Goal: Check status: Check status

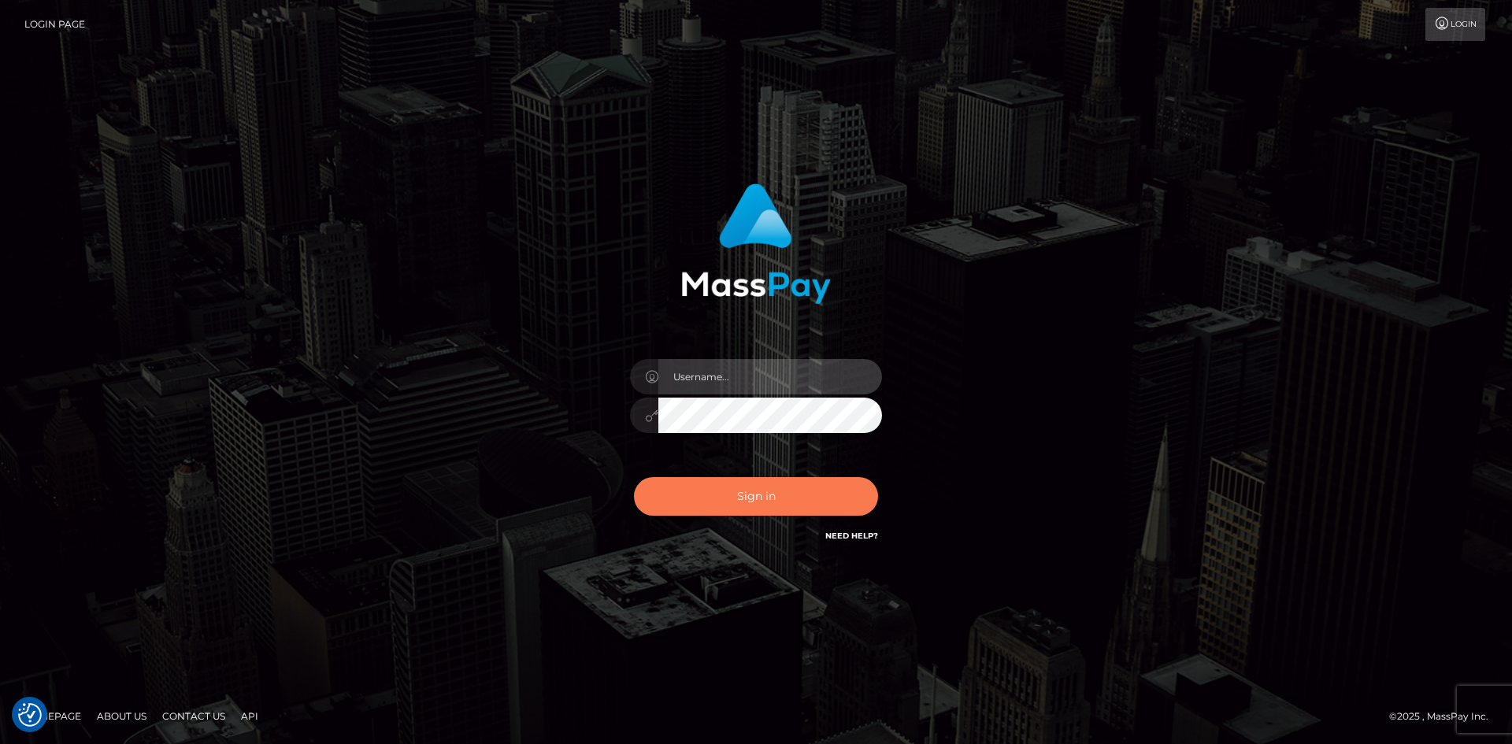
type input "hello.feetfinder"
click at [716, 498] on button "Sign in" at bounding box center [756, 496] width 244 height 39
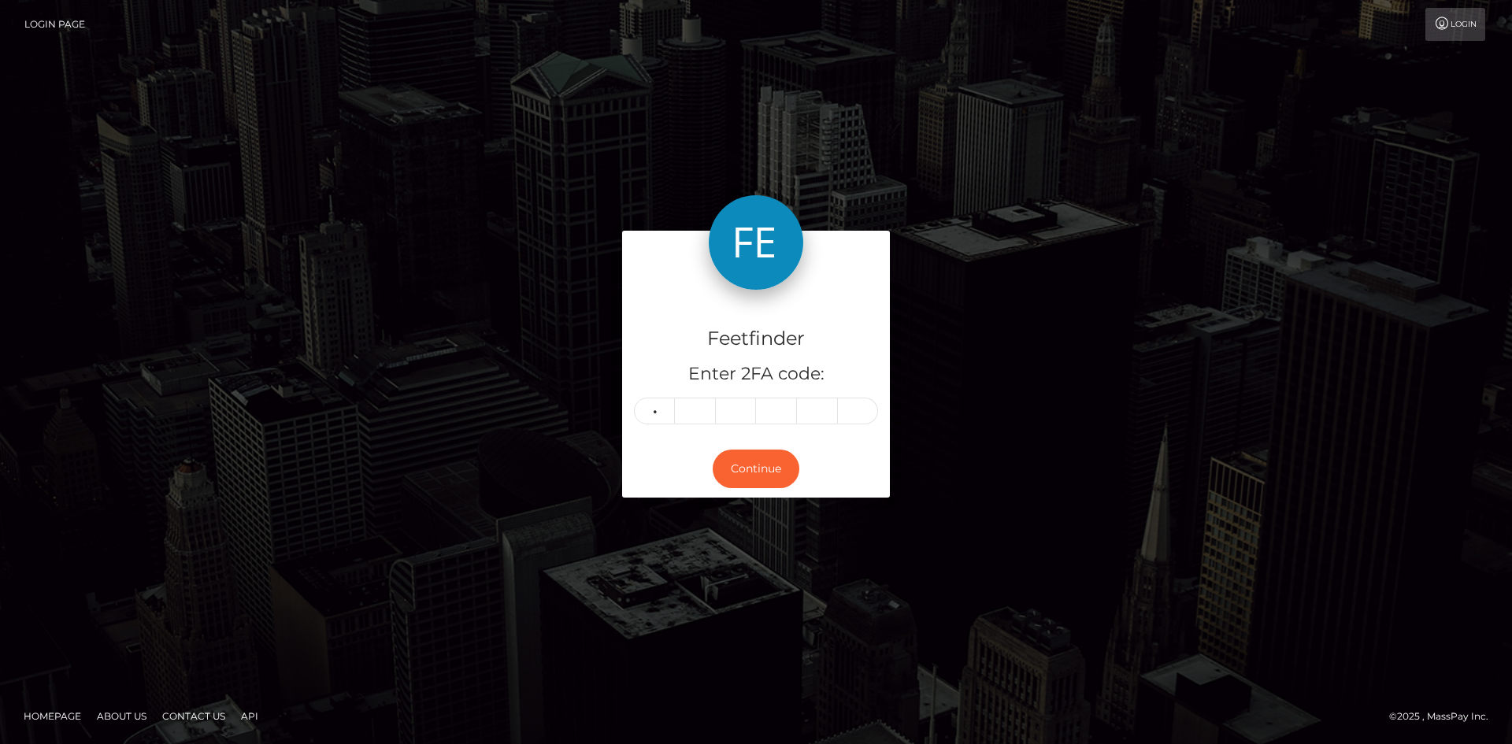
type input "2"
type input "6"
type input "2"
type input "3"
type input "4"
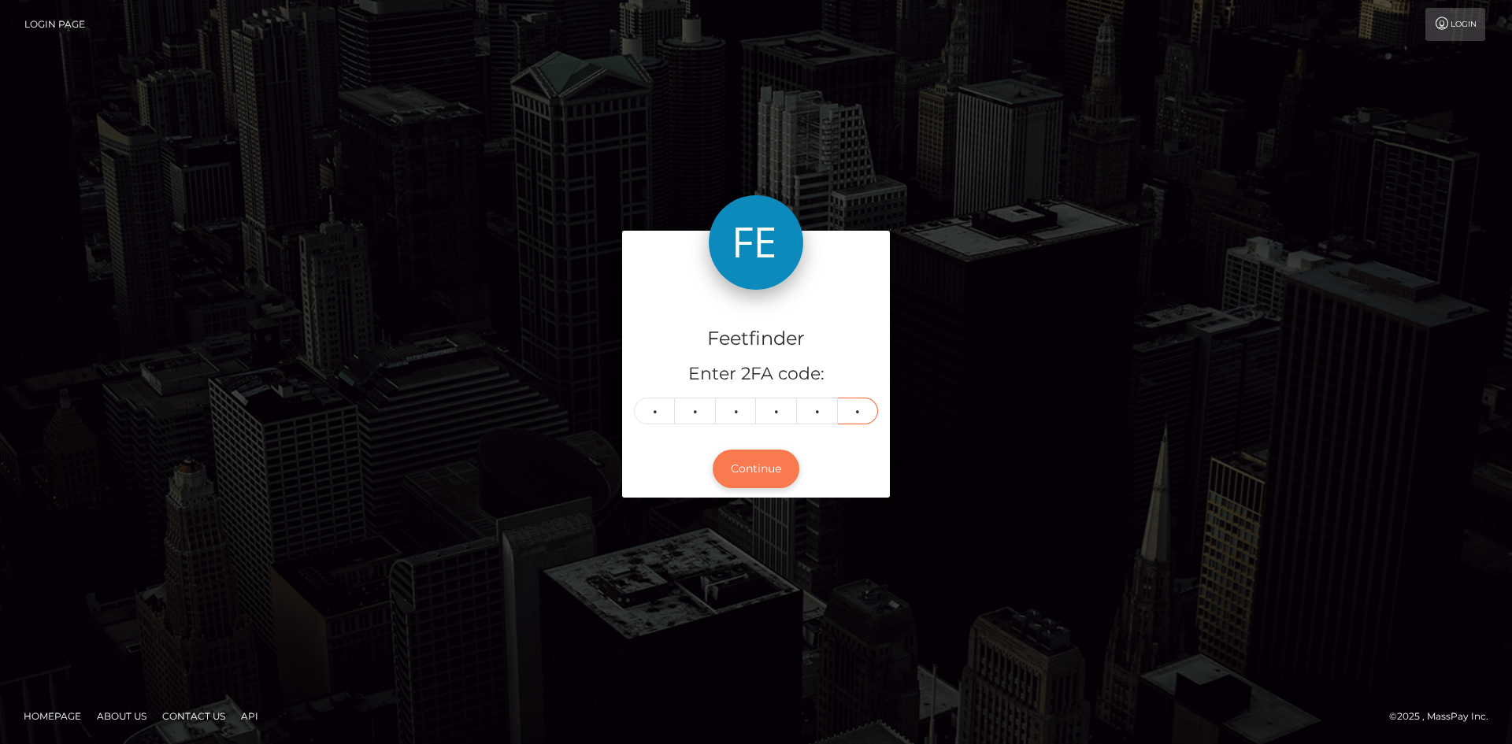
type input "7"
click at [768, 460] on button "Continue" at bounding box center [756, 469] width 87 height 39
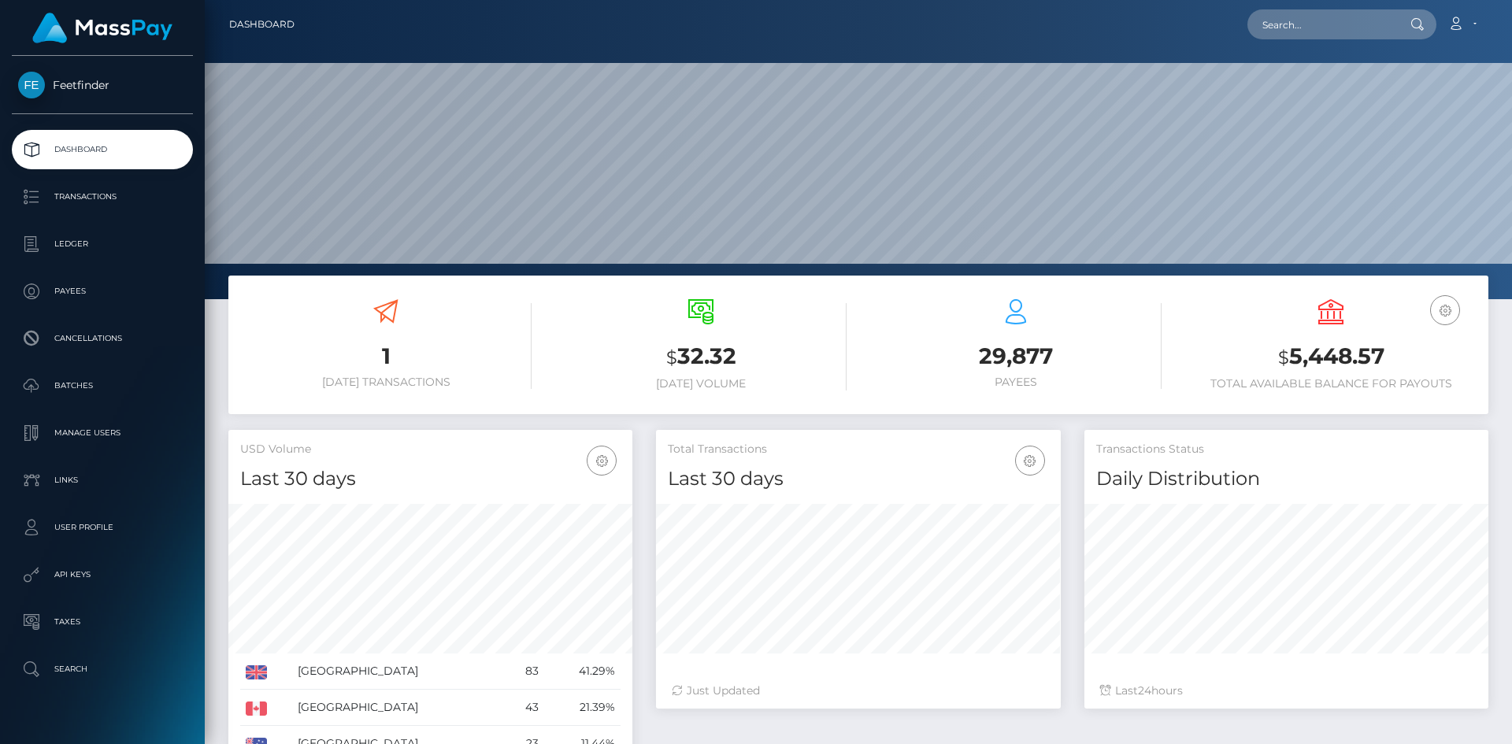
scroll to position [280, 405]
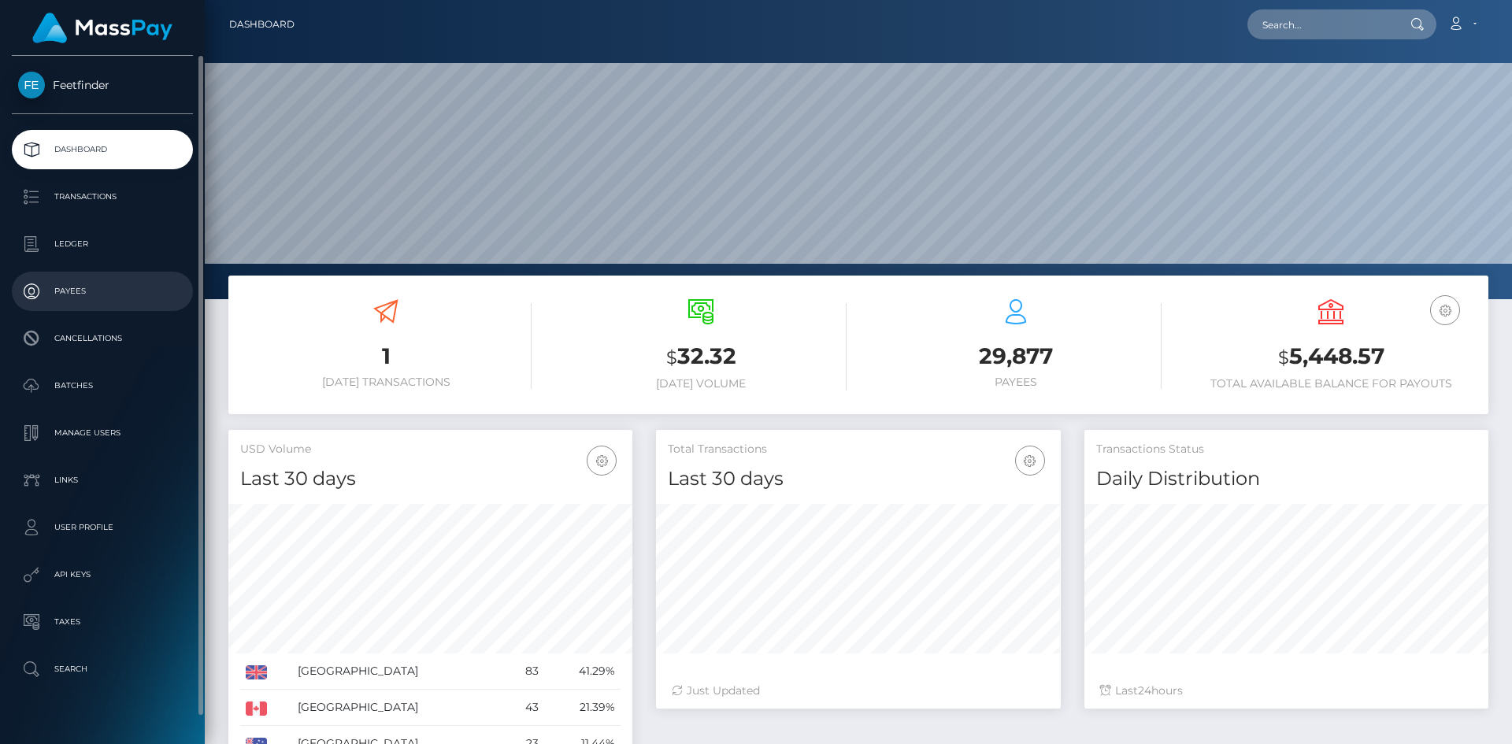
click at [92, 301] on p "Payees" at bounding box center [102, 292] width 169 height 24
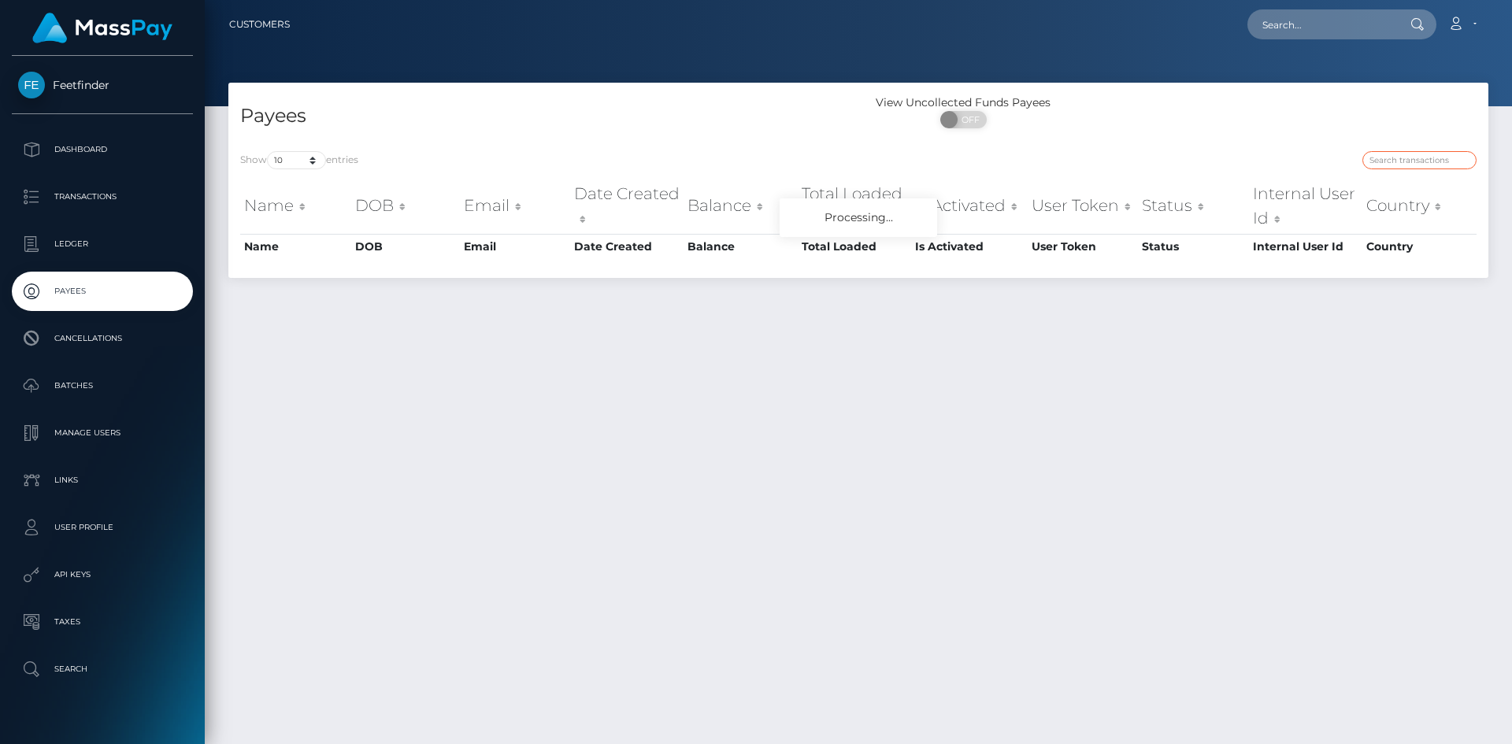
click at [1379, 159] on input "search" at bounding box center [1420, 160] width 114 height 18
paste input "0cdb18b6-7cd9-11f0-8023-0266f44cc279"
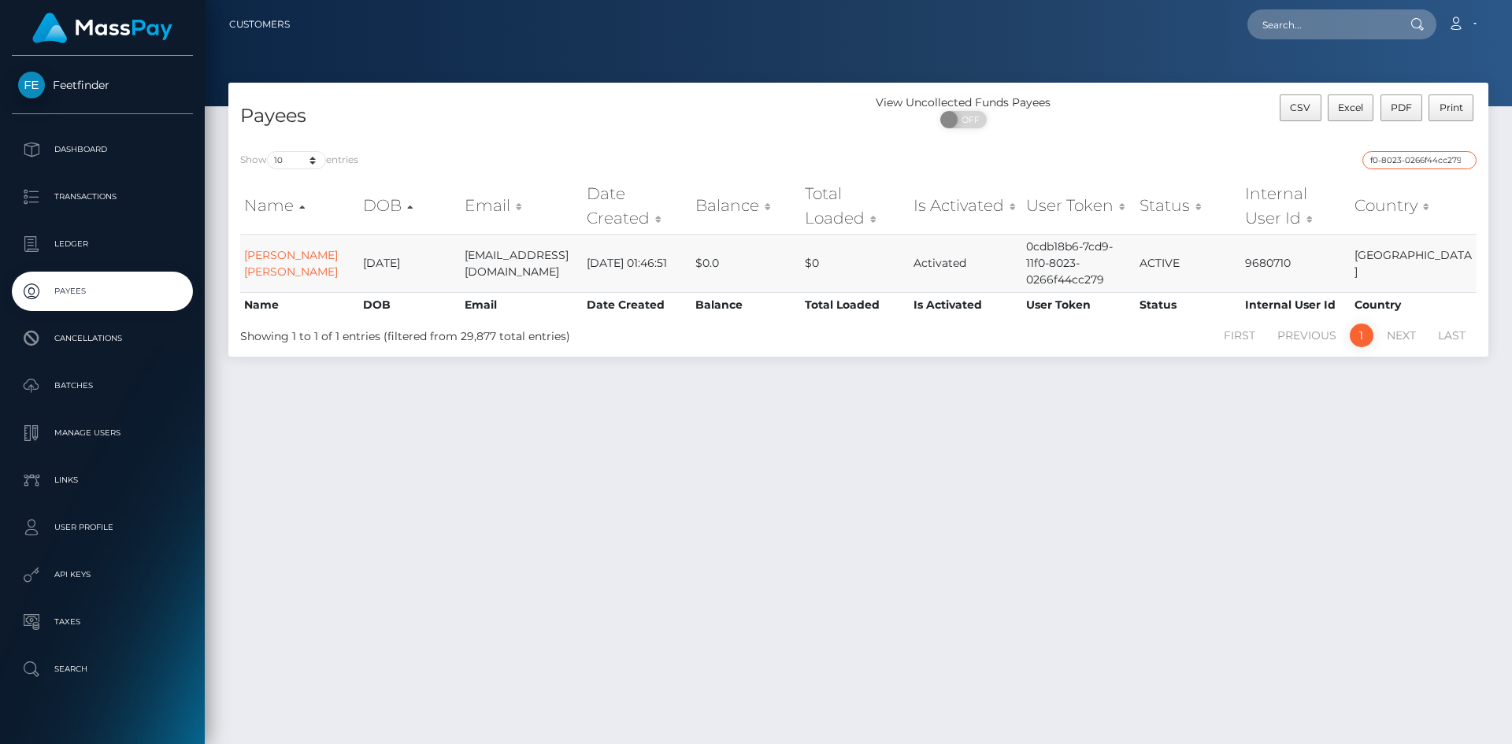
type input "0cdb18b6-7cd9-11f0-8023-0266f44cc279"
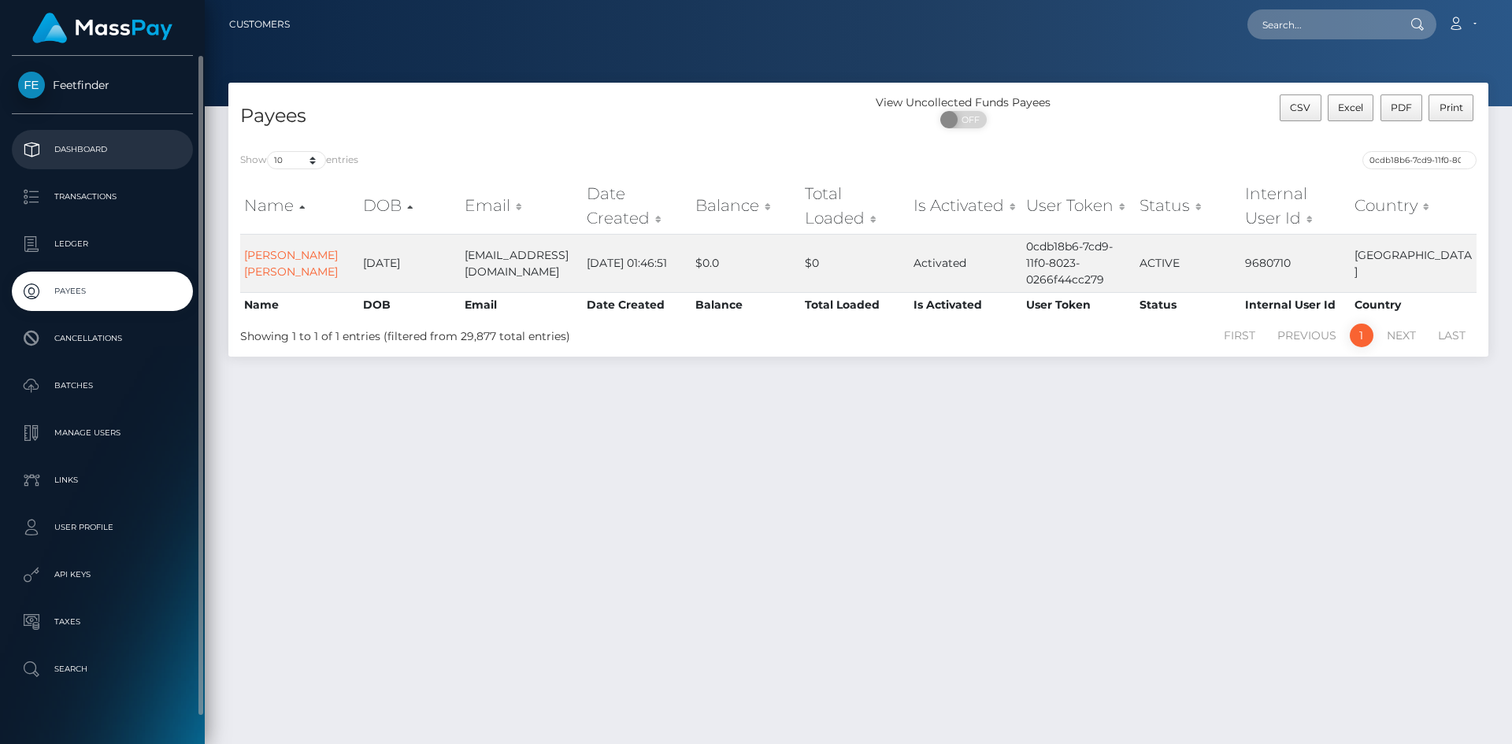
click at [77, 135] on link "Dashboard" at bounding box center [102, 149] width 181 height 39
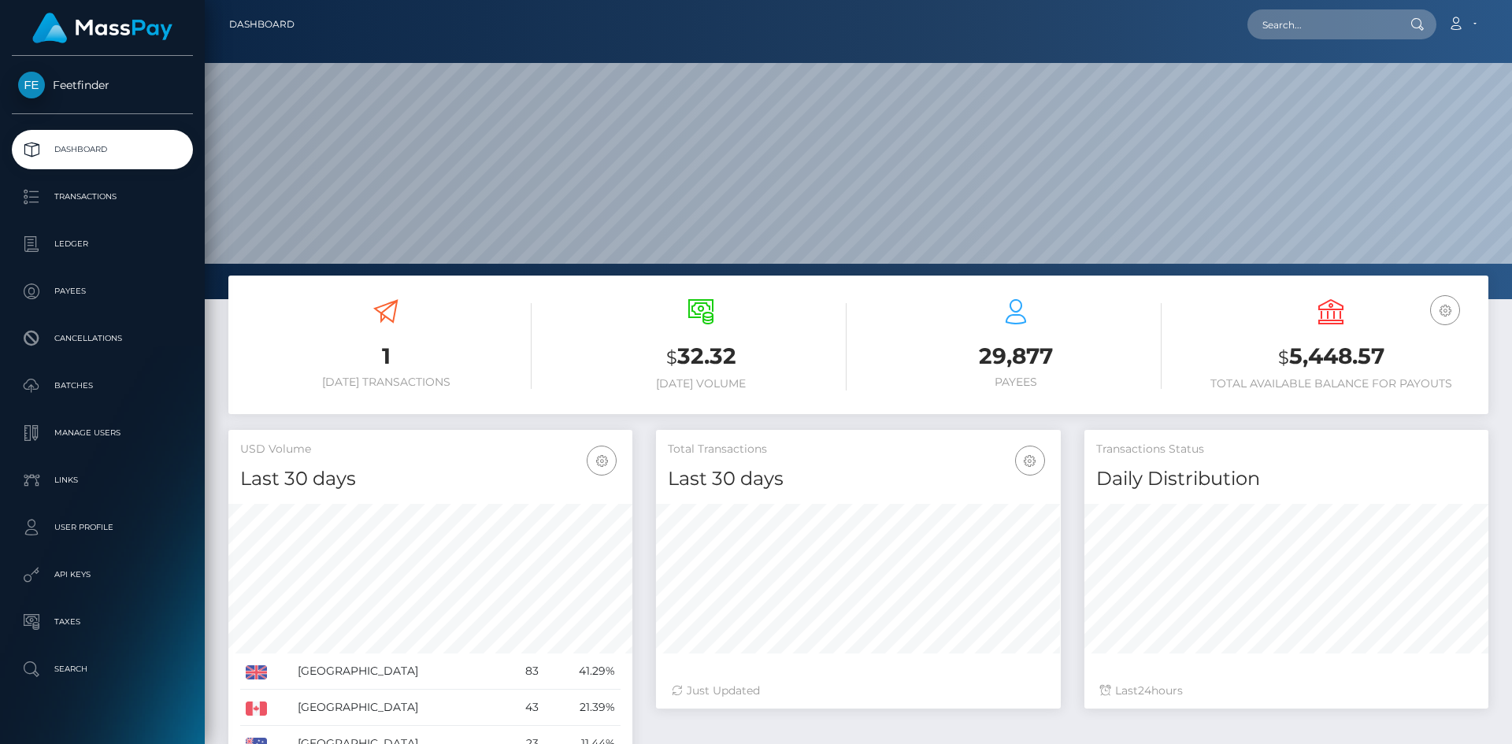
scroll to position [280, 405]
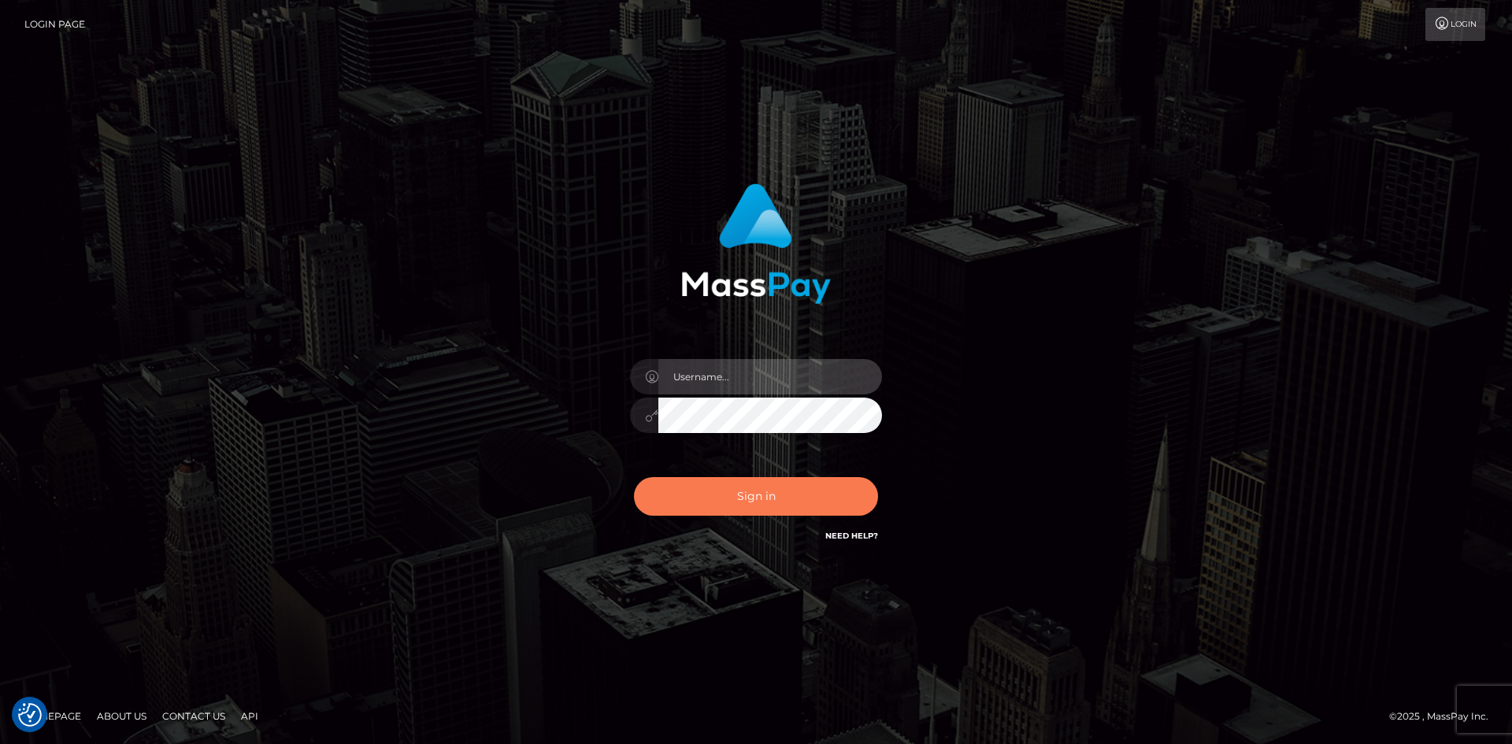
type input "hello.feetfinder"
drag, startPoint x: 740, startPoint y: 500, endPoint x: 764, endPoint y: 614, distance: 116.8
click at [740, 499] on button "Sign in" at bounding box center [756, 496] width 244 height 39
type input "hello.feetfinder"
click at [770, 494] on button "Sign in" at bounding box center [756, 496] width 244 height 39
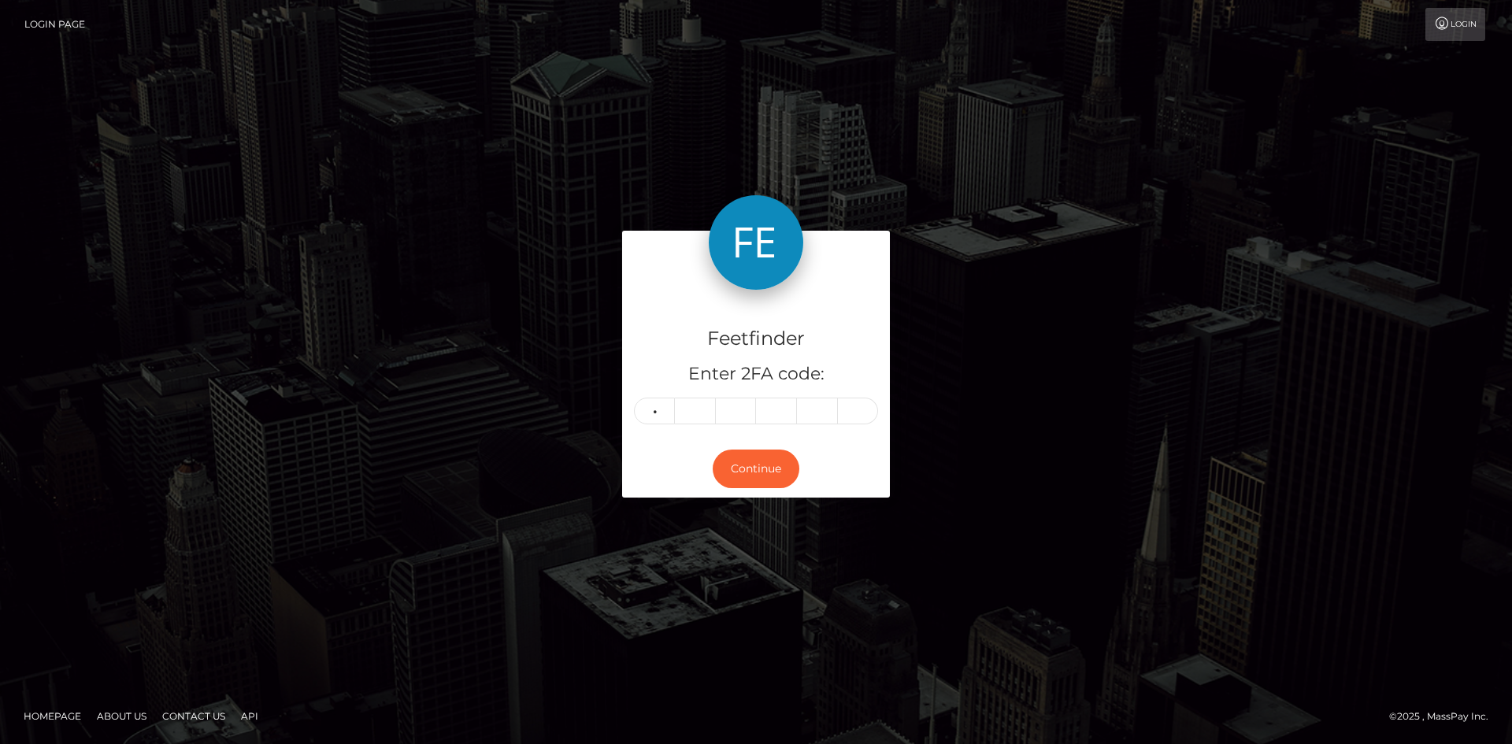
type input "3"
type input "1"
type input "7"
type input "4"
type input "1"
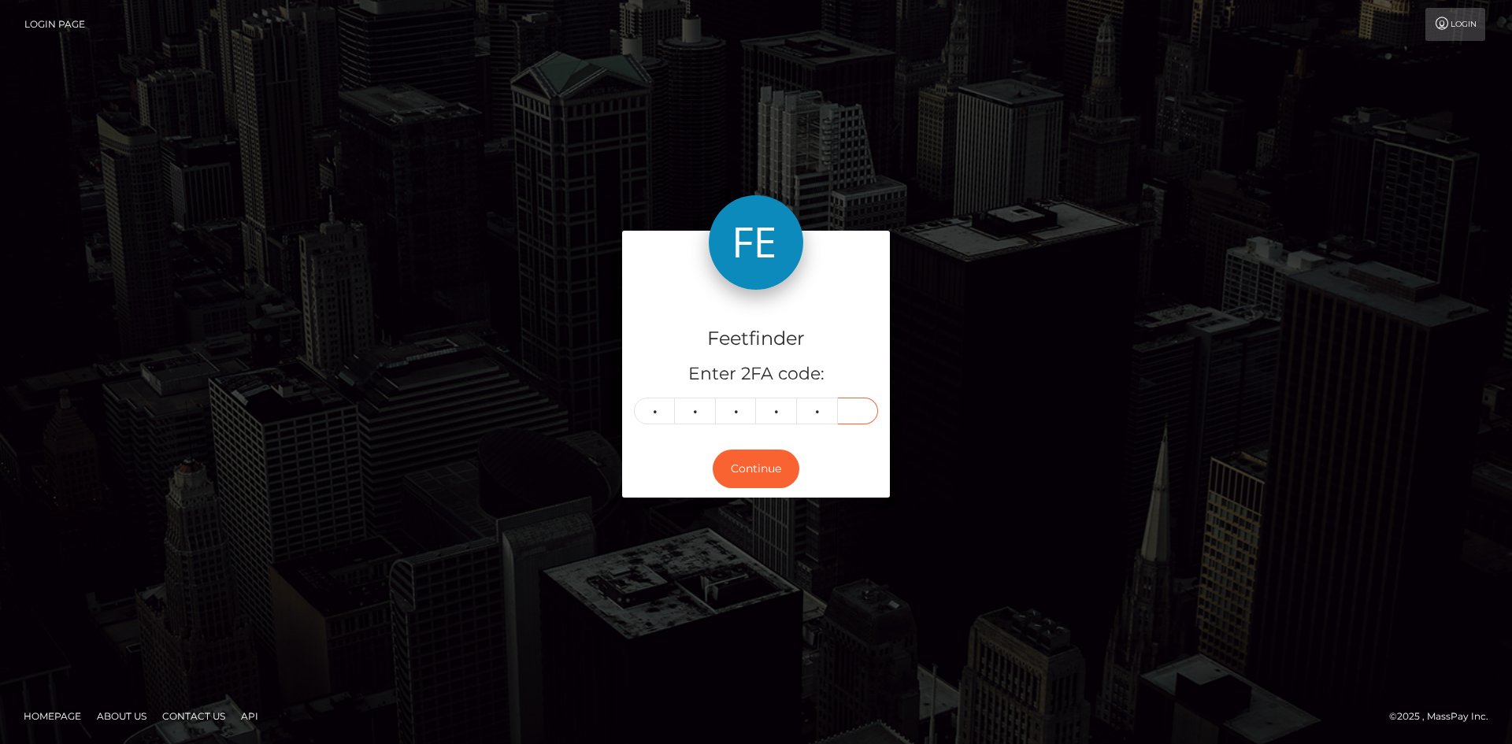
type input "3"
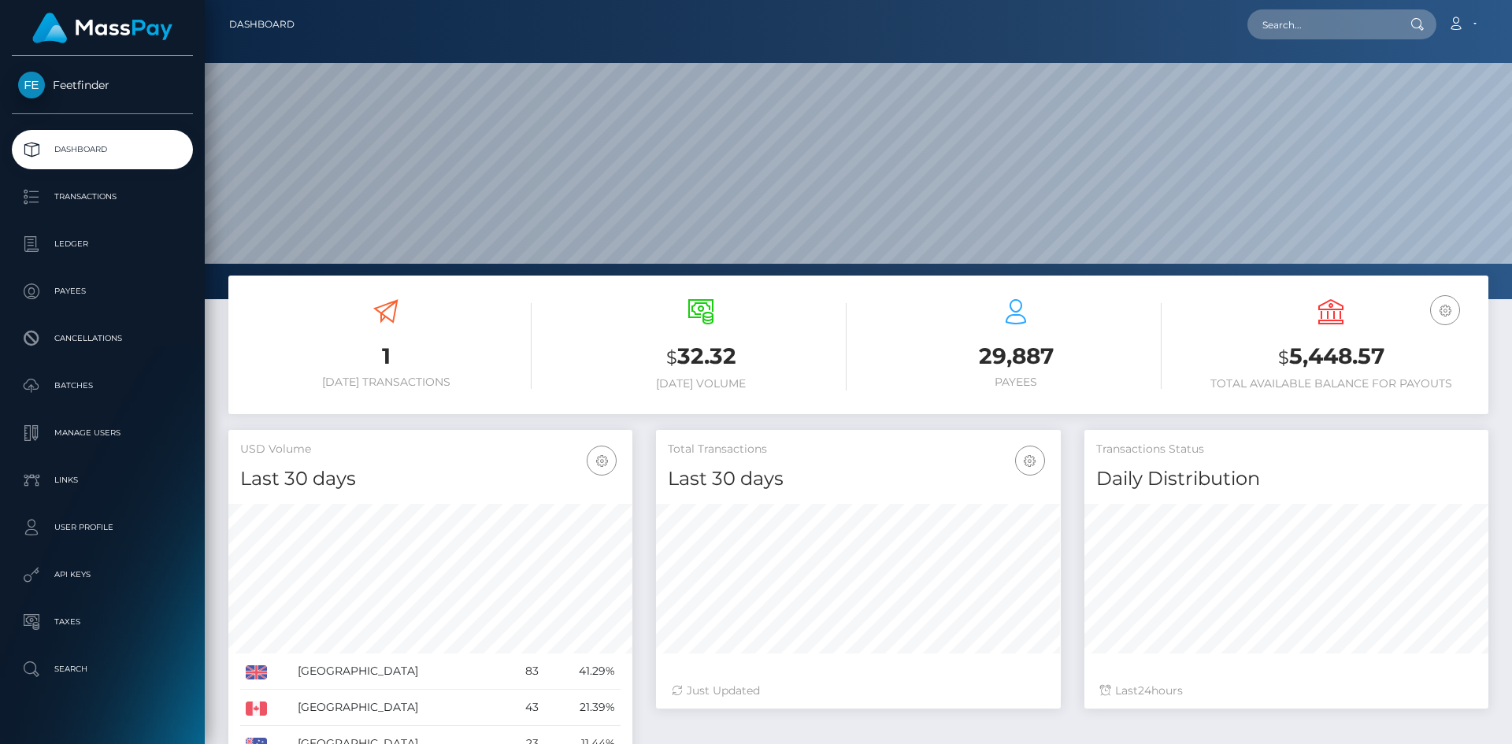
scroll to position [280, 405]
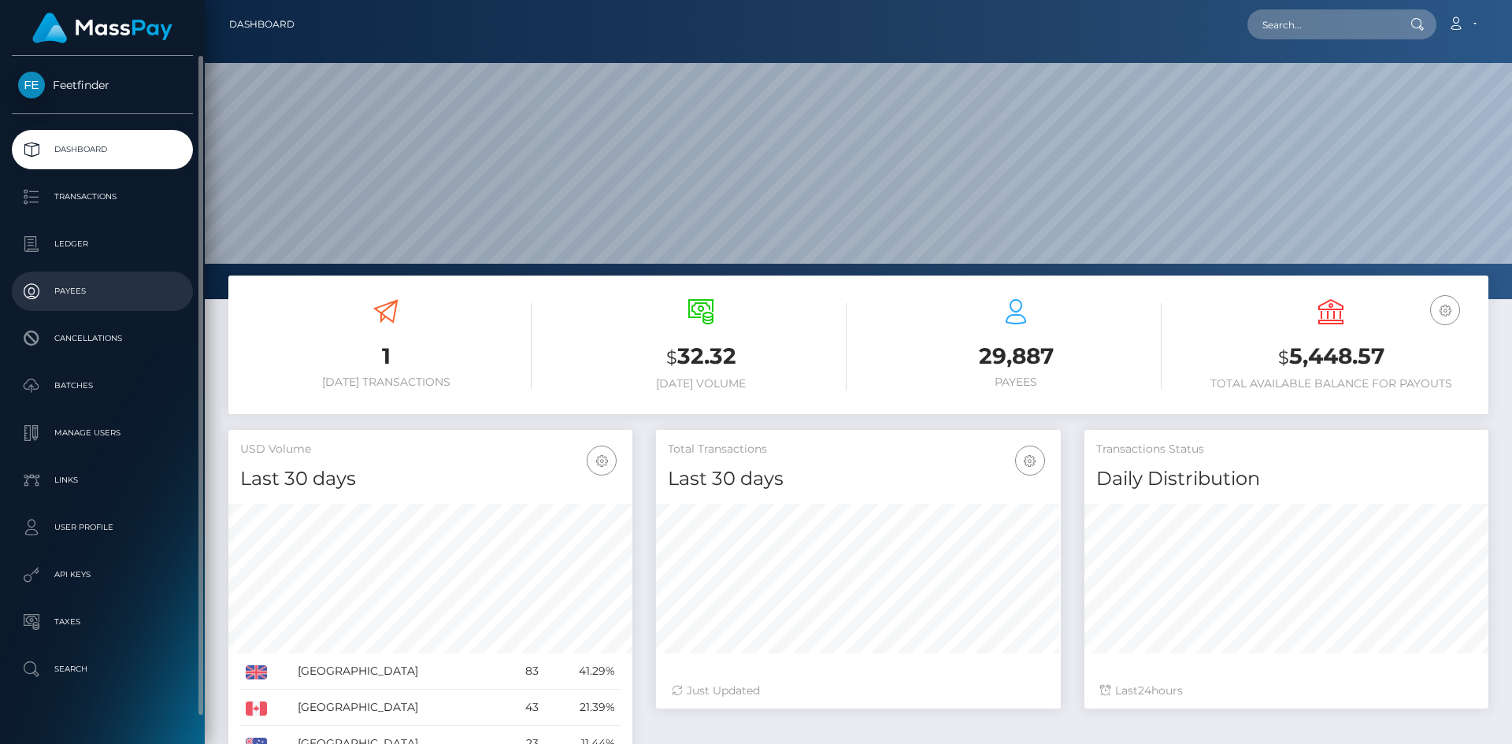
click at [103, 299] on p "Payees" at bounding box center [102, 292] width 169 height 24
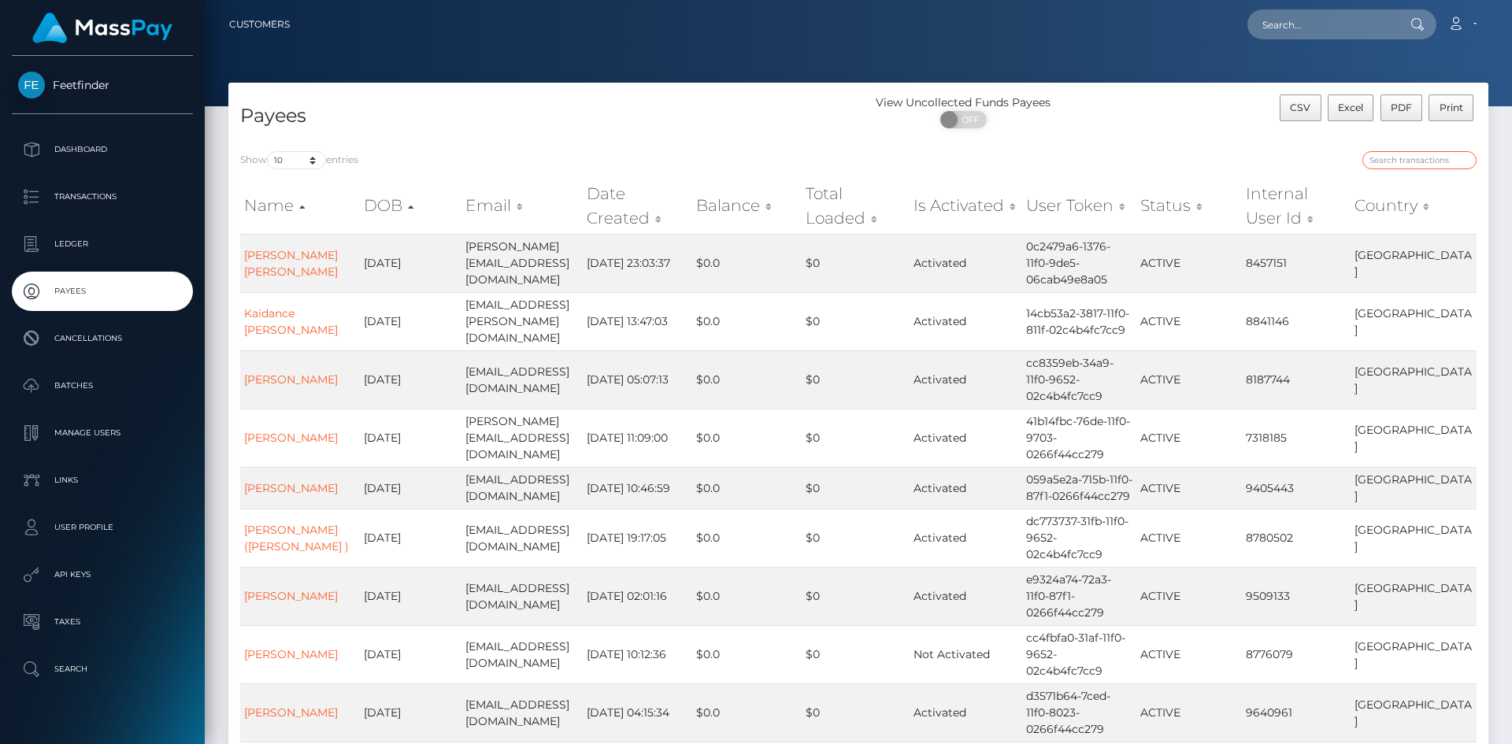
click at [1424, 159] on input "search" at bounding box center [1420, 160] width 114 height 18
paste input "6e154ae1-8e57-11f0-bd85-0694aced620b"
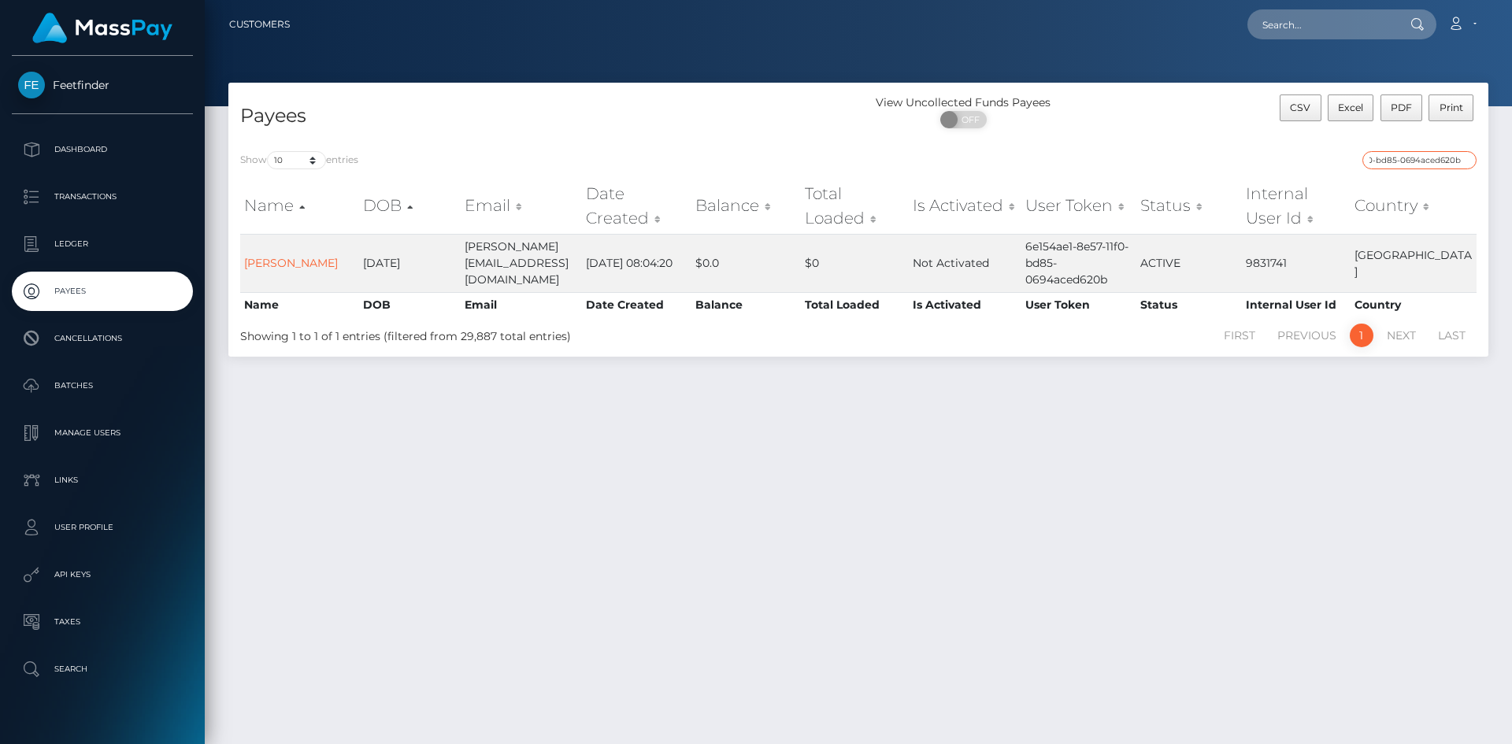
type input "6e154ae1-8e57-11f0-bd85-0694aced620b"
click at [1403, 157] on input "6e154ae1-8e57-11f0-bd85-0694aced620b" at bounding box center [1420, 160] width 114 height 18
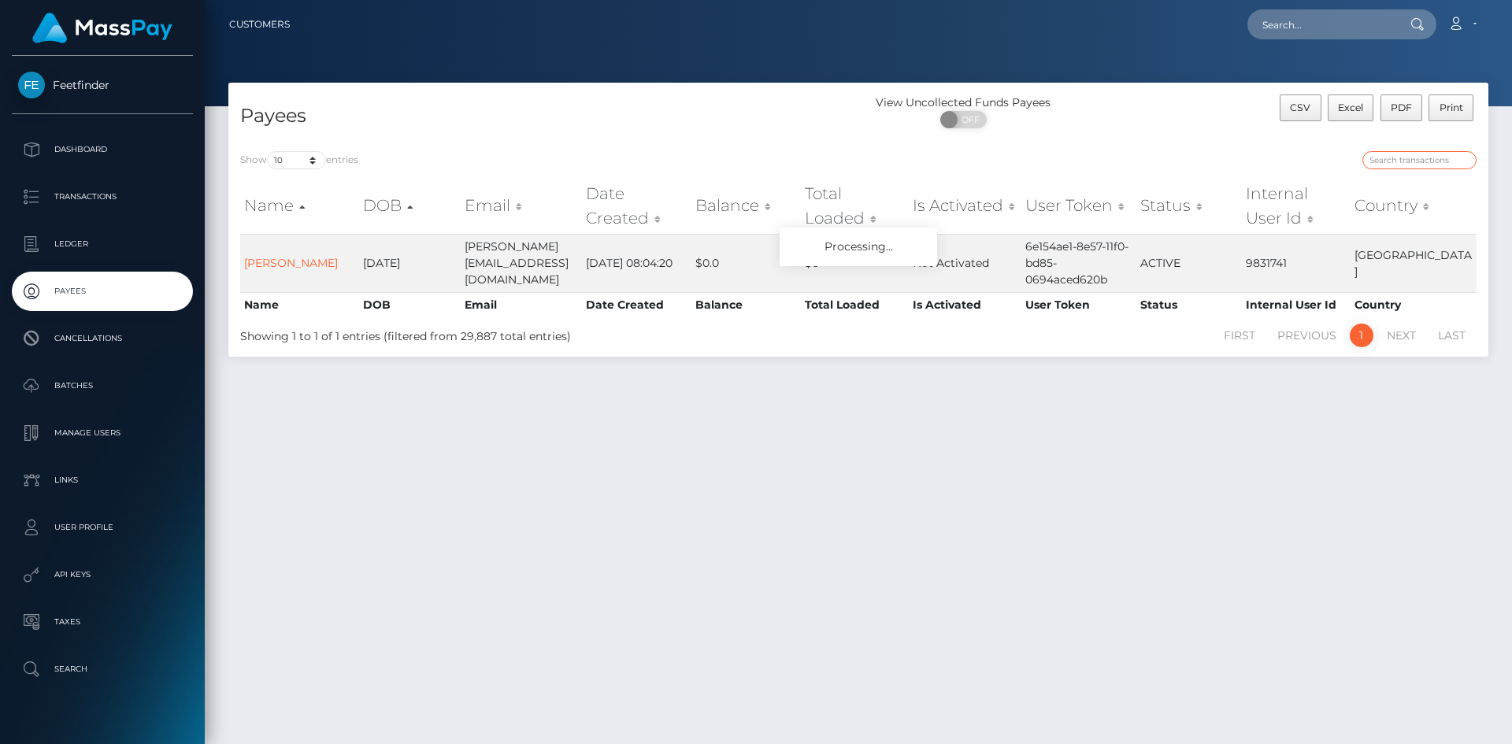
paste input "947513d6-7ded-11f0-8023-0266f44cc279"
type input "947513d6-7ded-11f0-8023-0266f44cc279"
click at [1425, 160] on input "947513d6-7ded-11f0-8023-0266f44cc279" at bounding box center [1420, 160] width 114 height 18
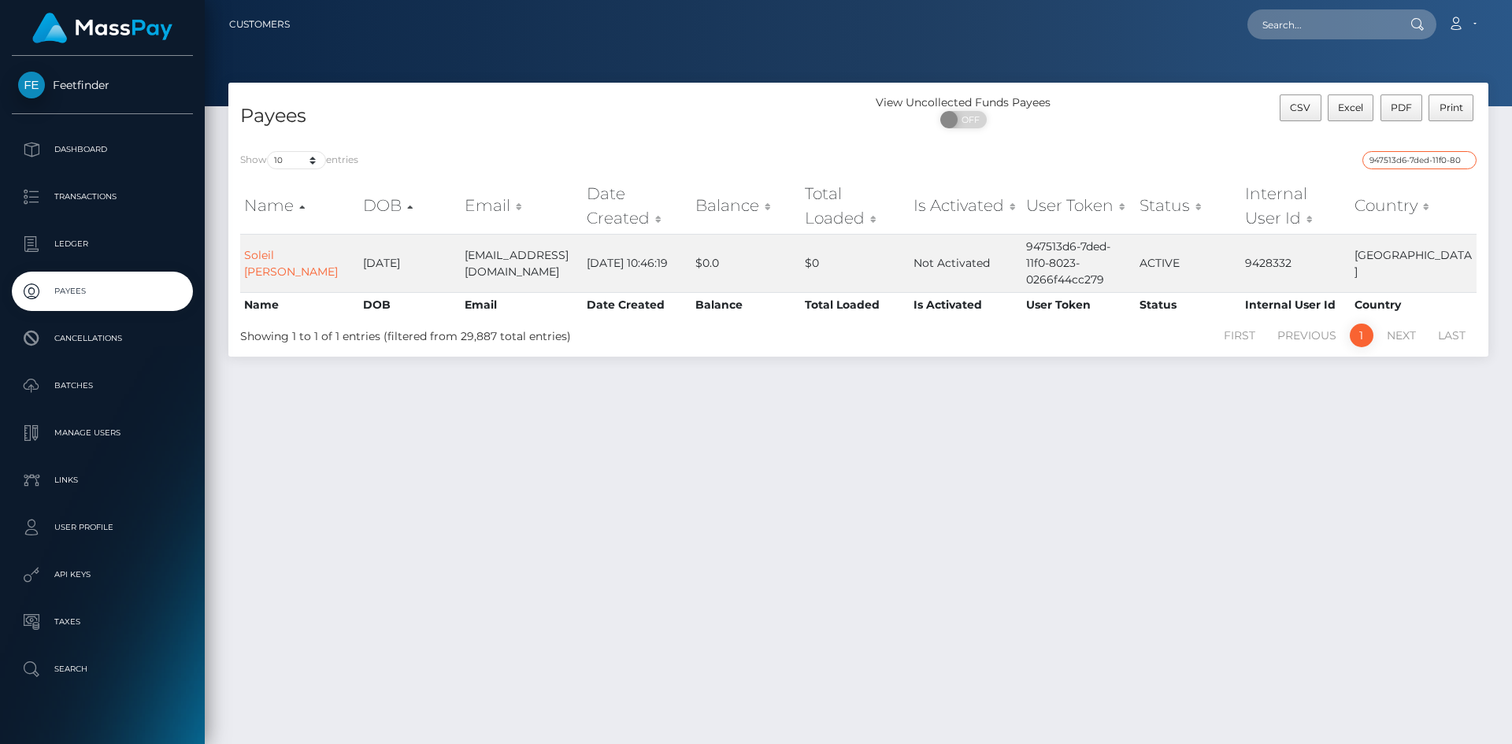
click at [1425, 160] on input "947513d6-7ded-11f0-8023-0266f44cc279" at bounding box center [1420, 160] width 114 height 18
drag, startPoint x: 1425, startPoint y: 160, endPoint x: 1401, endPoint y: 172, distance: 26.4
click at [1424, 160] on input "947513d6-7ded-11f0-8023-0266f44cc279" at bounding box center [1420, 160] width 114 height 18
paste input "e9ba1b58-7a1e-11f0-8023-0266f44cc279"
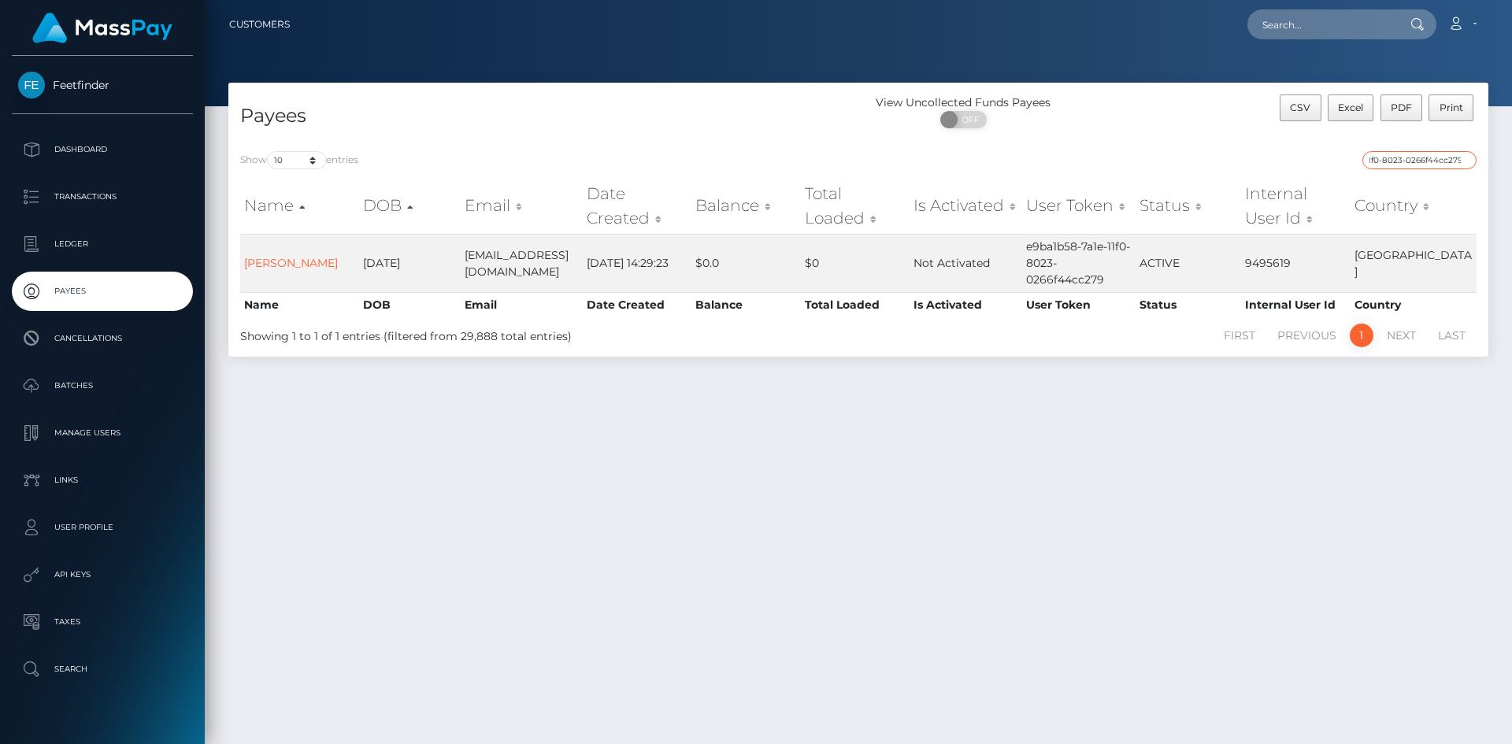
type input "e9ba1b58-7a1e-11f0-8023-0266f44cc279"
click at [1439, 159] on input "e9ba1b58-7a1e-11f0-8023-0266f44cc279" at bounding box center [1420, 160] width 114 height 18
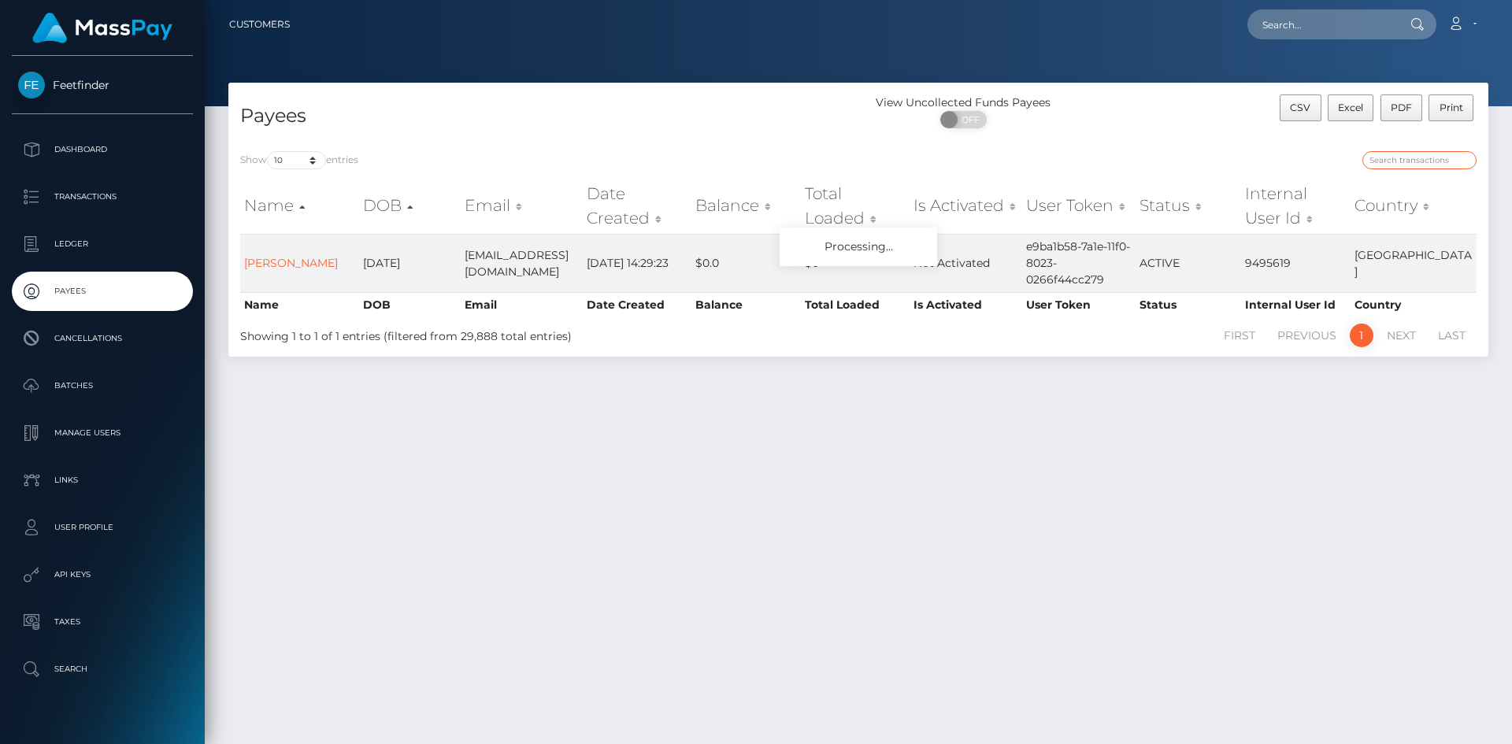
paste input "ea7d5d8f-8aa6-11f0-bd85-0694aced620b"
type input "ea7d5d8f-8aa6-11f0-bd85-0694aced620b"
click at [1433, 158] on input "ea7d5d8f-8aa6-11f0-bd85-0694aced620b" at bounding box center [1420, 160] width 114 height 18
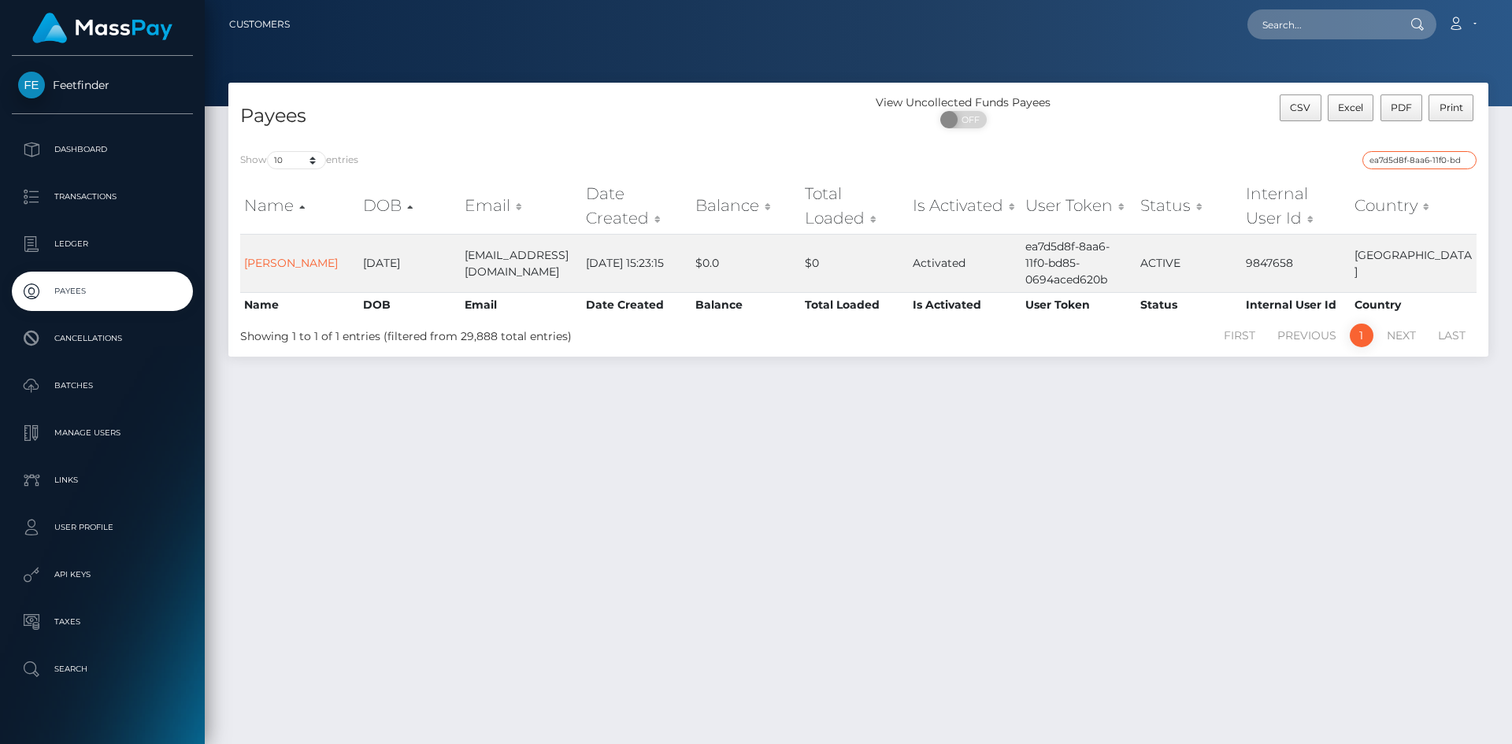
click at [1433, 158] on input "ea7d5d8f-8aa6-11f0-bd85-0694aced620b" at bounding box center [1420, 160] width 114 height 18
paste input "0cdb18b6-7cd9-11f0-8023-0266f44cc279"
type input "0cdb18b6-7cd9-11f0-8023-0266f44cc279"
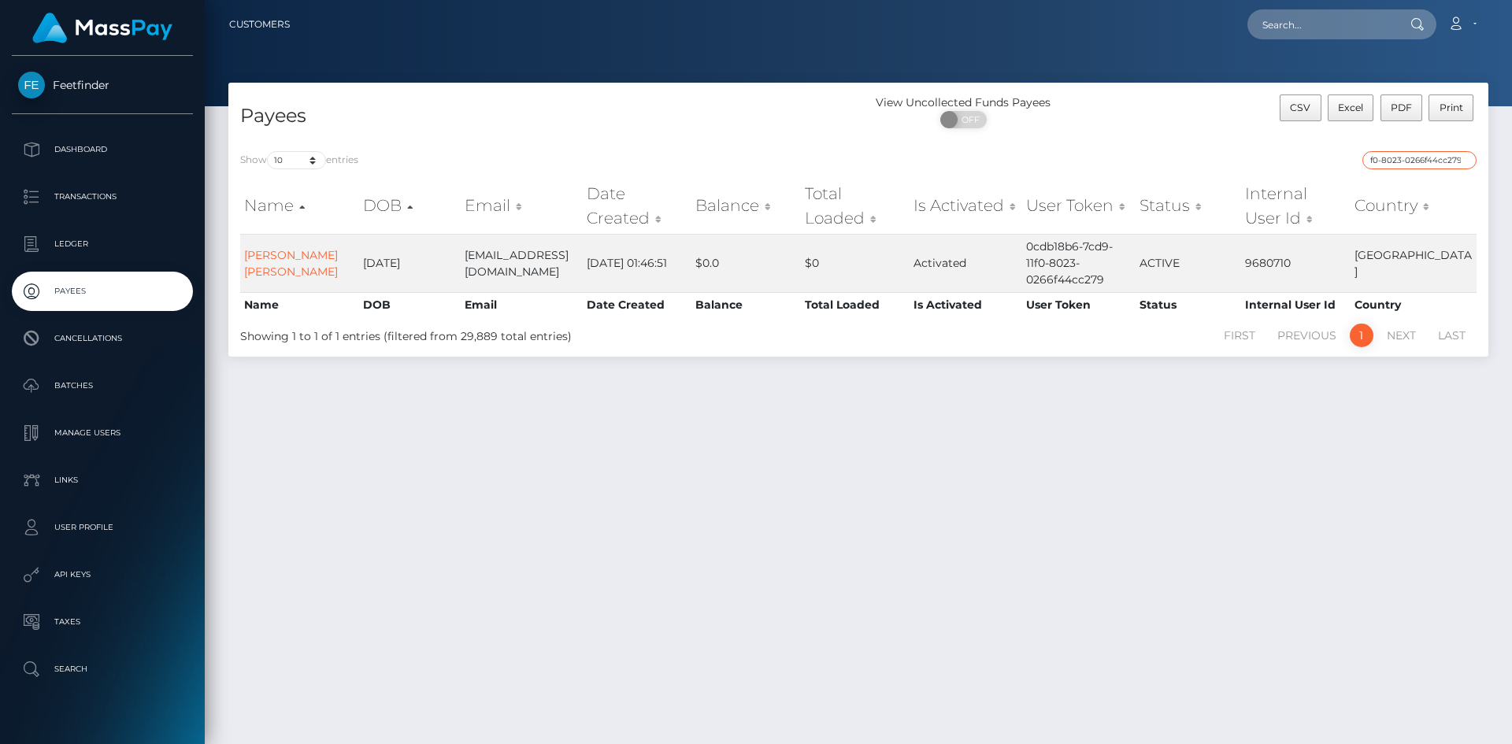
scroll to position [0, 0]
click at [1446, 152] on input "0cdb18b6-7cd9-11f0-8023-0266f44cc279" at bounding box center [1420, 160] width 114 height 18
paste input "8b934fb5-902a-11f0-bd85-0694aced620b"
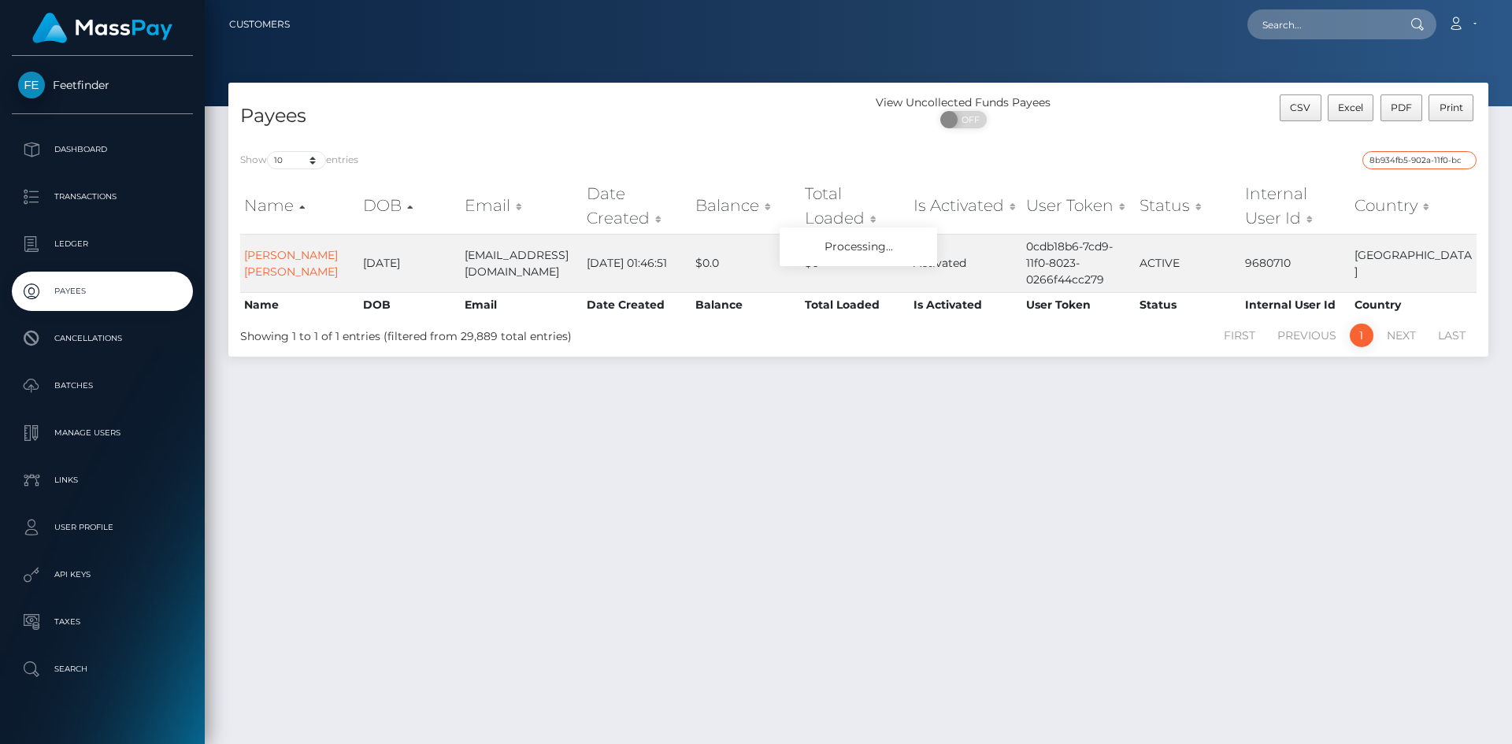
scroll to position [0, 76]
type input "8b934fb5-902a-11f0-bd85-0694aced620b"
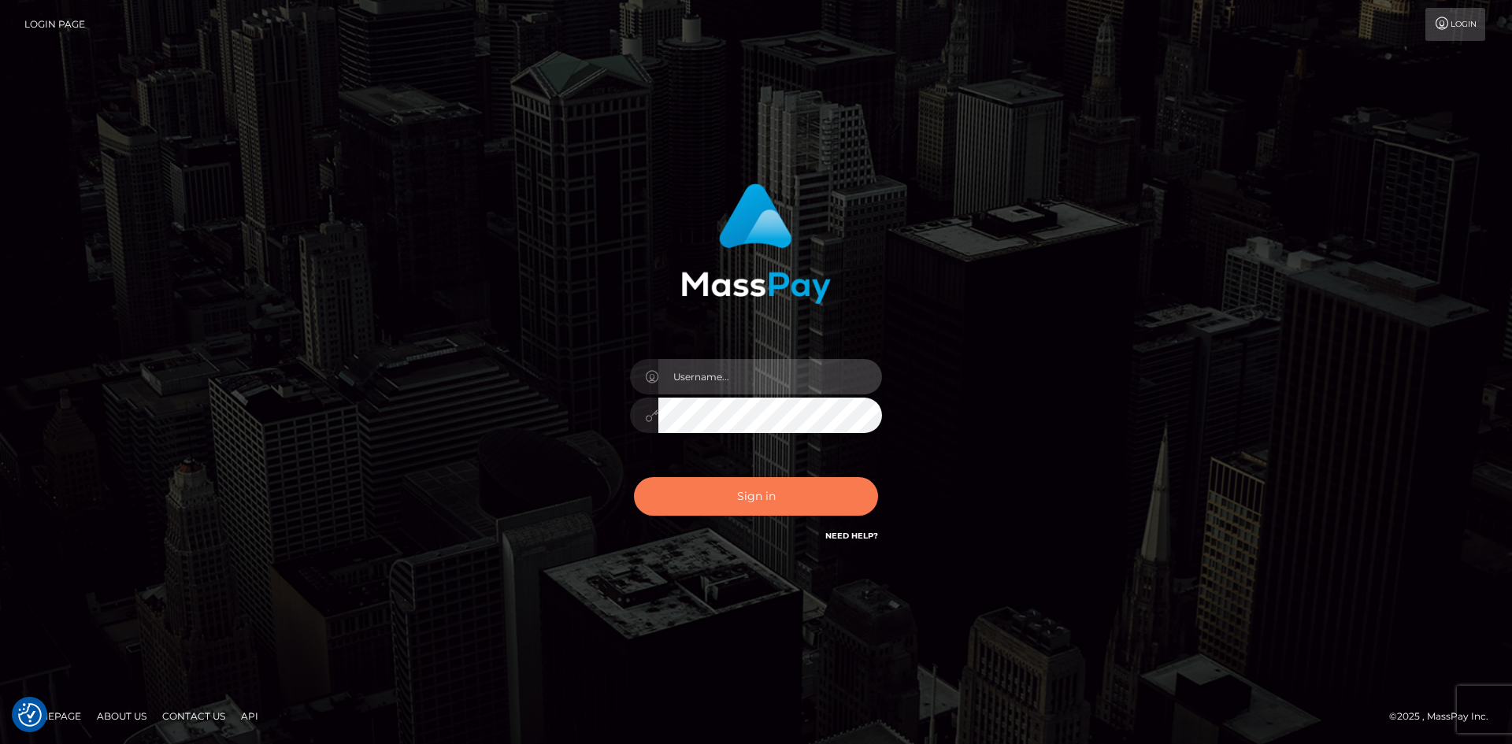
type input "hello.feetfinder"
click at [783, 488] on button "Sign in" at bounding box center [756, 496] width 244 height 39
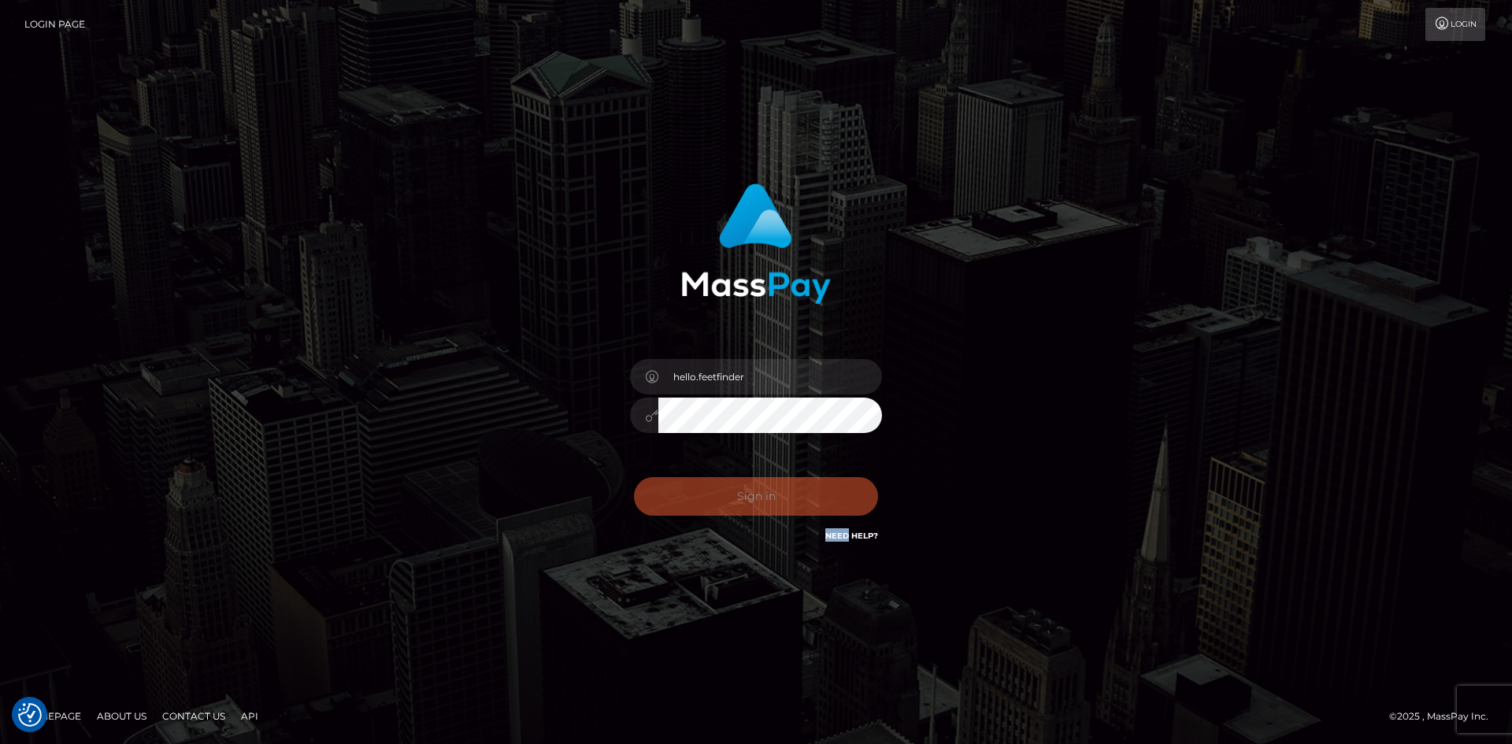
click at [781, 490] on div "0cAFcWeA6WJp9ef8amTtbILB6RoXuQqWzfC2CZM5JhBaMXb5Boxj0A8z-DRPe5m5U0h01jp8-vJb241…" at bounding box center [756, 503] width 276 height 70
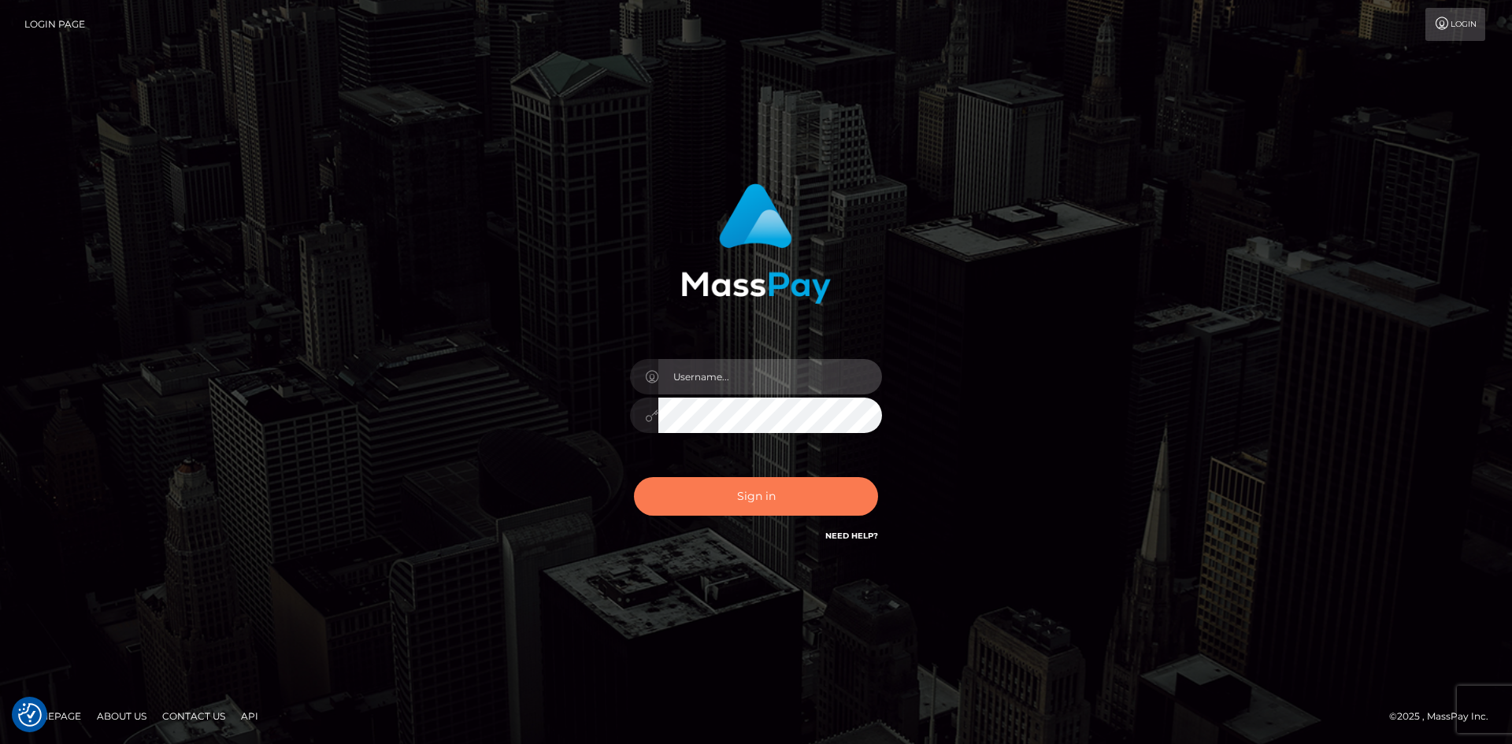
type input "hello.feetfinder"
click at [824, 495] on button "Sign in" at bounding box center [756, 496] width 244 height 39
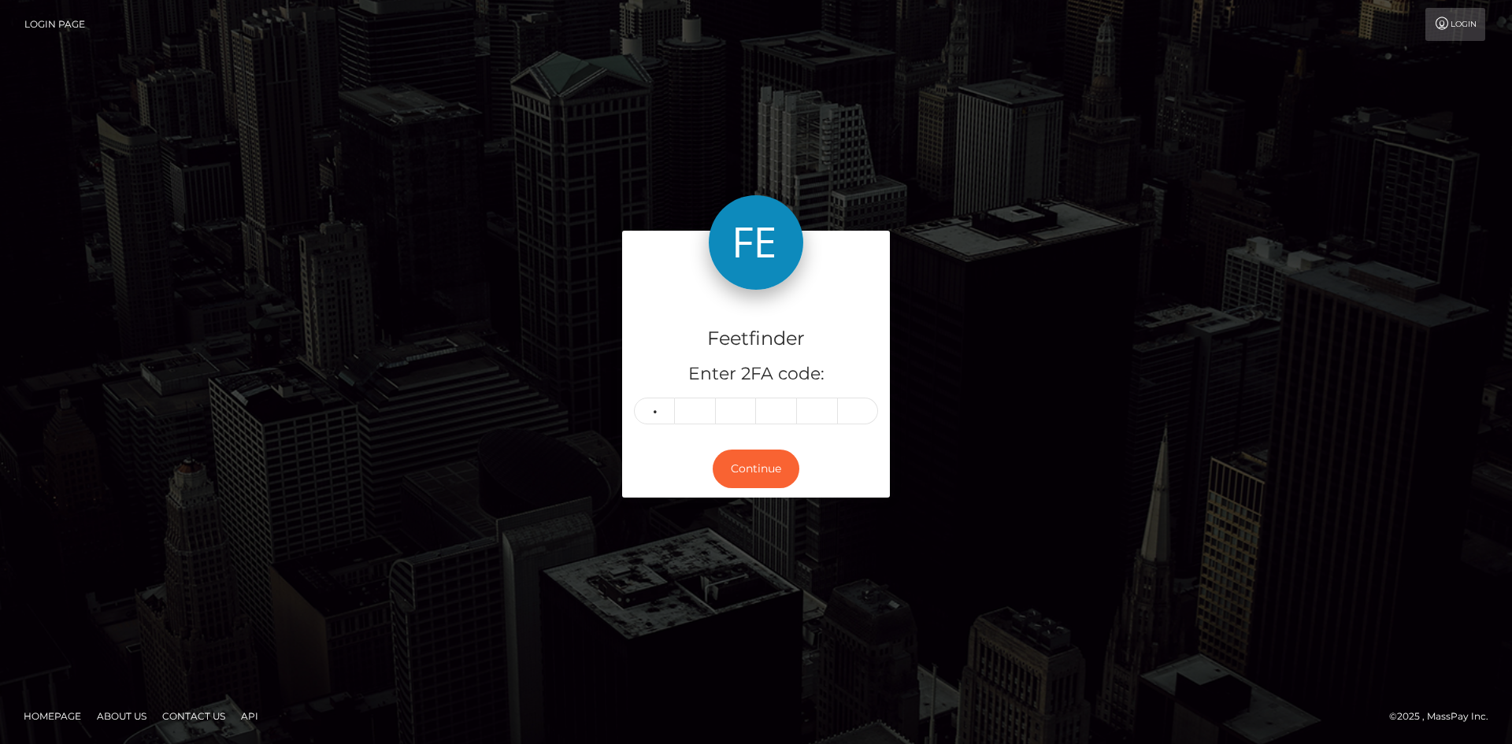
type input "3"
type input "8"
type input "3"
type input "5"
type input "1"
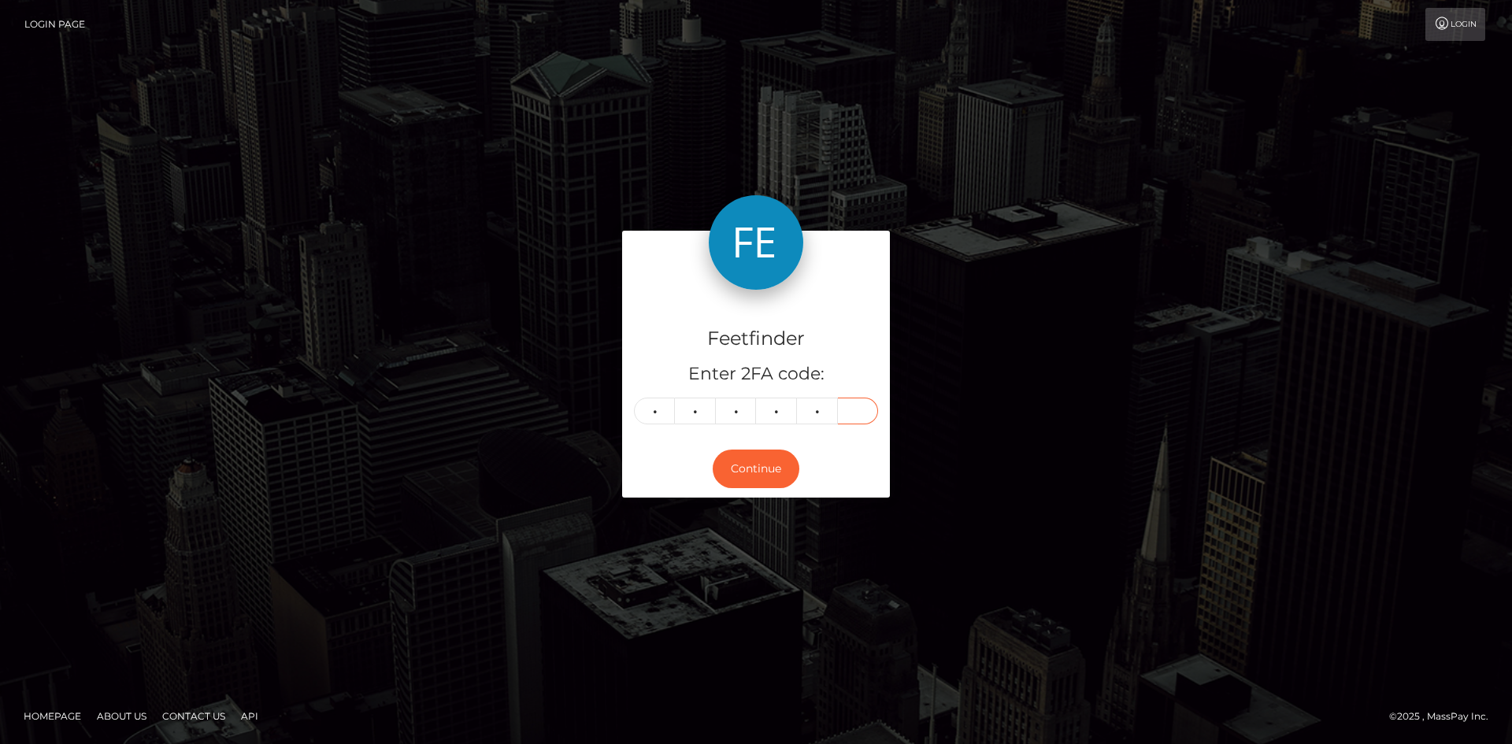
type input "7"
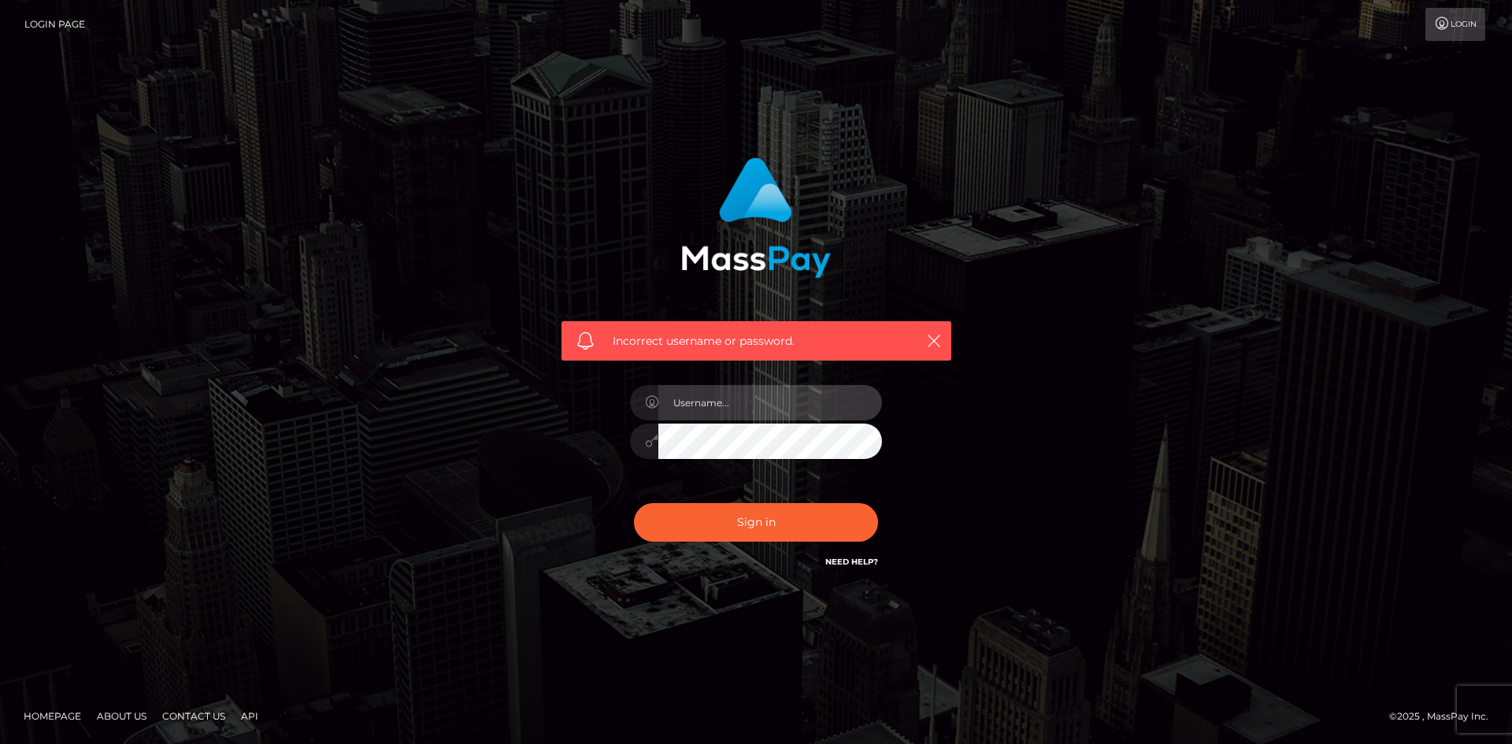
type input "hello.feetfinder"
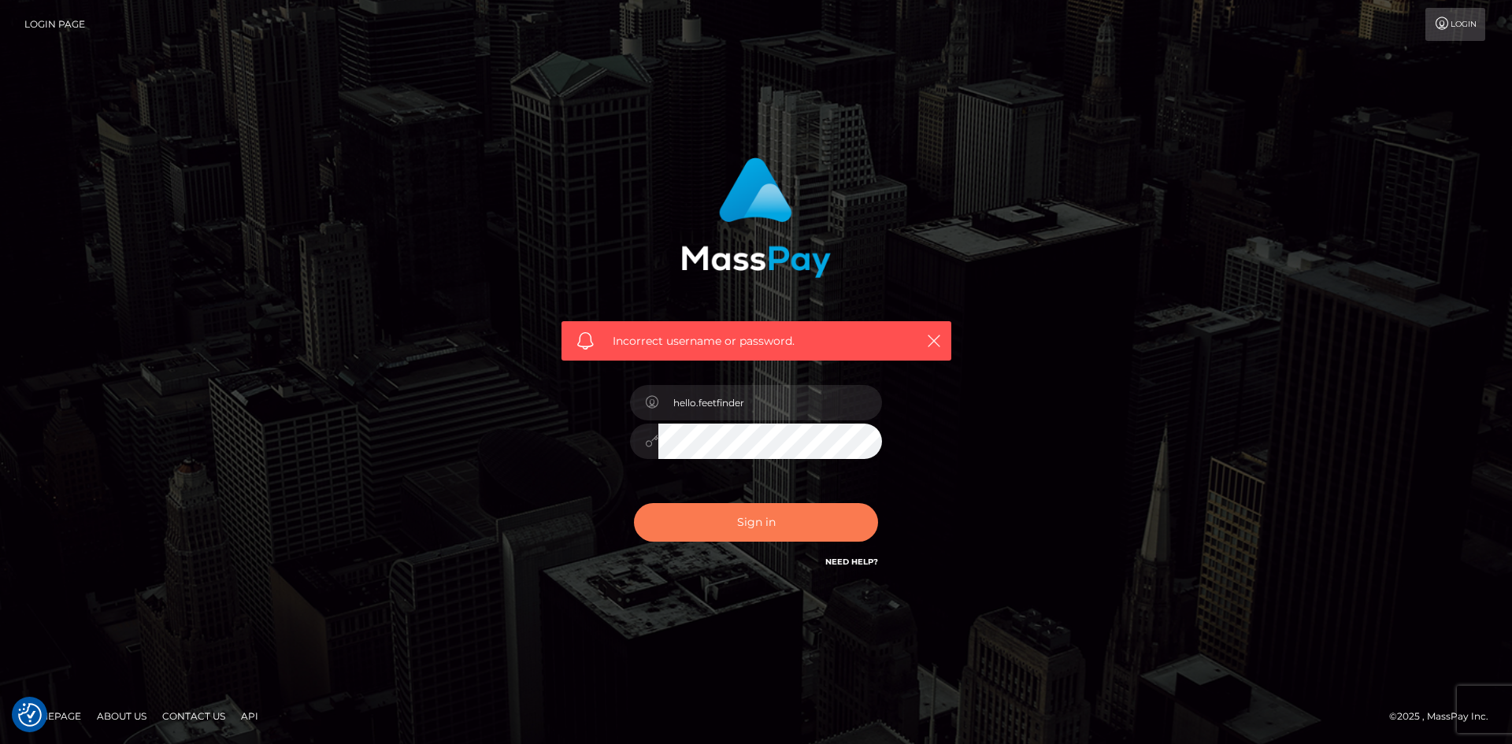
click at [787, 527] on button "Sign in" at bounding box center [756, 522] width 244 height 39
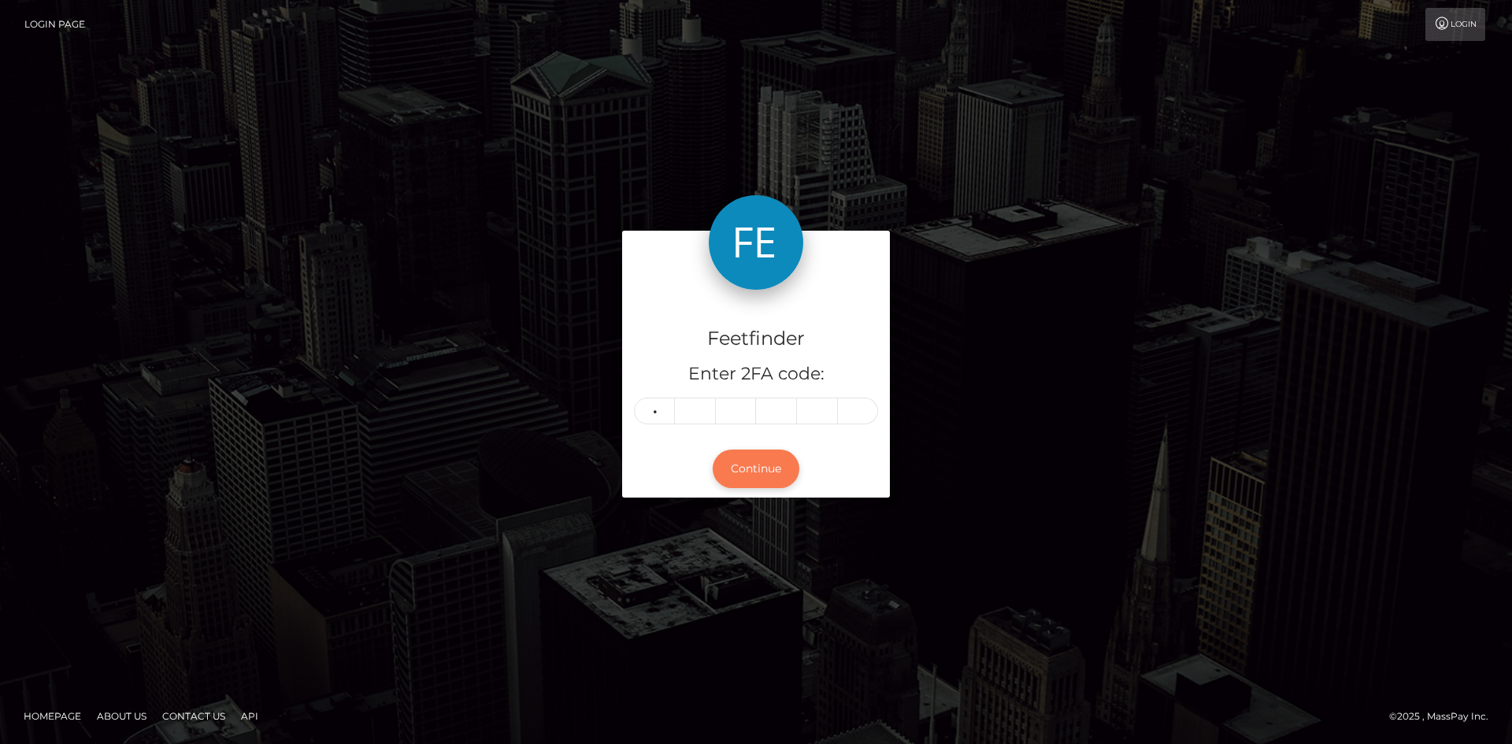
type input "4"
type input "3"
type input "4"
type input "1"
type input "8"
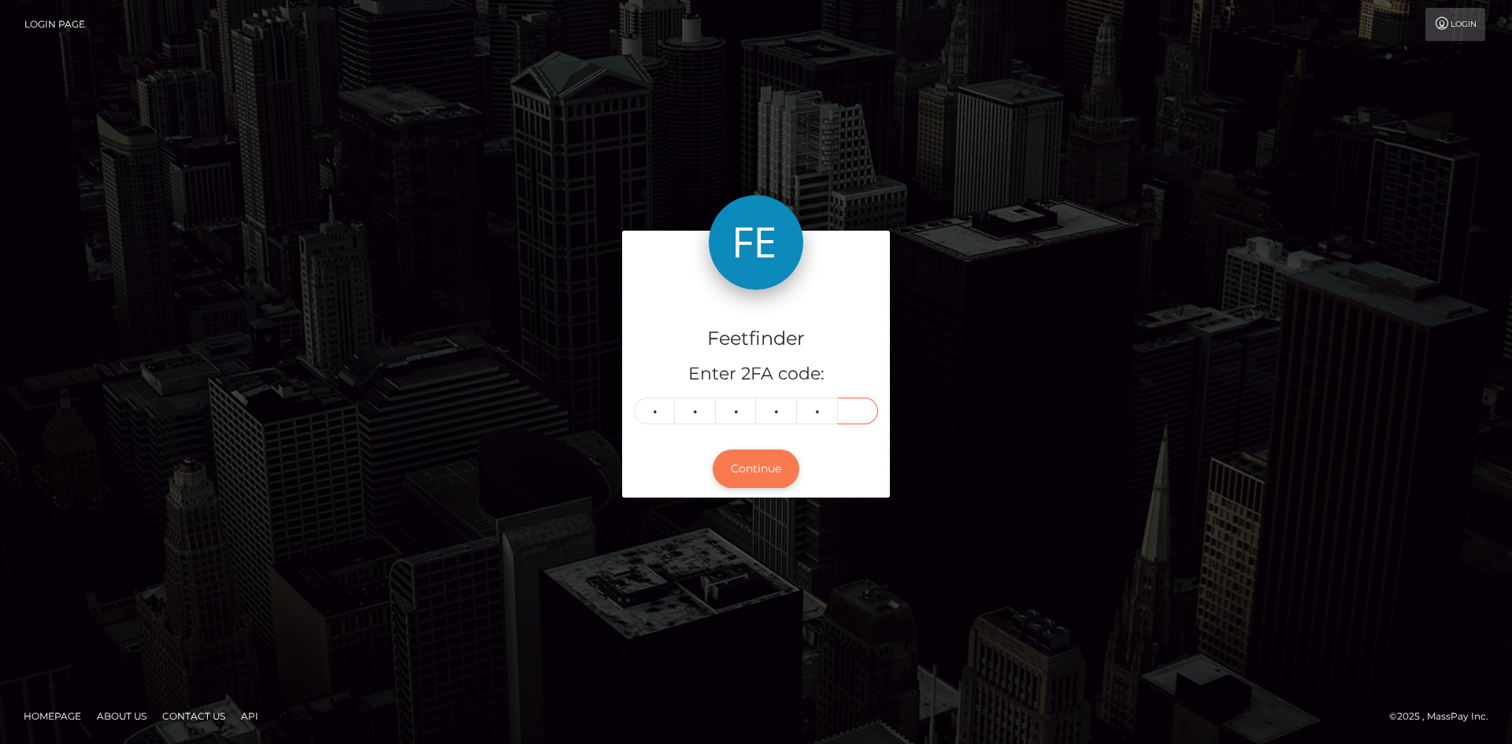
type input "8"
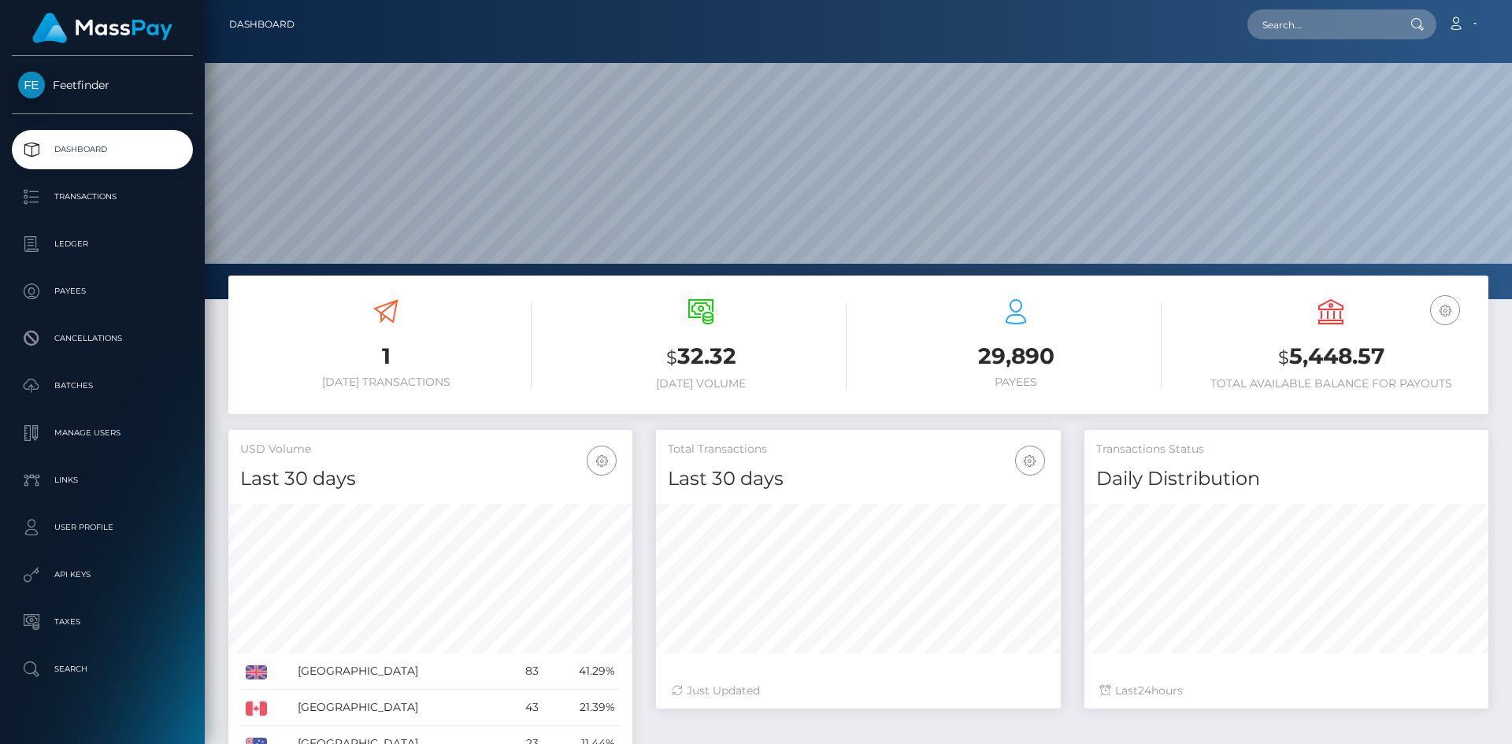
scroll to position [280, 405]
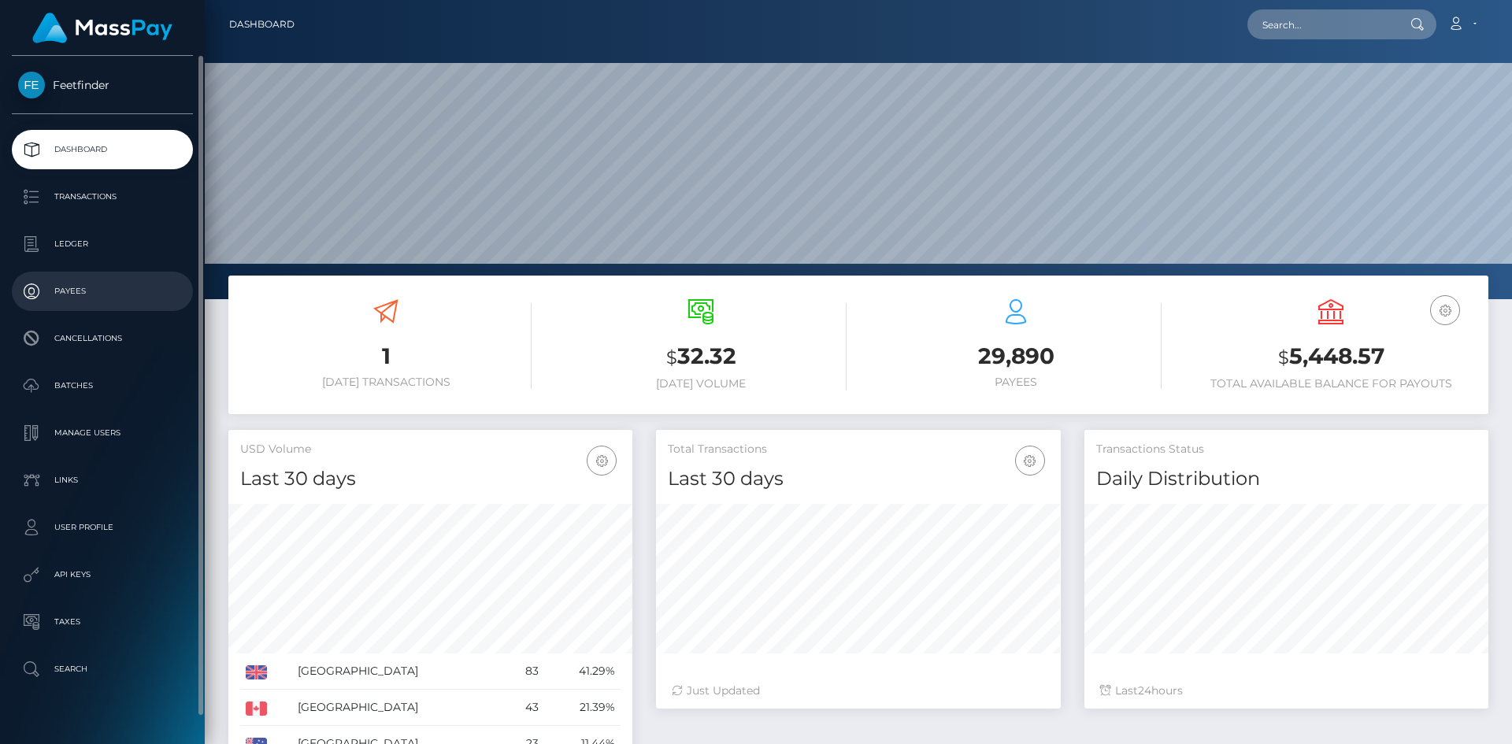
click at [109, 284] on p "Payees" at bounding box center [102, 292] width 169 height 24
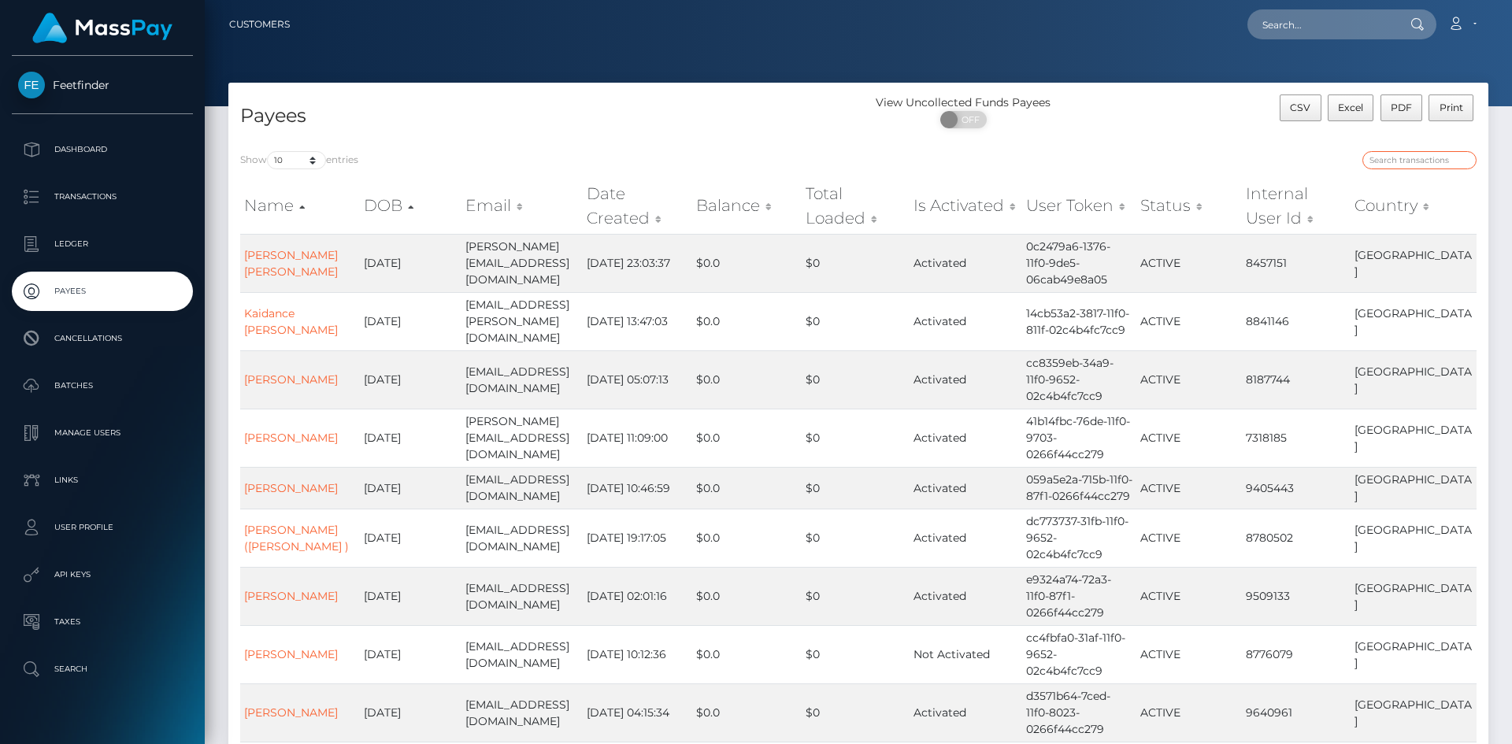
click at [1404, 153] on input "search" at bounding box center [1420, 160] width 114 height 18
paste input "92b134f4-8c1f-11f0-bd85-0694aced620b"
type input "92b134f4-8c1f-11f0-bd85-0694aced620b"
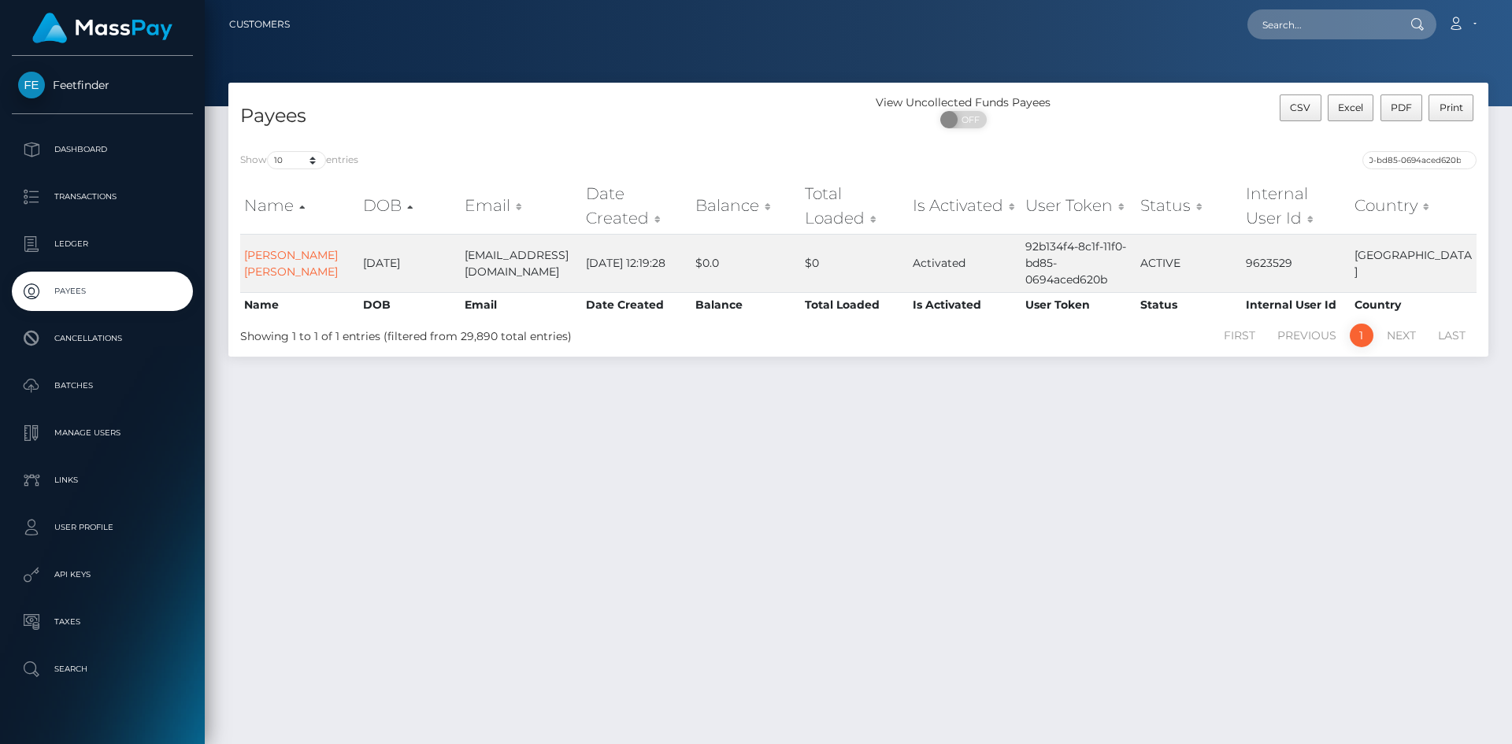
scroll to position [0, 0]
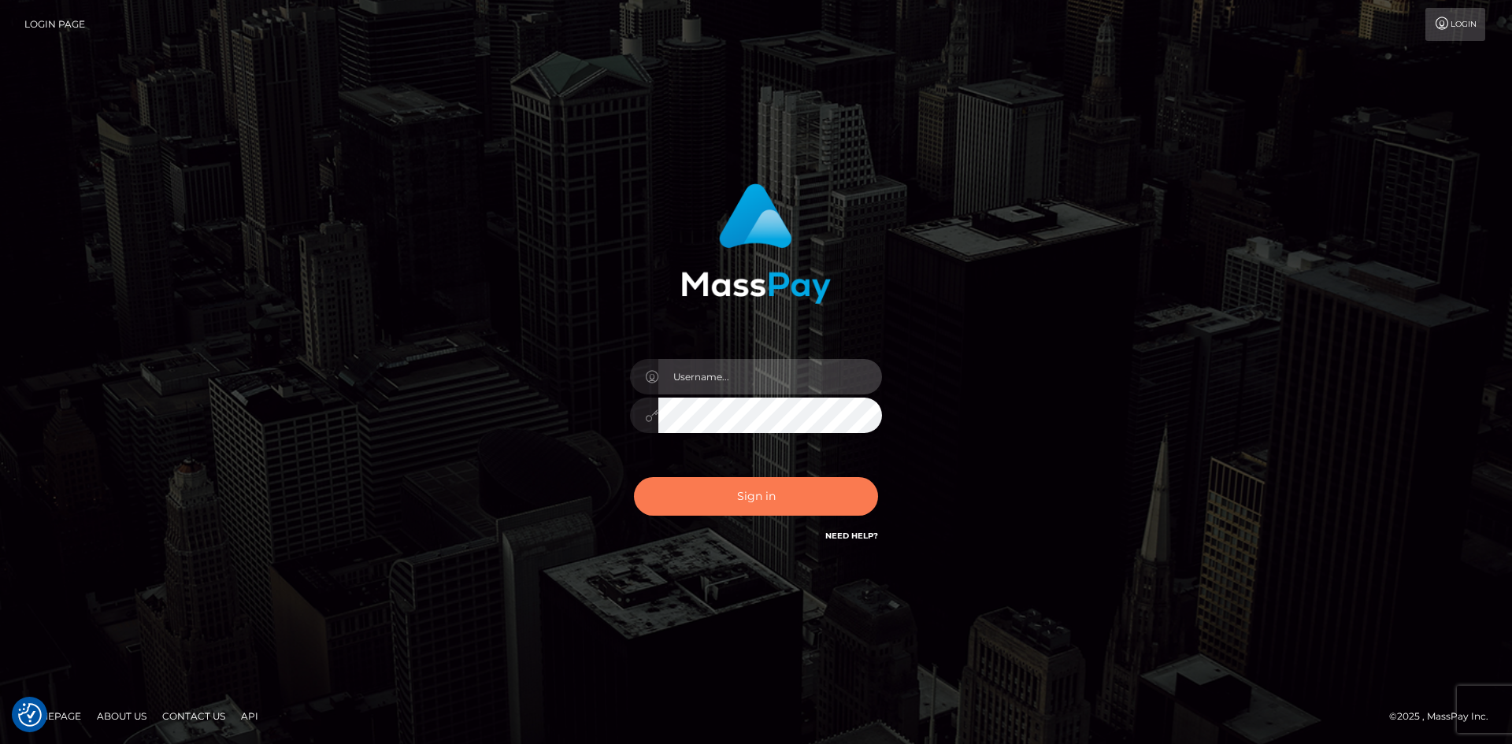
type input "hello.feetfinder"
click at [790, 498] on button "Sign in" at bounding box center [756, 496] width 244 height 39
type input "hello.feetfinder"
click at [778, 482] on button "Sign in" at bounding box center [756, 496] width 244 height 39
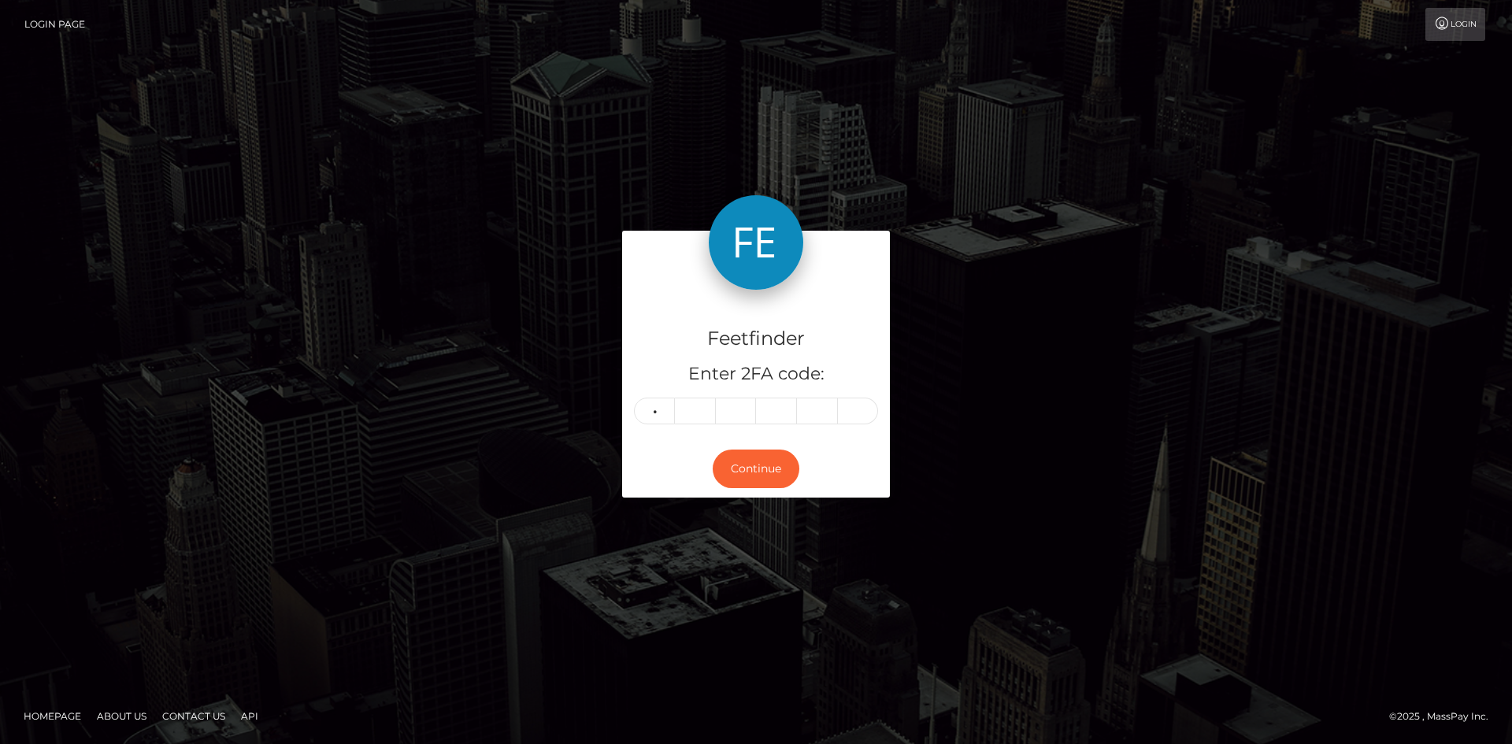
type input "2"
type input "8"
type input "5"
type input "3"
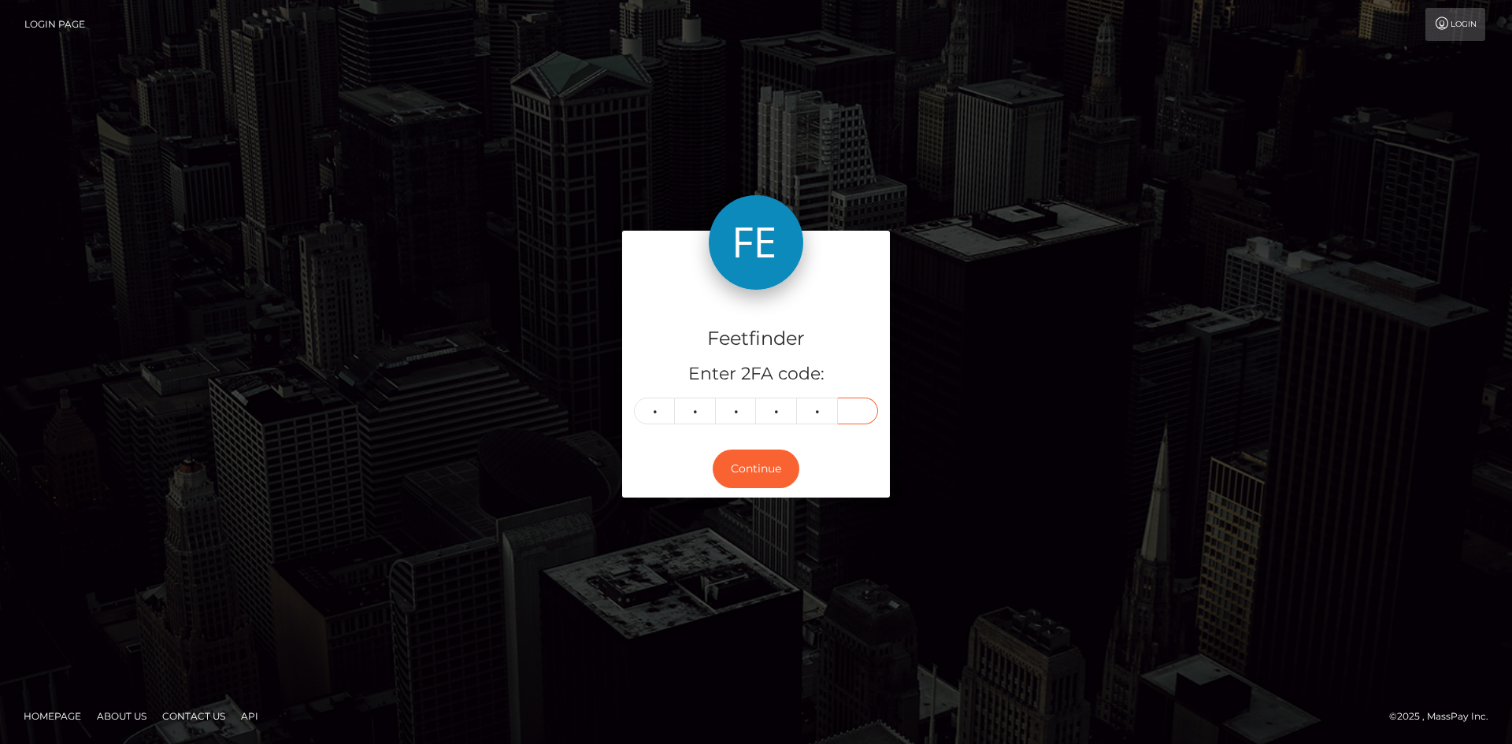
type input "3"
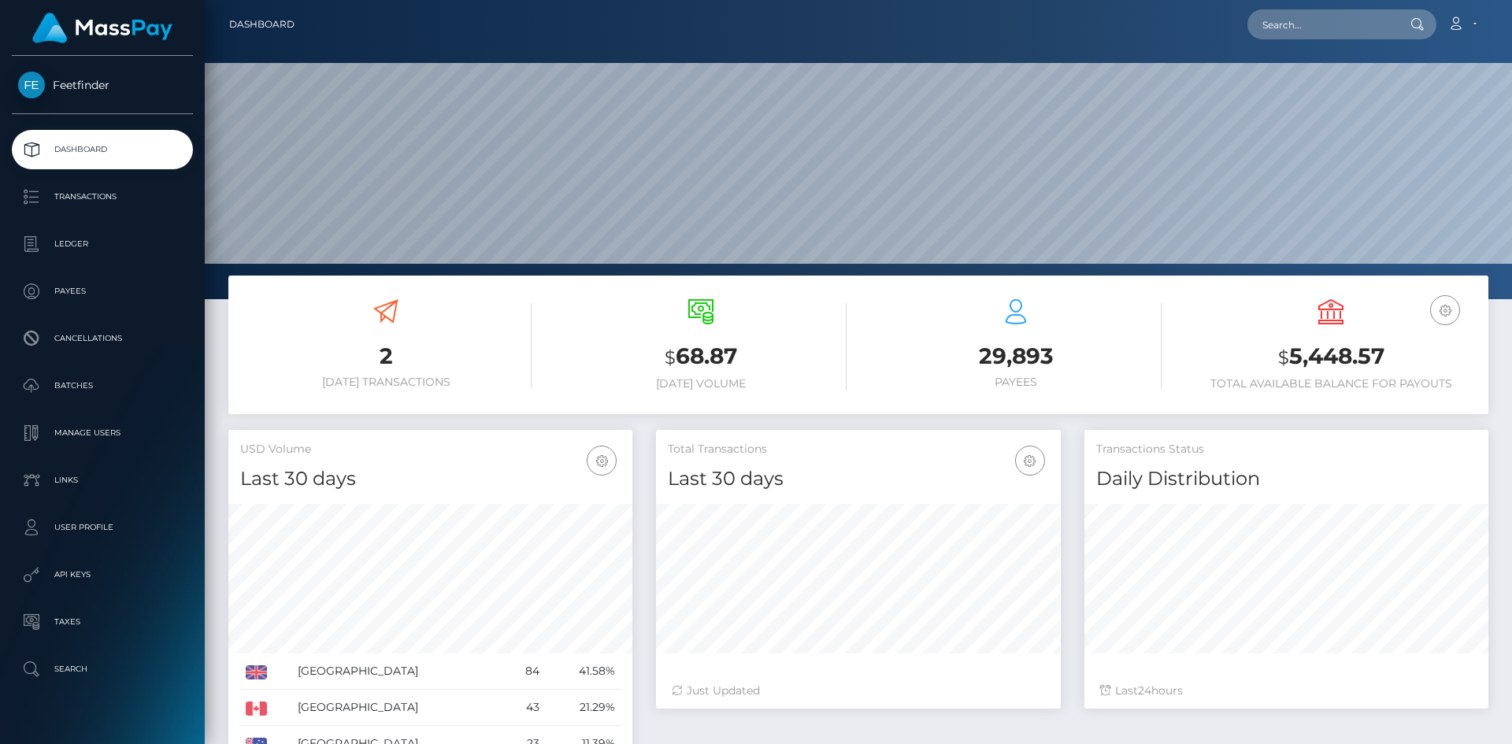
scroll to position [280, 405]
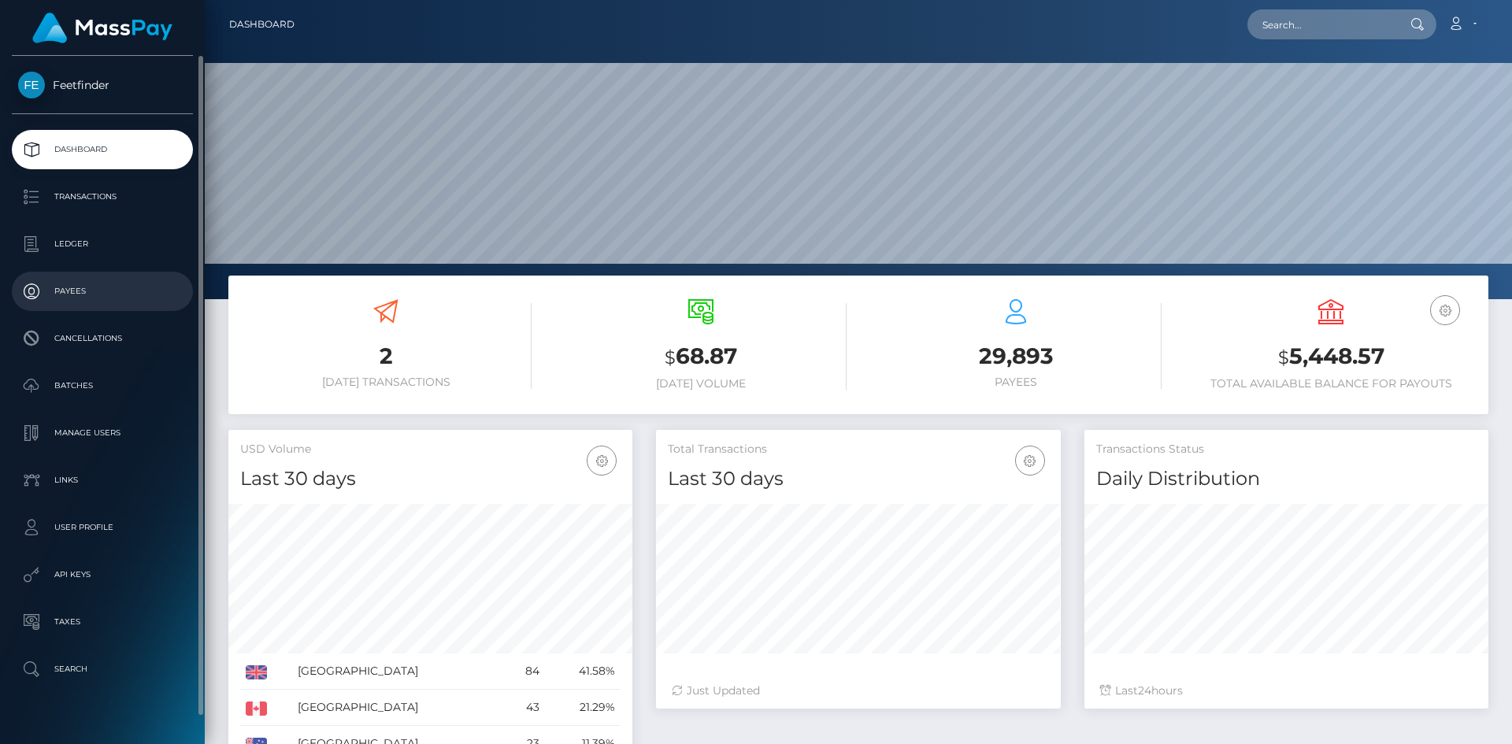
click at [83, 275] on link "Payees" at bounding box center [102, 291] width 181 height 39
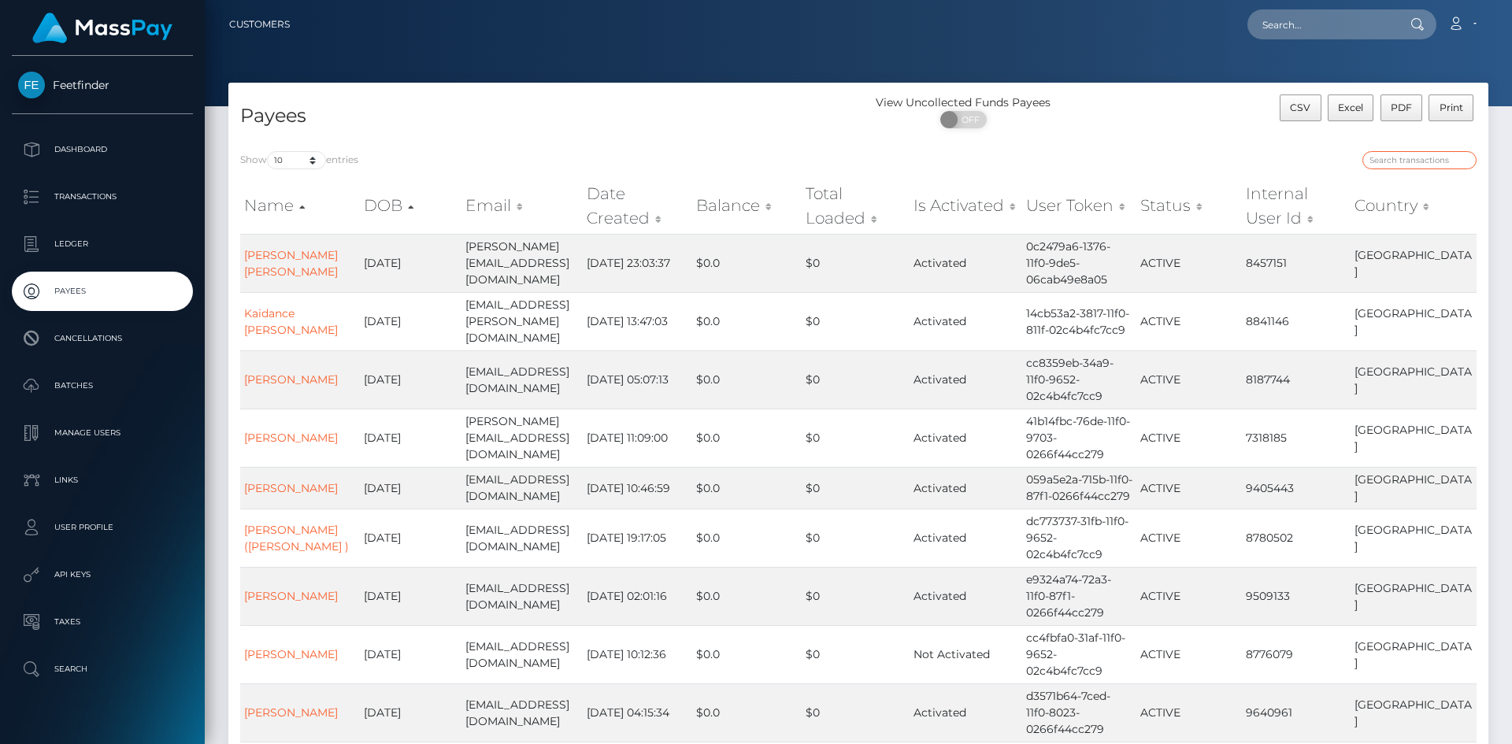
click at [1387, 165] on input "search" at bounding box center [1420, 160] width 114 height 18
paste input "98b55a62-8f21-11f0-bd85-0694aced620b"
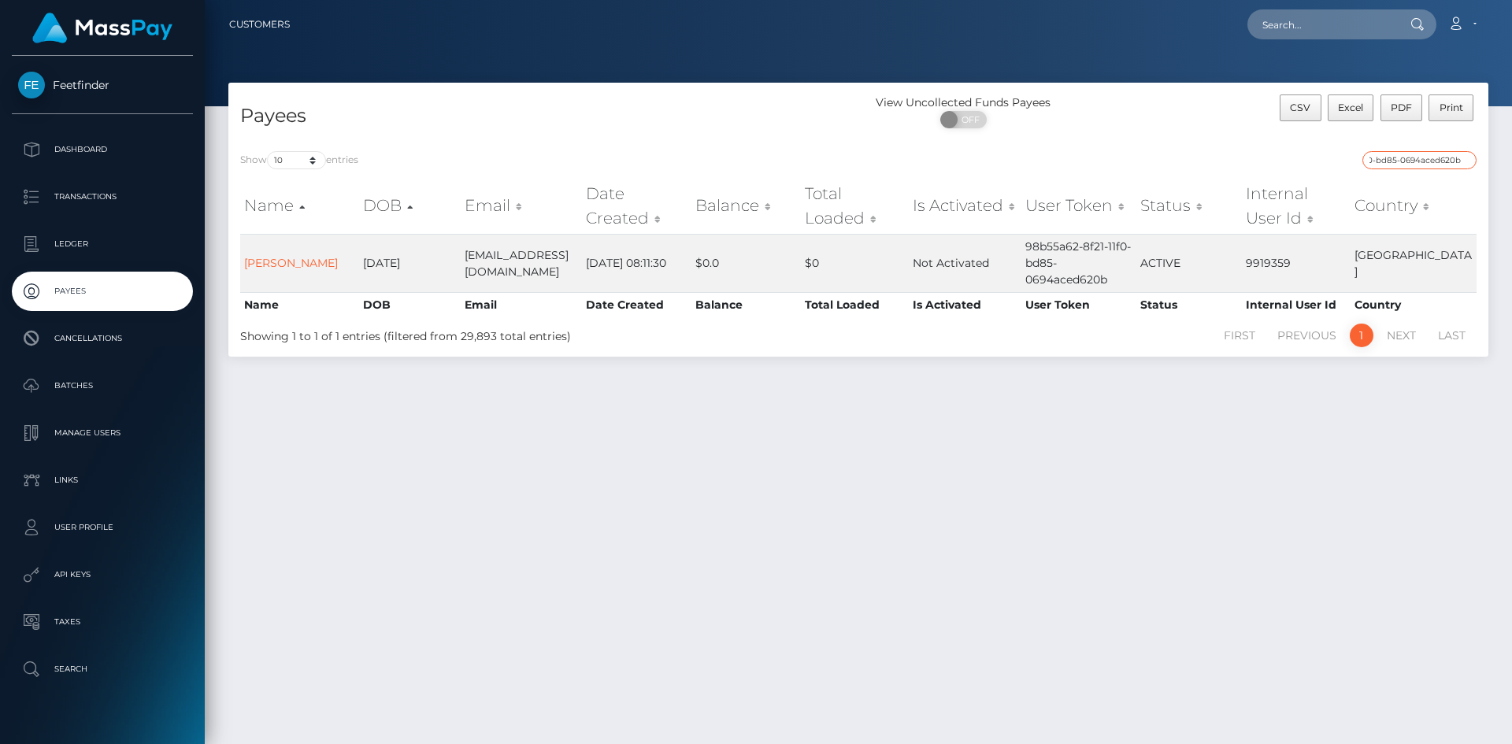
type input "98b55a62-8f21-11f0-bd85-0694aced620b"
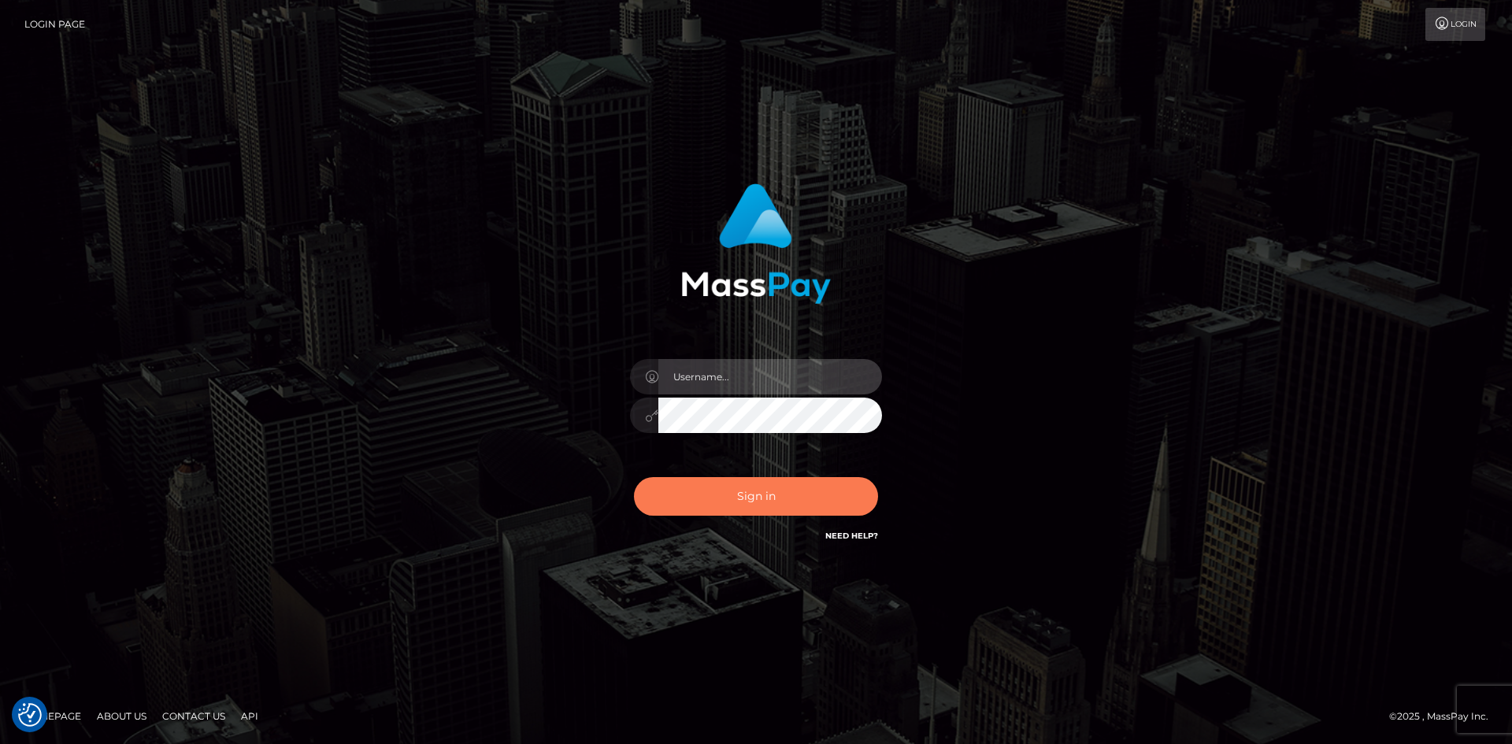
type input "hello.feetfinder"
click at [824, 496] on button "Sign in" at bounding box center [756, 496] width 244 height 39
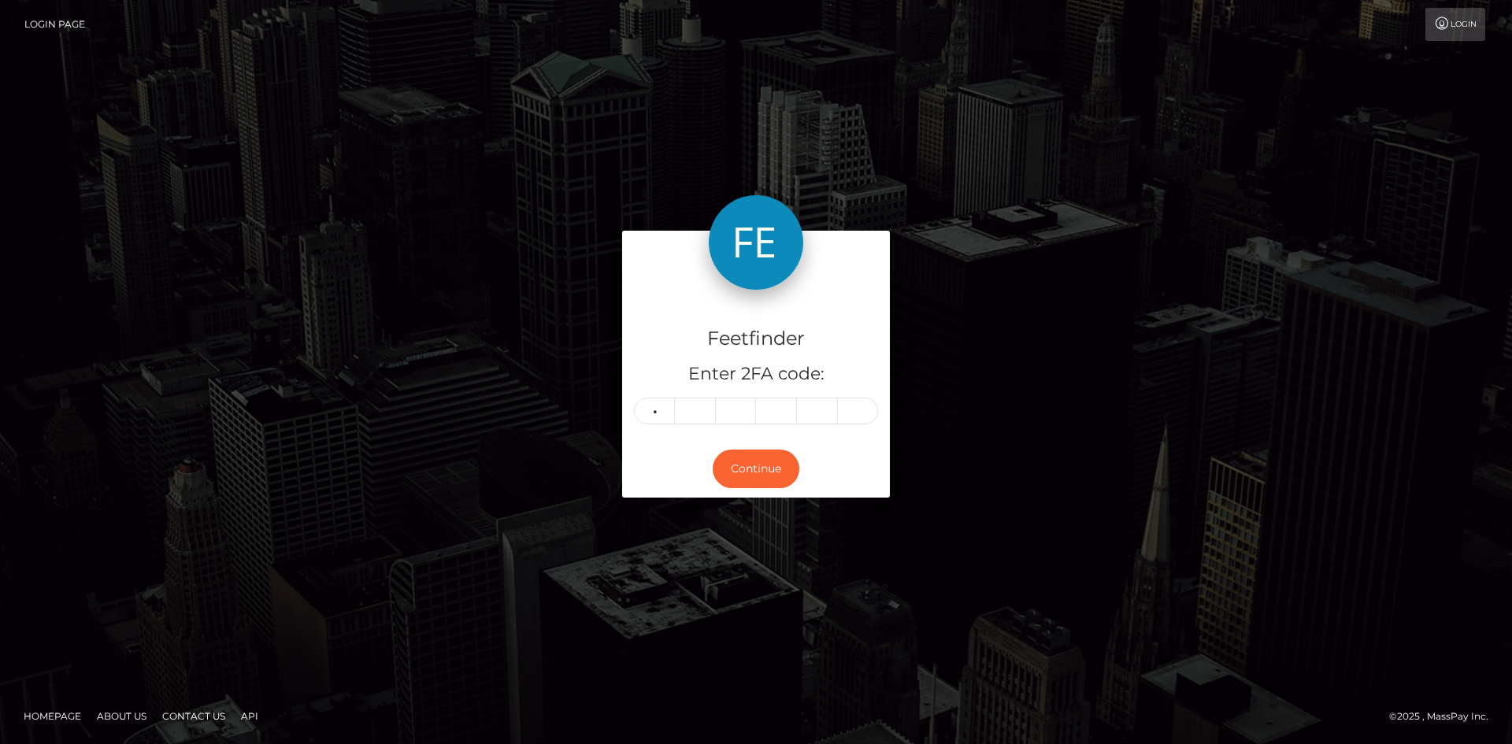
type input "4"
type input "1"
type input "0"
type input "1"
type input "7"
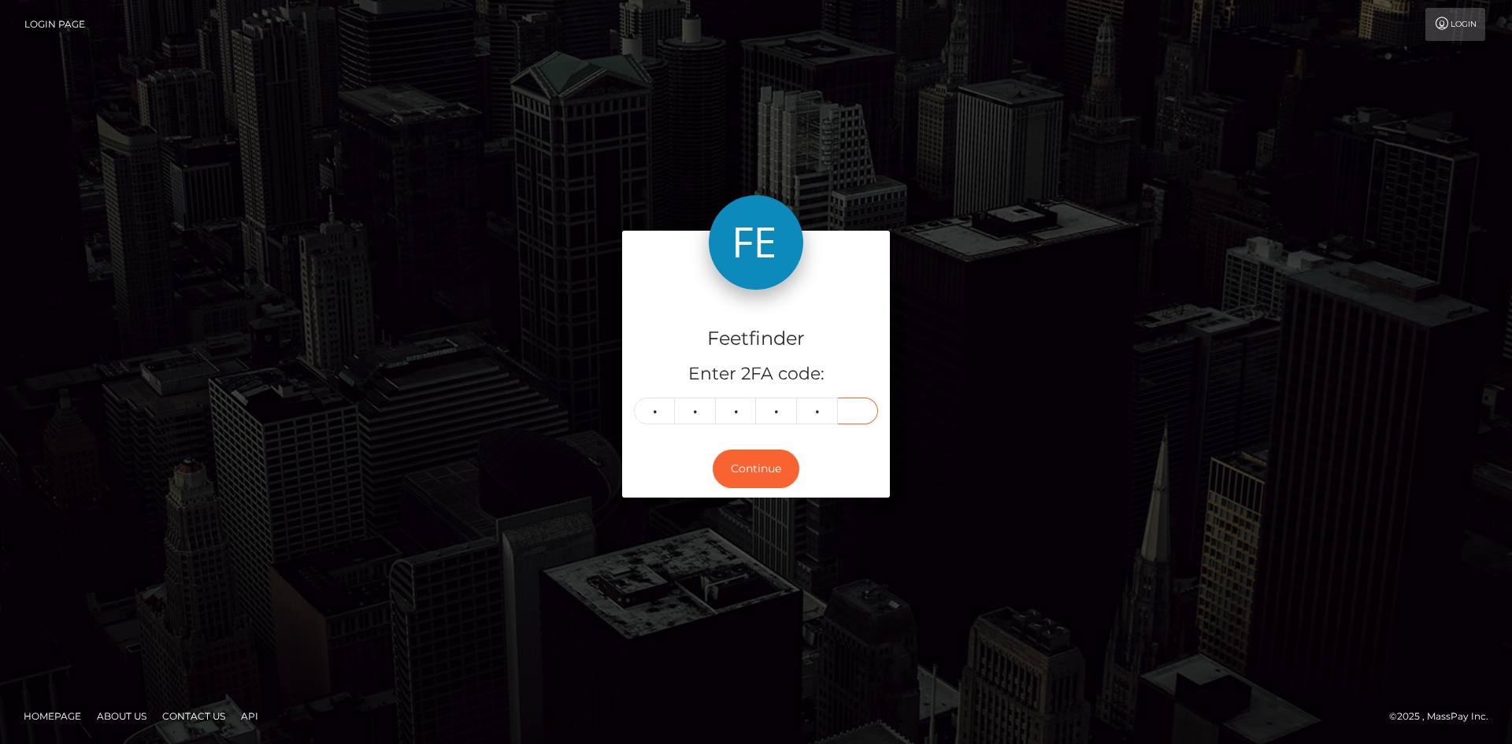
type input "2"
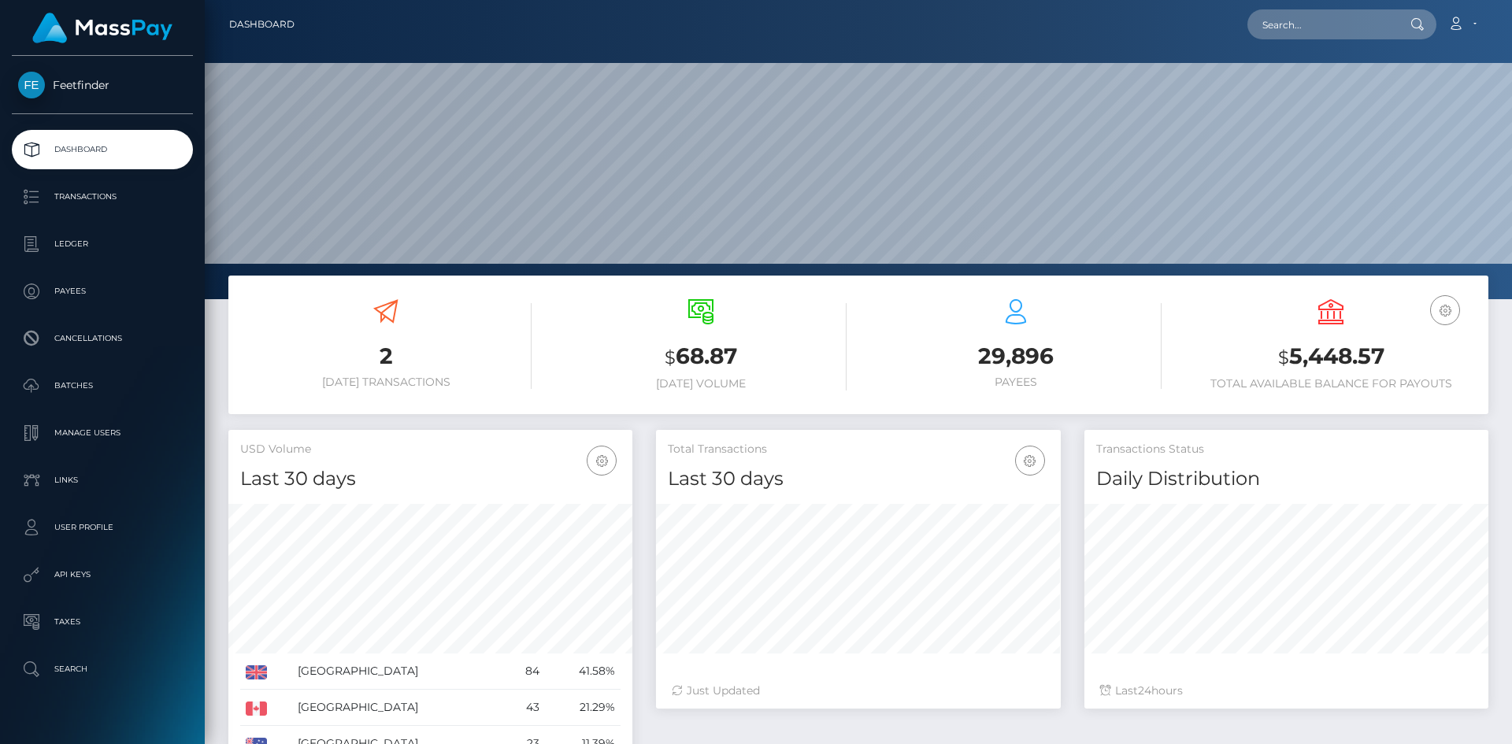
scroll to position [280, 405]
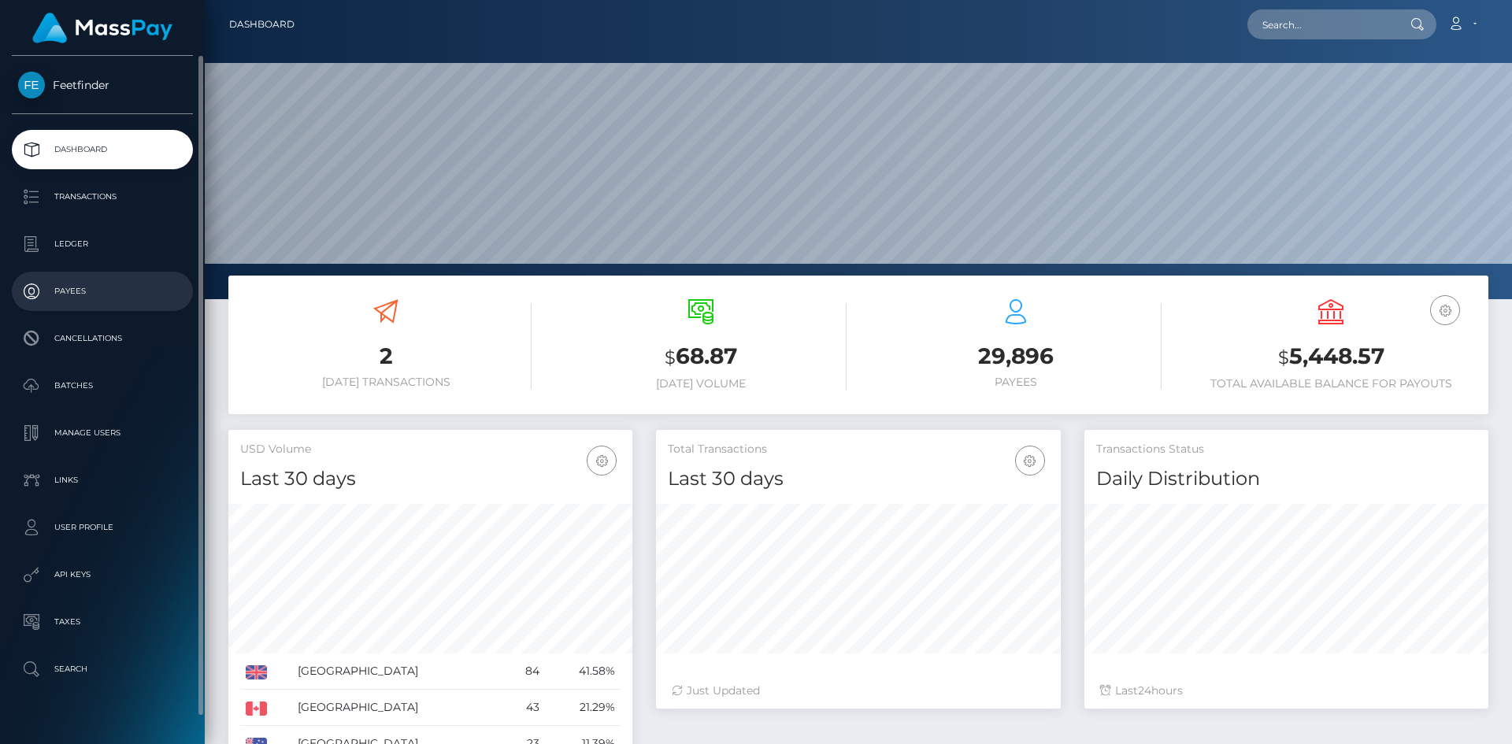
click at [114, 282] on p "Payees" at bounding box center [102, 292] width 169 height 24
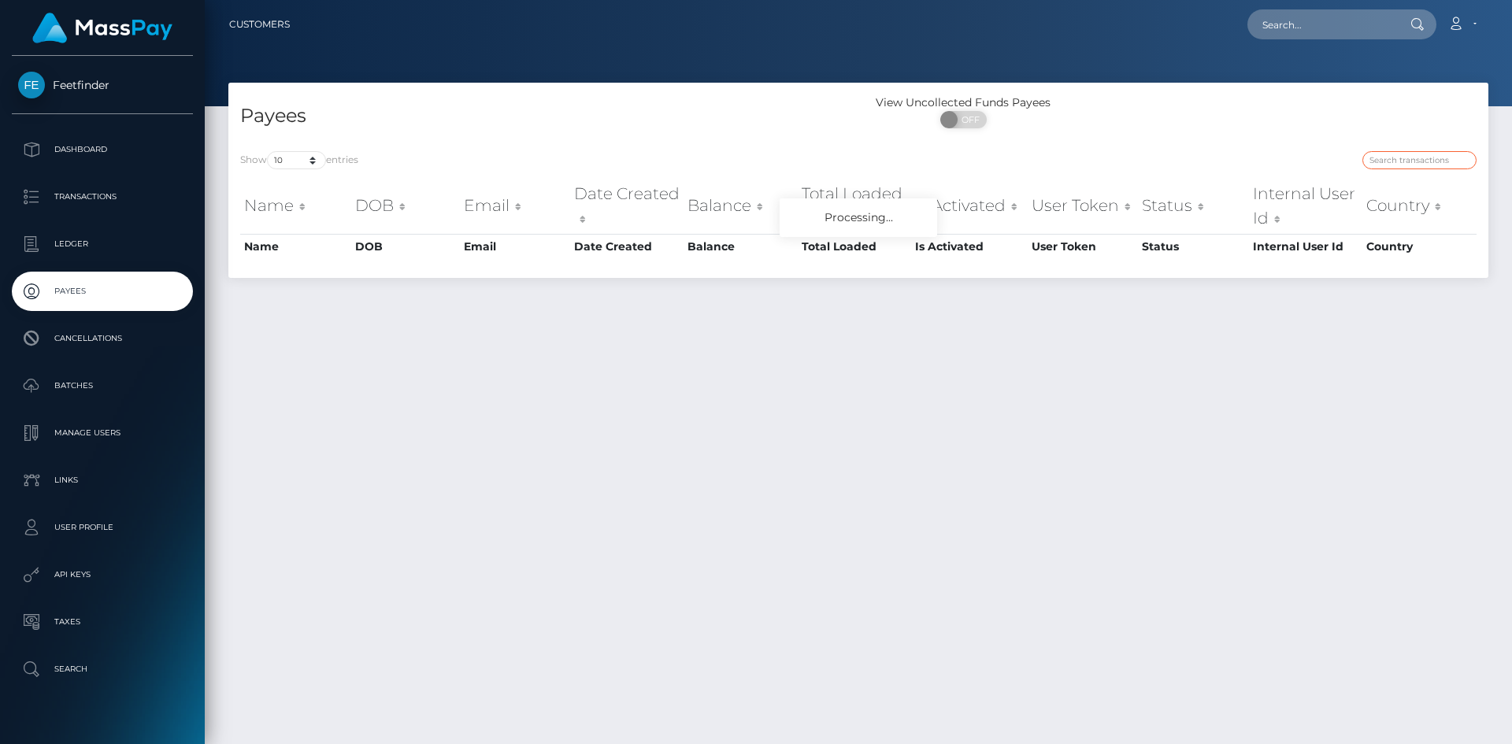
click at [1382, 164] on input "search" at bounding box center [1420, 160] width 114 height 18
paste input "95004277-88e3-11f0-8023-0266f44cc279"
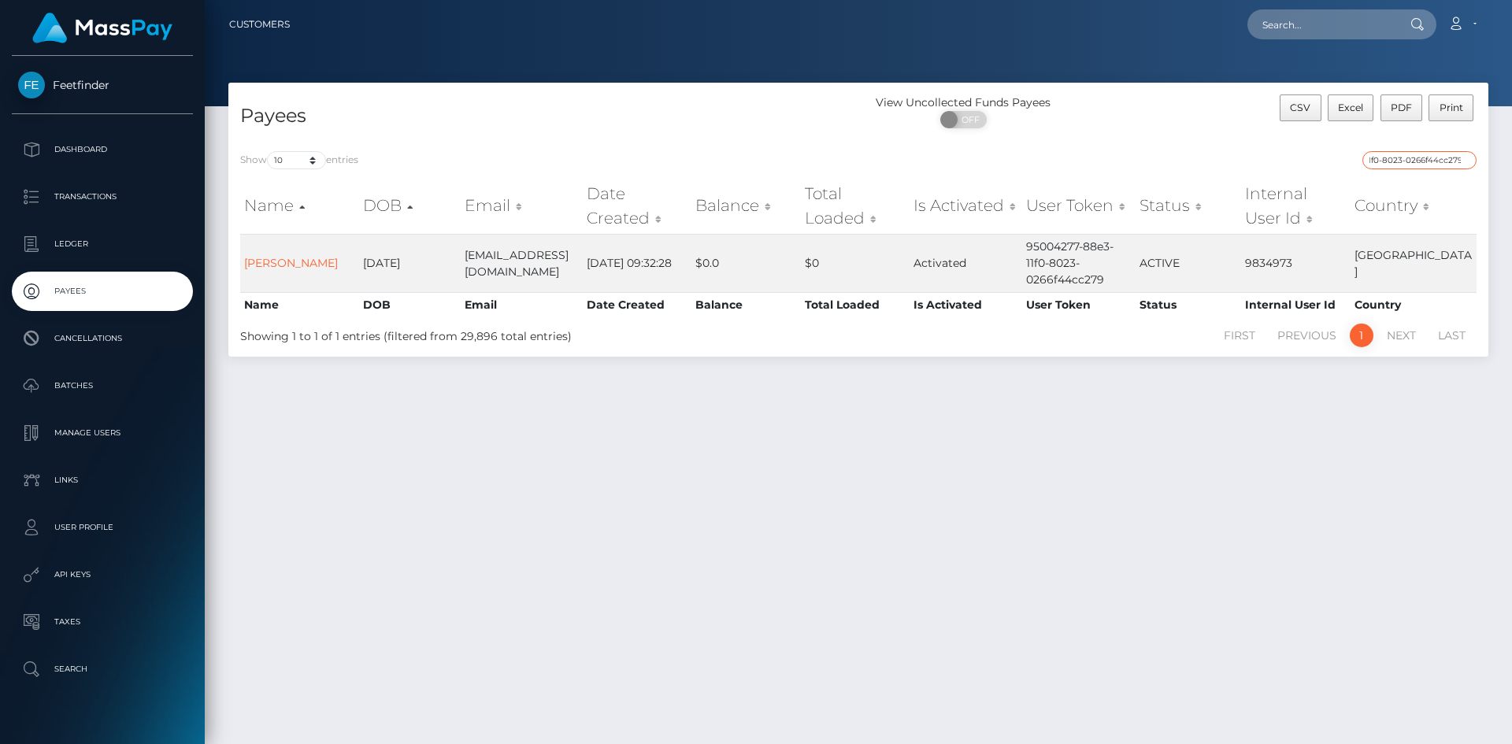
type input "95004277-88e3-11f0-8023-0266f44cc279"
click at [1406, 166] on input "95004277-88e3-11f0-8023-0266f44cc279" at bounding box center [1420, 160] width 114 height 18
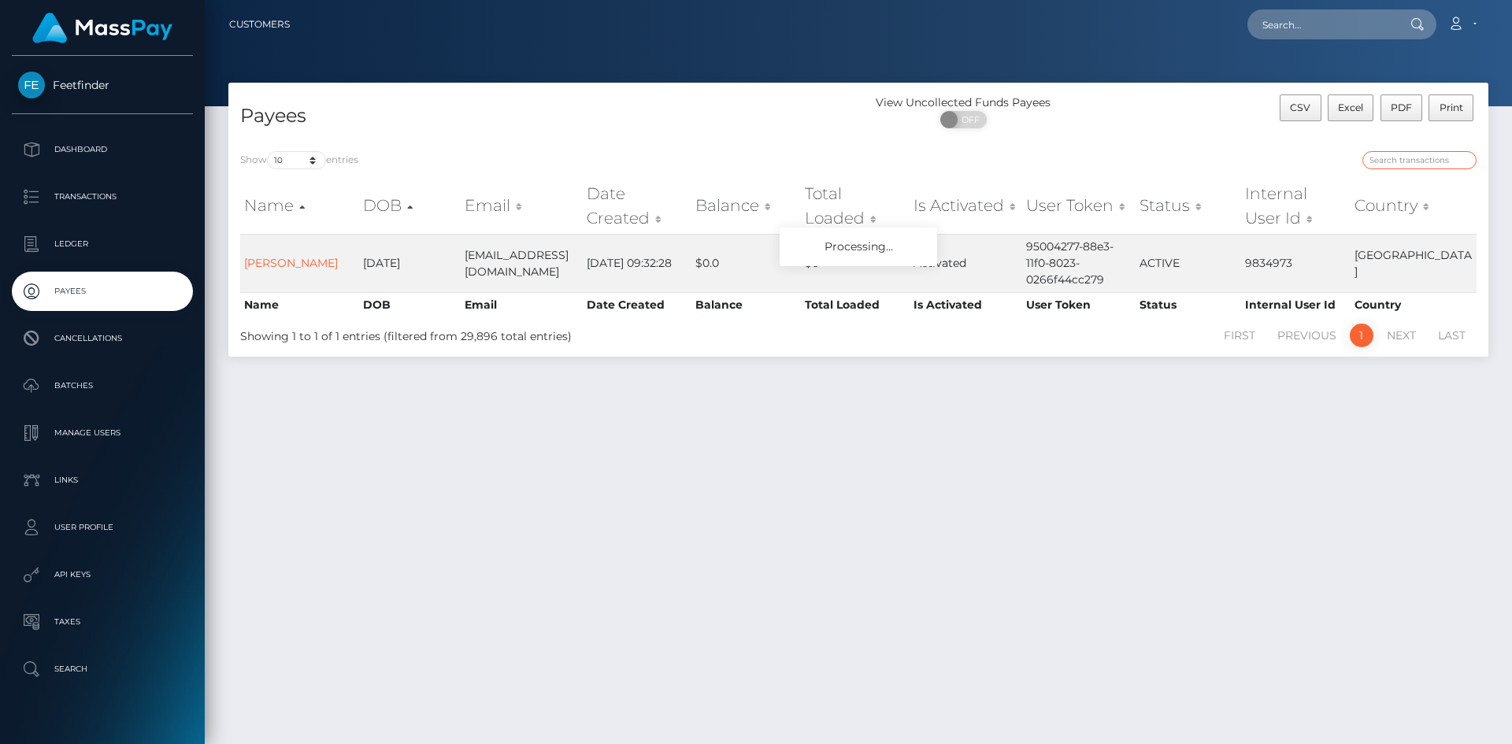
paste input "4b53f95e-89c7-11f0-8023-0266f44cc279"
type input "4b53f95e-89c7-11f0-8023-0266f44cc279"
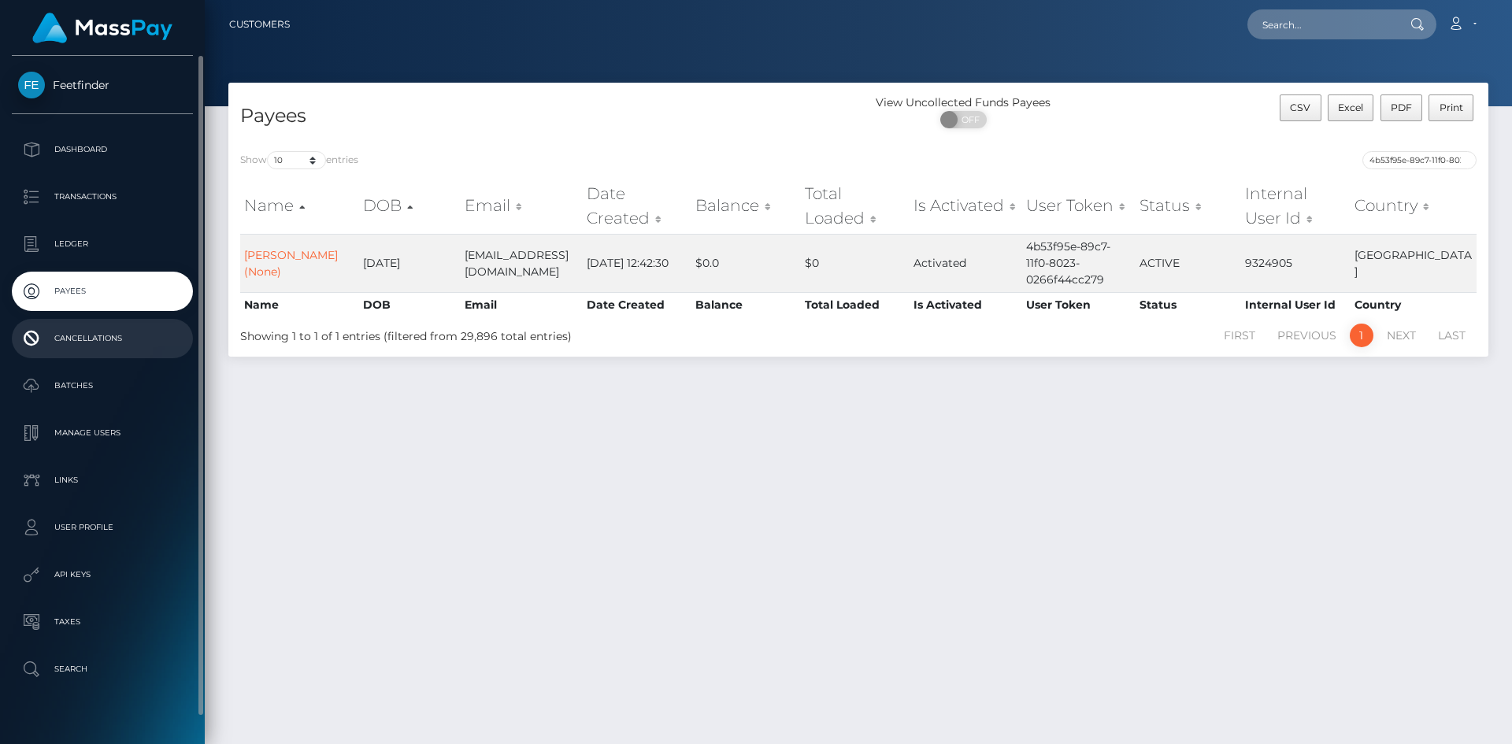
click at [71, 351] on p "Cancellations" at bounding box center [102, 339] width 169 height 24
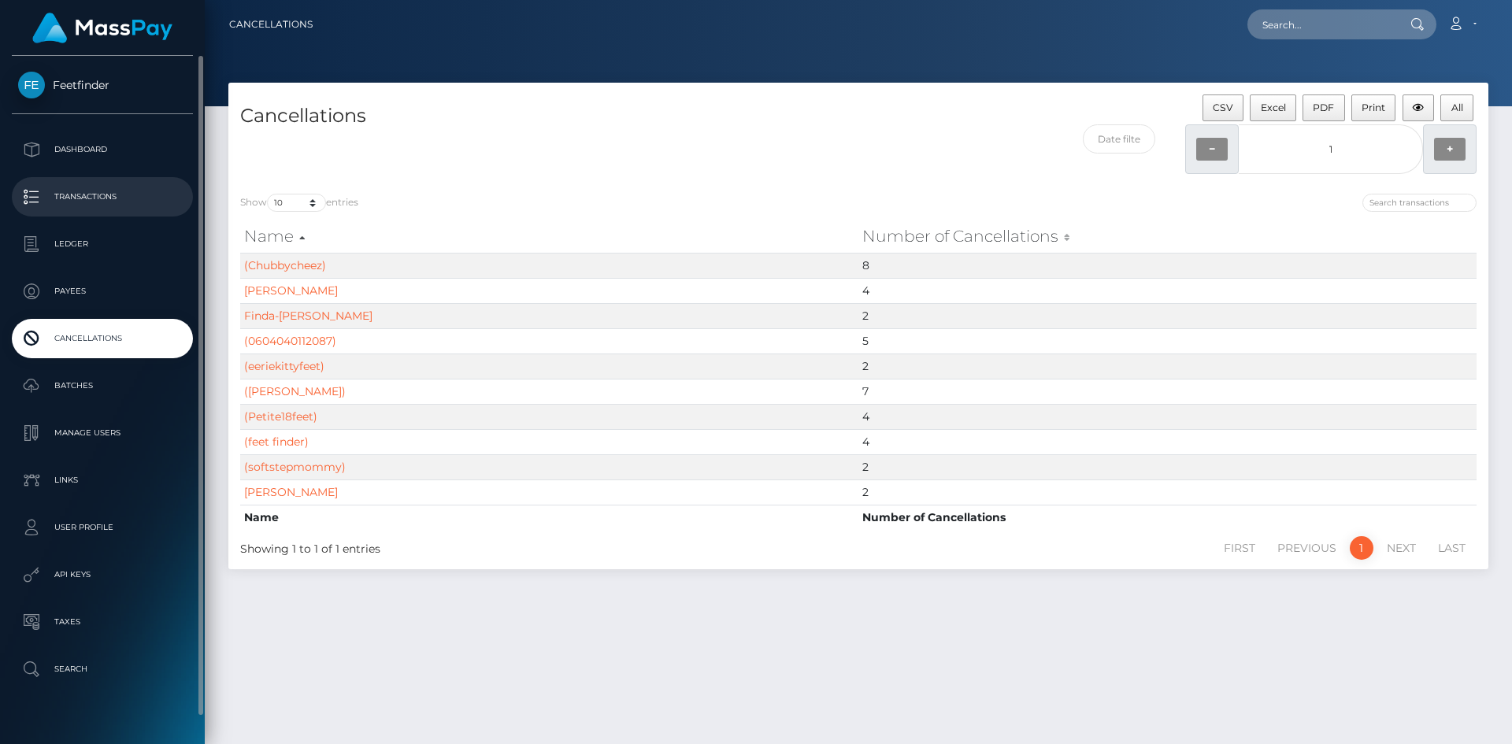
click at [107, 192] on p "Transactions" at bounding box center [102, 197] width 169 height 24
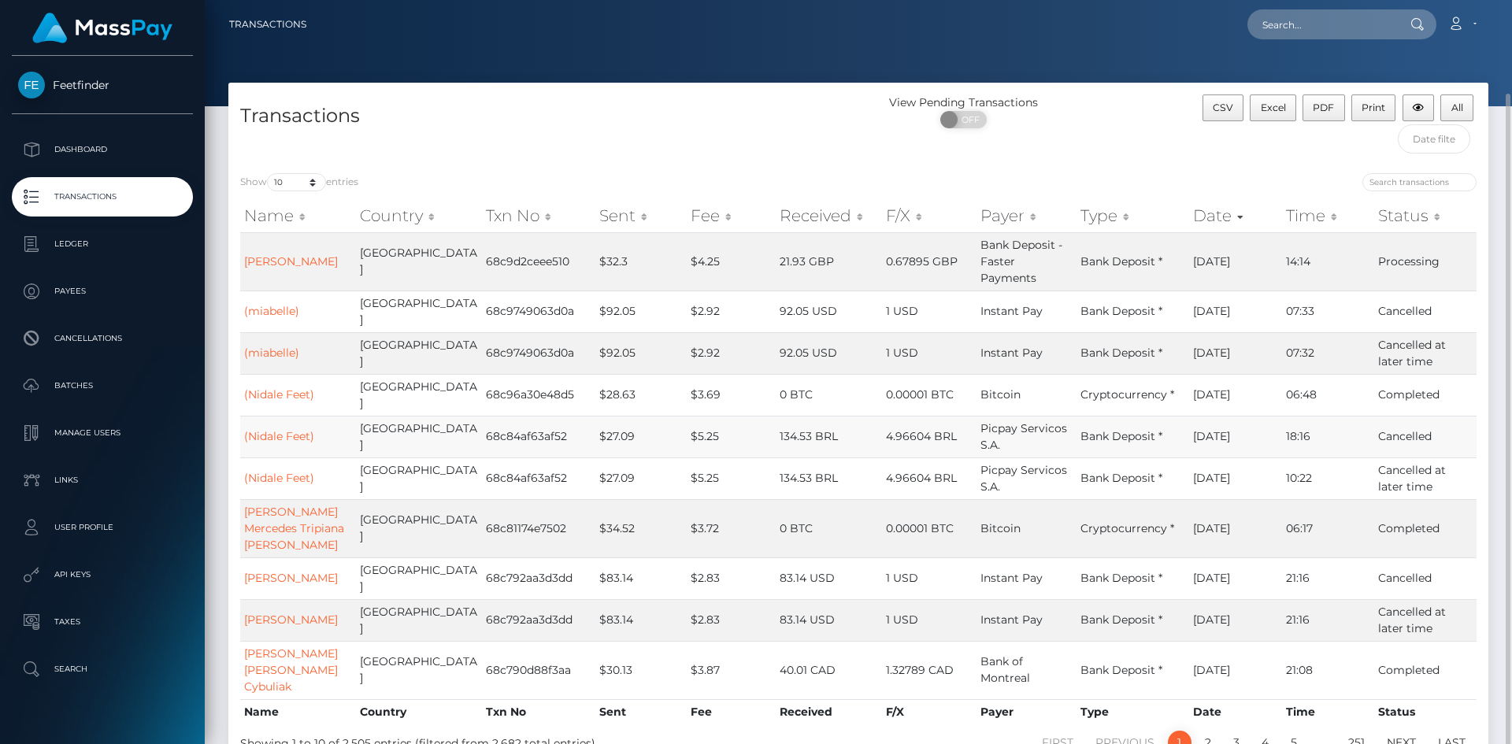
scroll to position [48, 0]
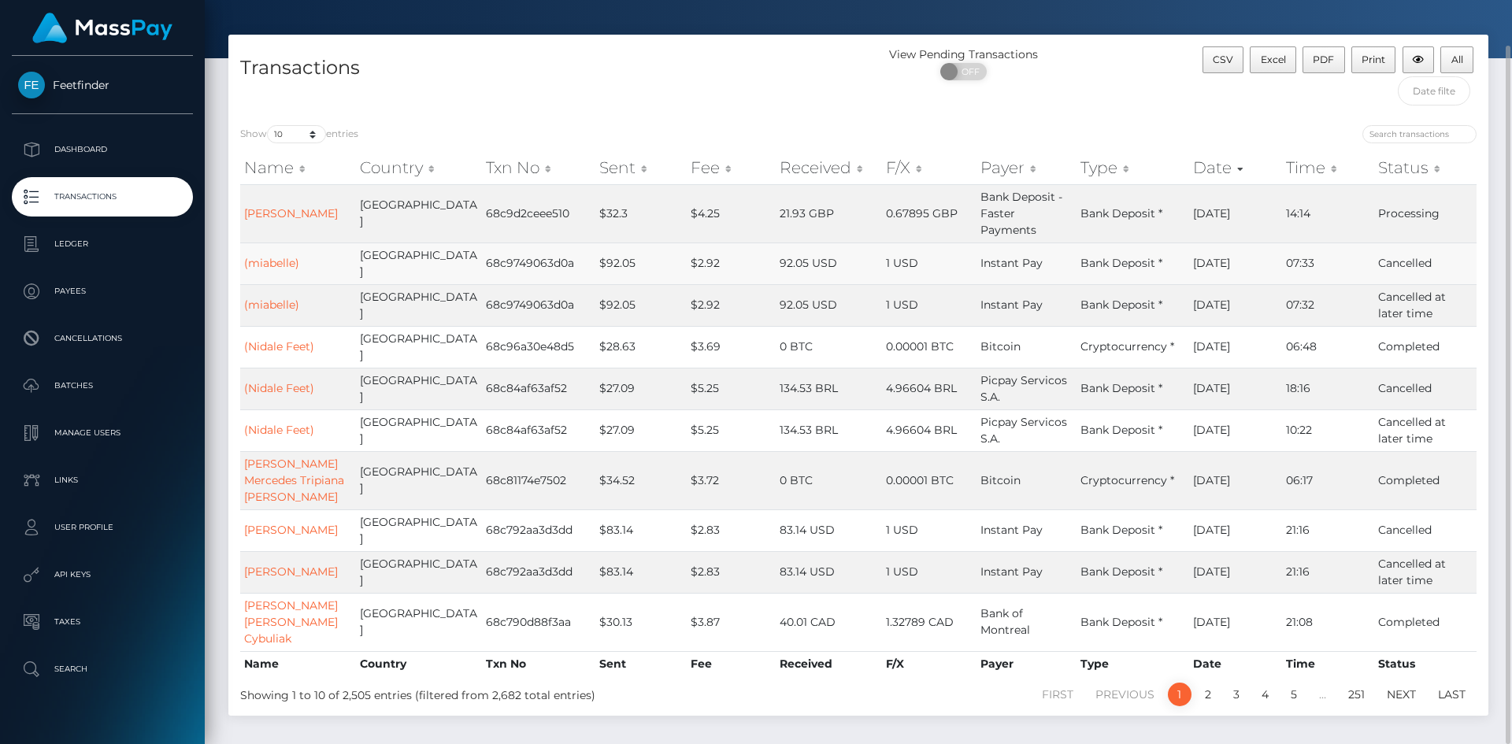
click at [1415, 243] on td "Cancelled" at bounding box center [1425, 264] width 102 height 42
click at [1416, 243] on td "Cancelled" at bounding box center [1425, 264] width 102 height 42
drag, startPoint x: 1438, startPoint y: 255, endPoint x: 367, endPoint y: 294, distance: 1071.9
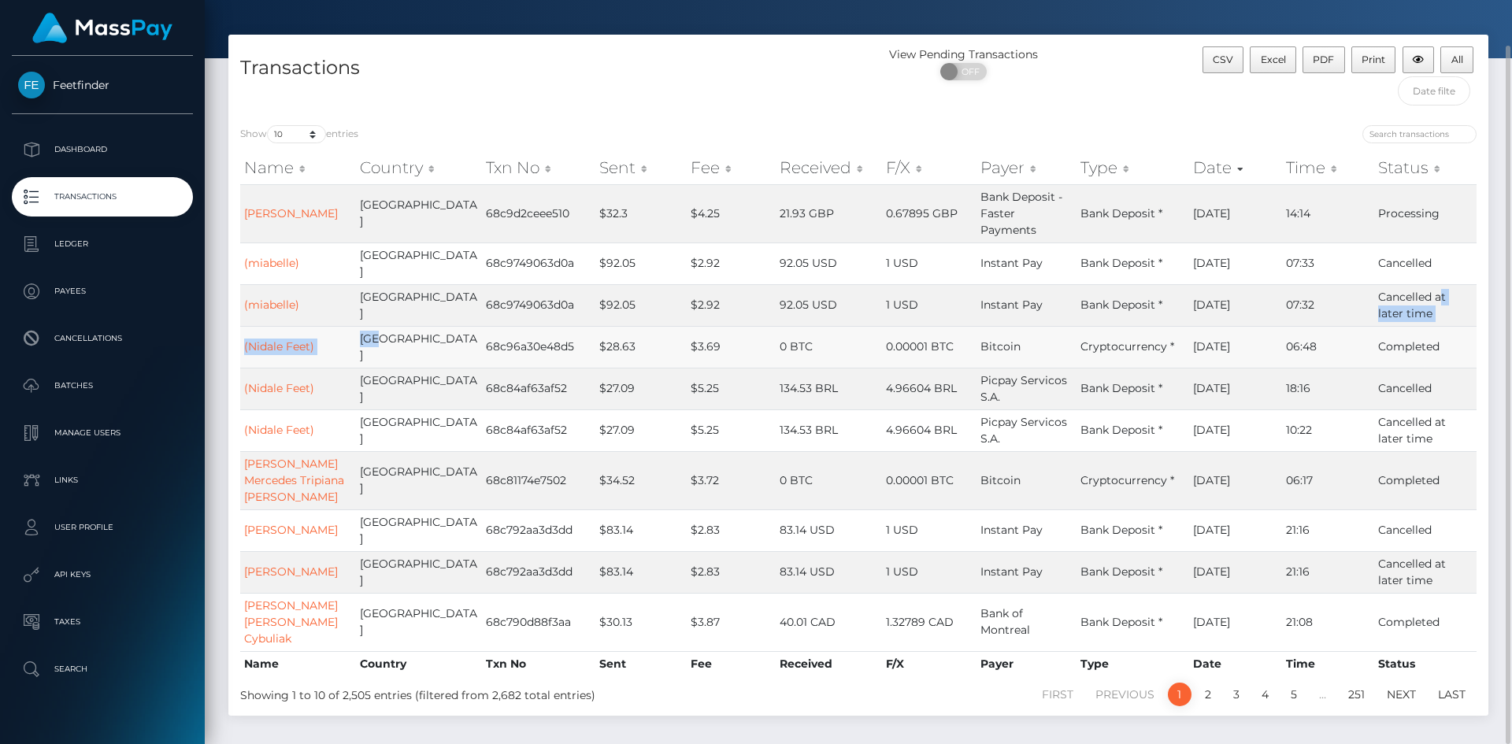
click at [369, 294] on tbody "Millie Rose Adams United Kingdom 68c9d2ceee510 $32.3 $4.25 21.93 GBP 0.67895 GB…" at bounding box center [858, 417] width 1237 height 467
drag, startPoint x: 1232, startPoint y: 329, endPoint x: 1332, endPoint y: 435, distance: 145.4
click at [1249, 456] on tbody "Millie Rose Adams United Kingdom 68c9d2ceee510 $32.3 $4.25 21.93 GBP 0.67895 GB…" at bounding box center [858, 417] width 1237 height 467
click at [1176, 451] on td "Cryptocurrency *" at bounding box center [1133, 480] width 113 height 58
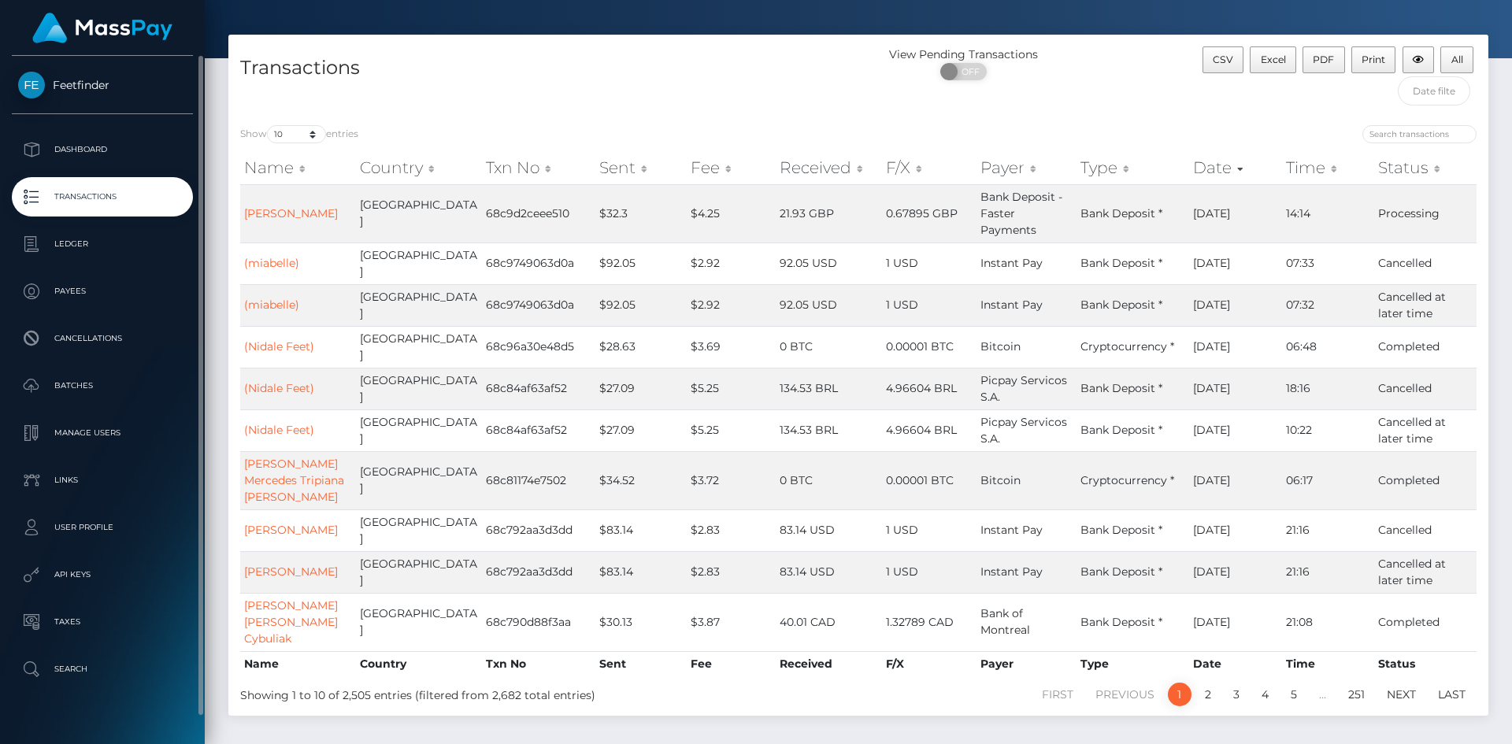
scroll to position [27, 0]
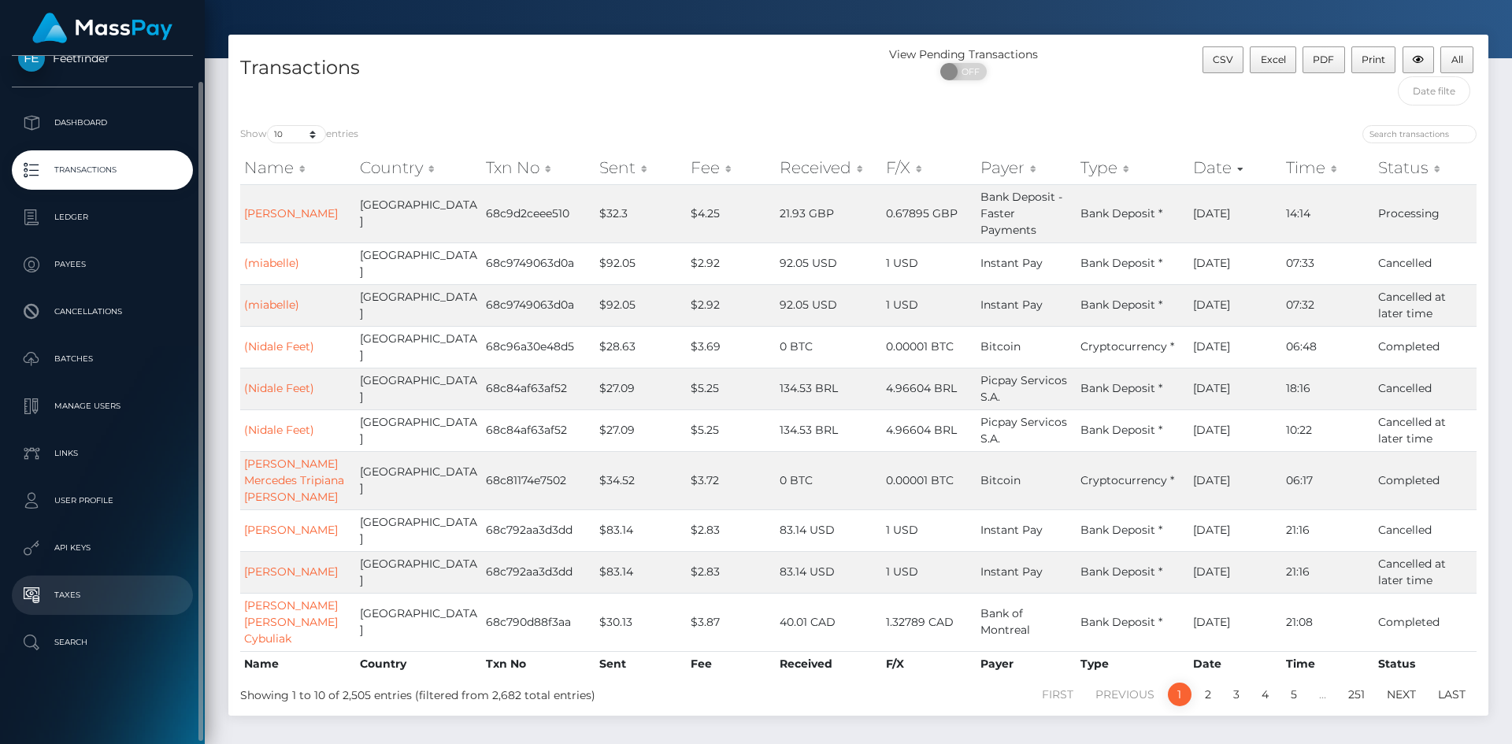
click at [92, 584] on p "Taxes" at bounding box center [102, 596] width 169 height 24
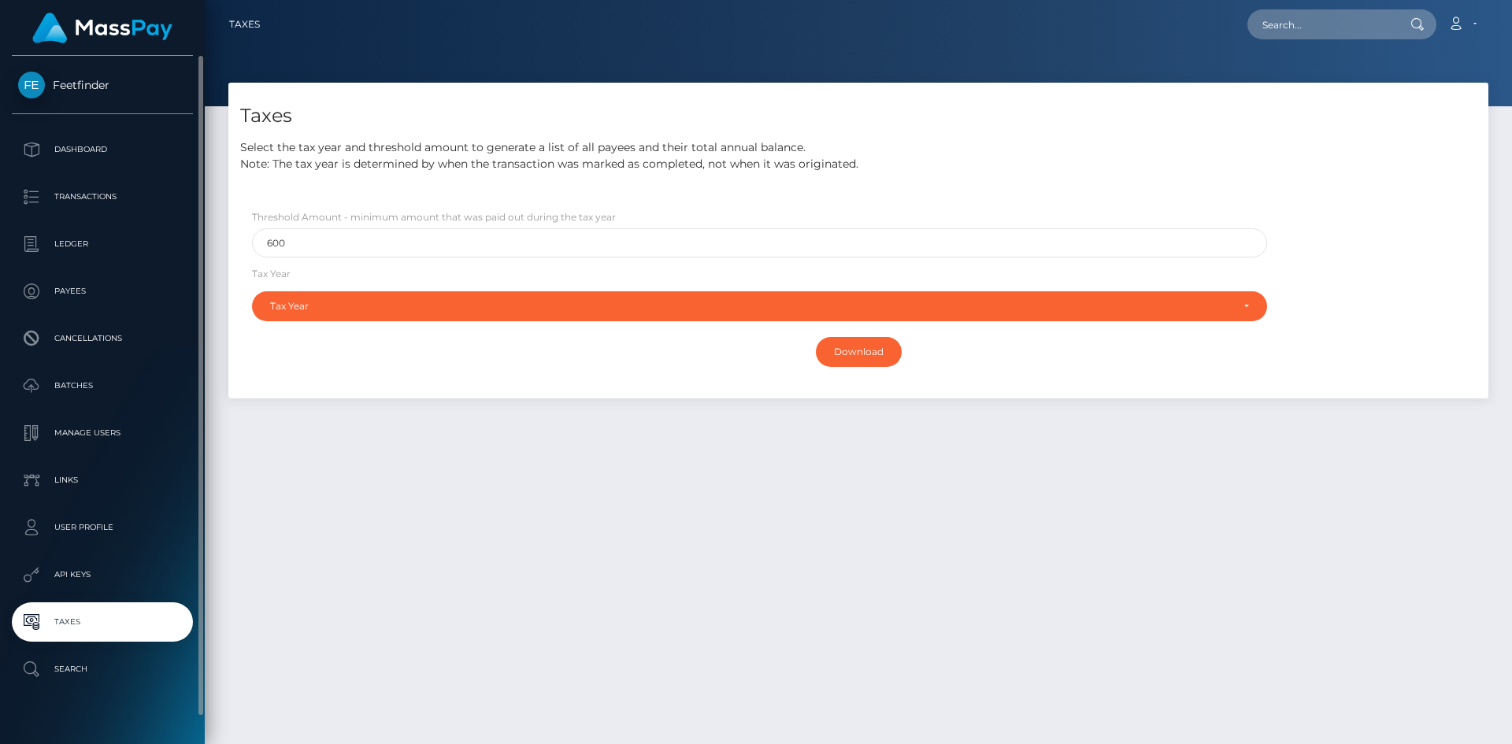
click at [71, 83] on span "Feetfinder" at bounding box center [102, 85] width 181 height 14
click at [76, 150] on p "Dashboard" at bounding box center [102, 150] width 169 height 24
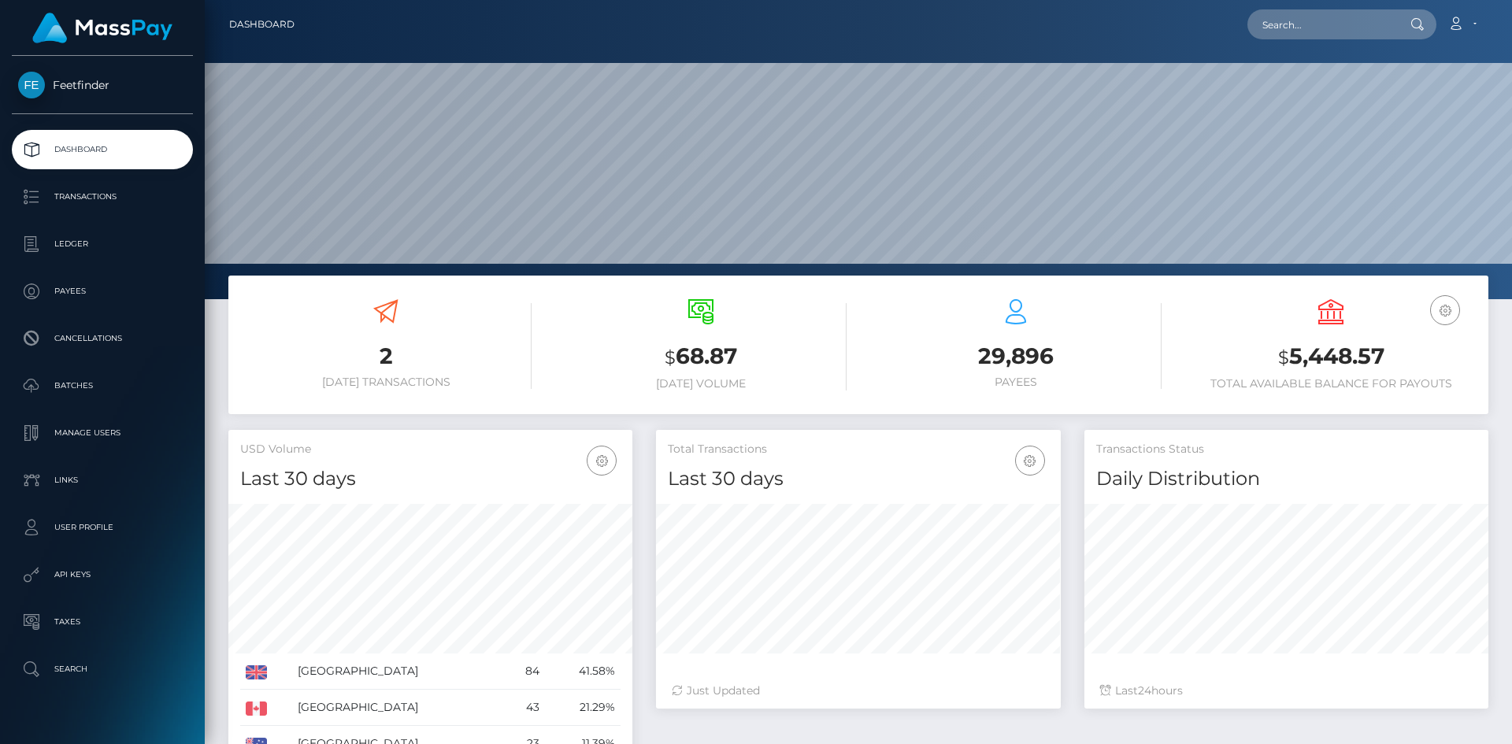
scroll to position [280, 405]
click at [735, 377] on h6 "[DATE] Volume" at bounding box center [700, 383] width 291 height 13
click at [725, 369] on h3 "$ 68.87" at bounding box center [700, 357] width 291 height 32
click at [726, 371] on h3 "$ 68.87" at bounding box center [700, 357] width 291 height 32
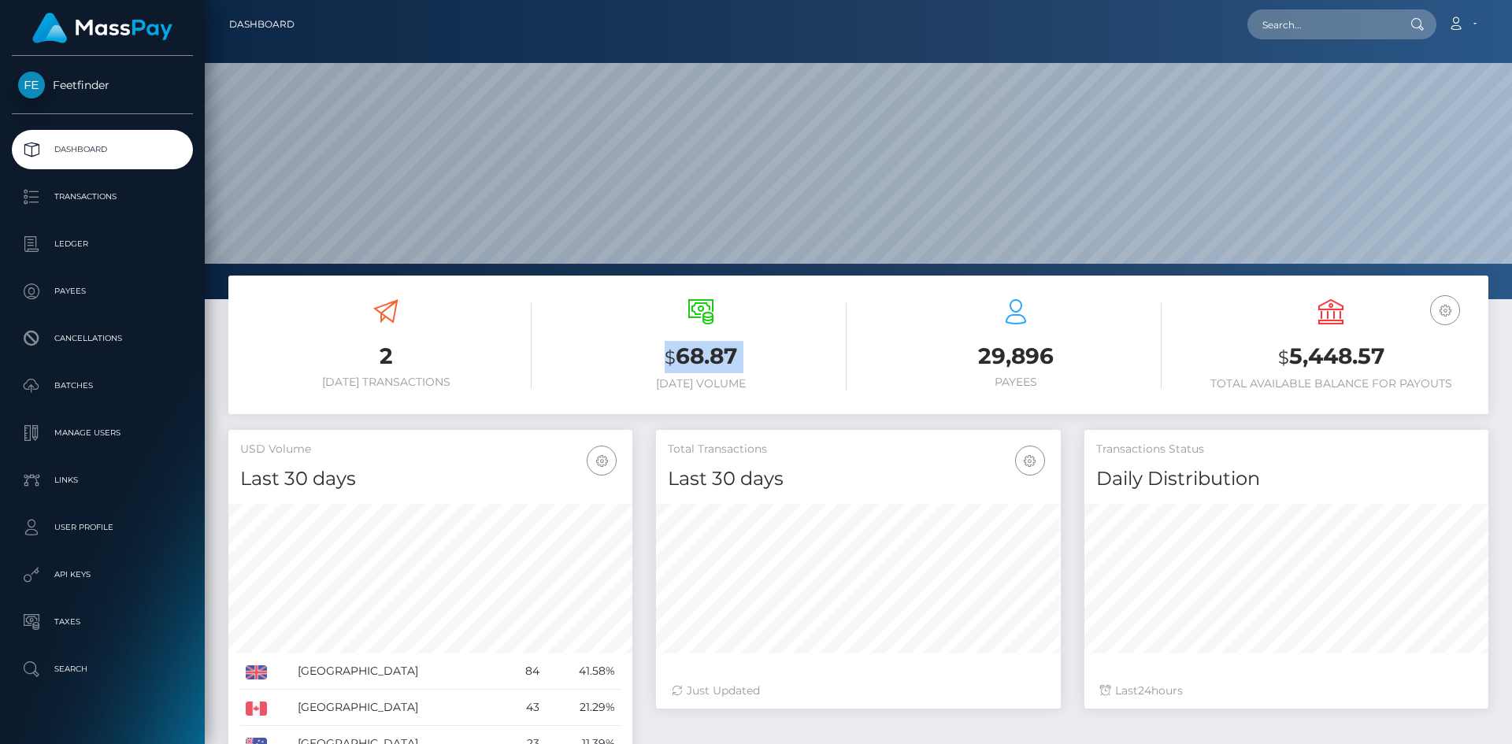
click at [720, 369] on h3 "$ 68.87" at bounding box center [700, 357] width 291 height 32
click at [718, 368] on h3 "$ 68.87" at bounding box center [700, 357] width 291 height 32
click at [717, 365] on h3 "$ 68.87" at bounding box center [700, 357] width 291 height 32
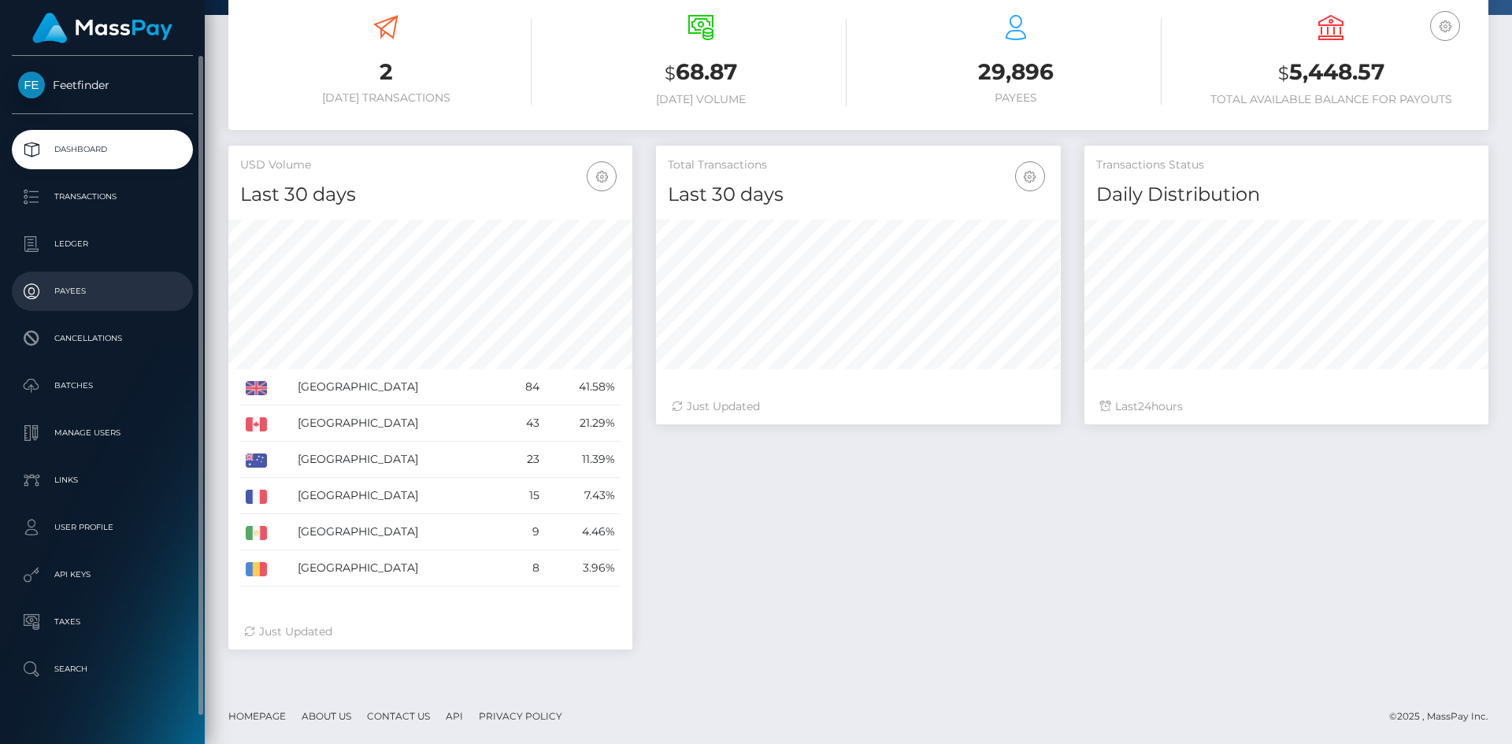
click at [89, 280] on p "Payees" at bounding box center [102, 292] width 169 height 24
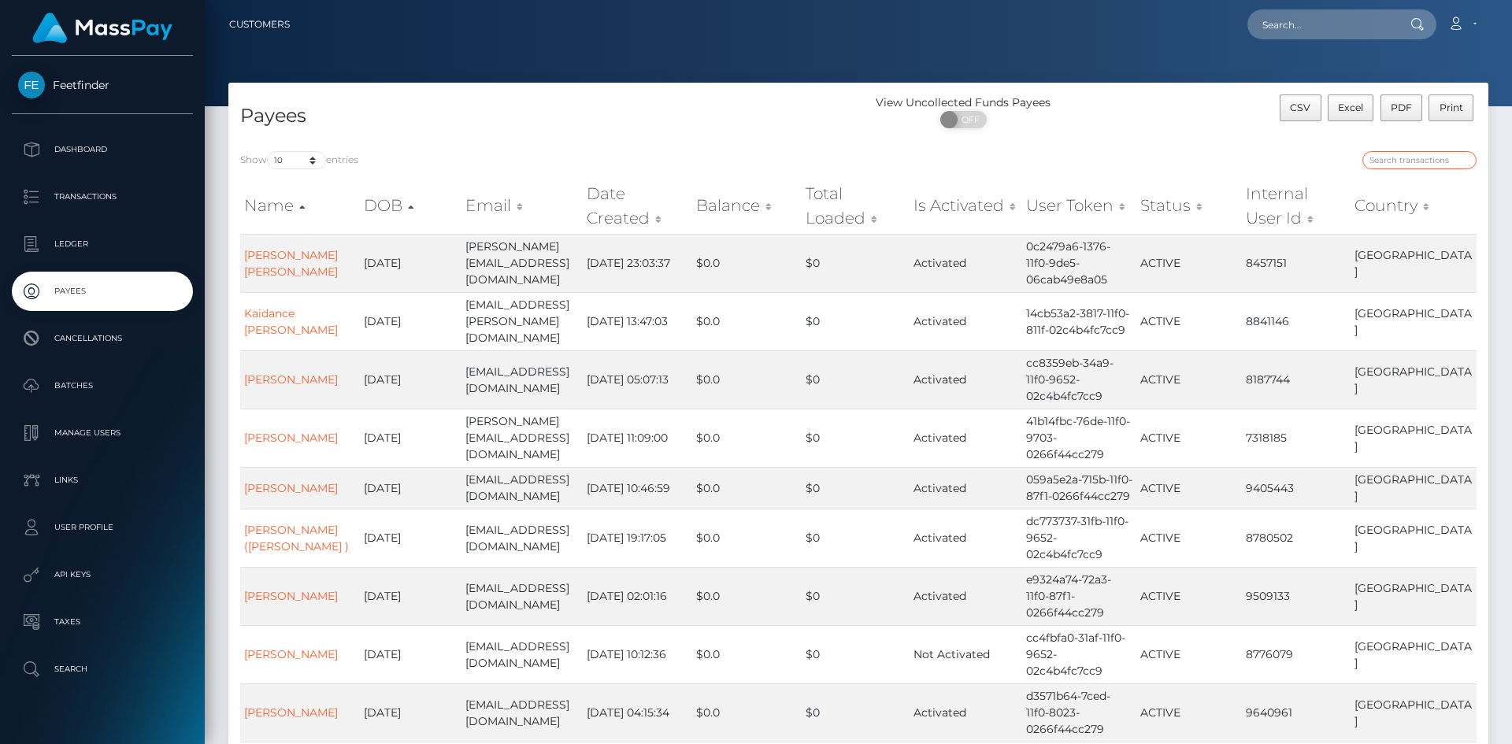
click at [1406, 158] on input "search" at bounding box center [1420, 160] width 114 height 18
paste input "5f97e96f-72f7-11f0-87f1-0266f44cc279"
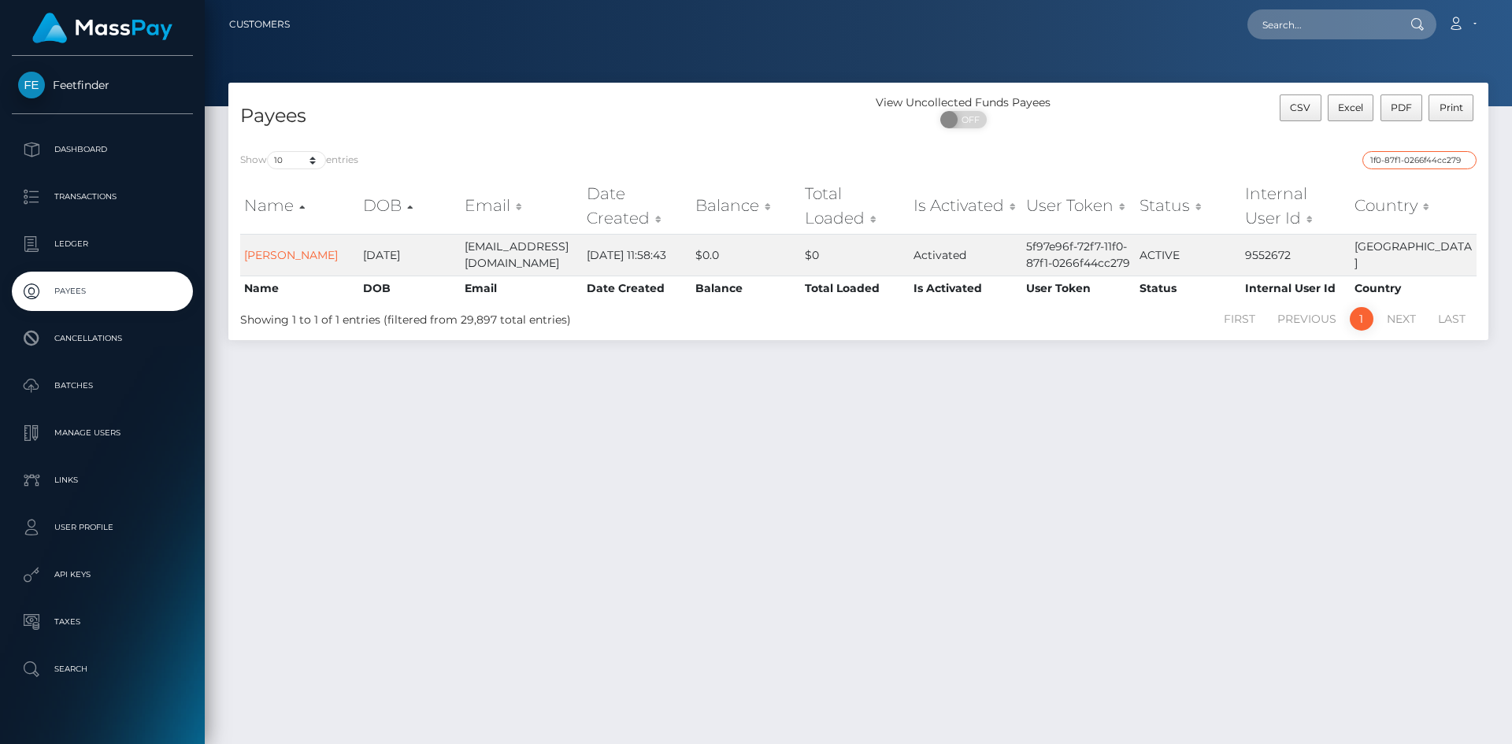
type input "5f97e96f-72f7-11f0-87f1-0266f44cc279"
